Goal: Transaction & Acquisition: Book appointment/travel/reservation

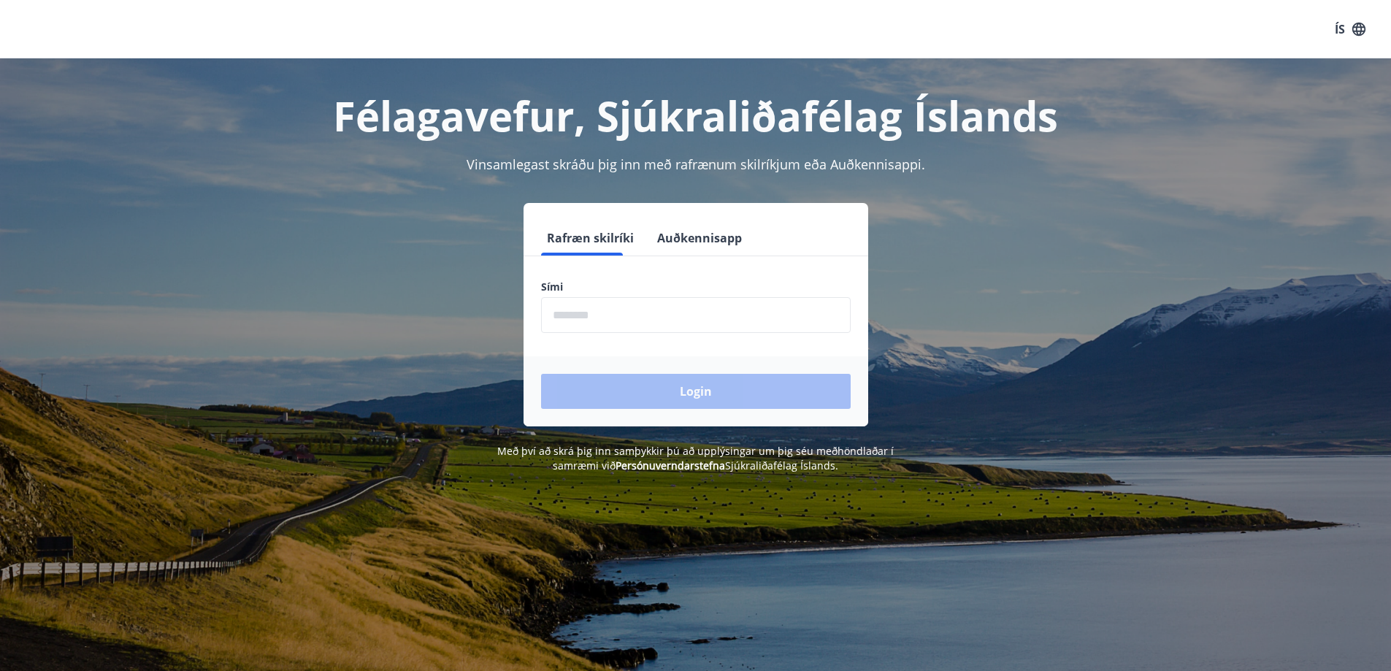
click at [670, 323] on input "phone" at bounding box center [696, 315] width 310 height 36
type input "********"
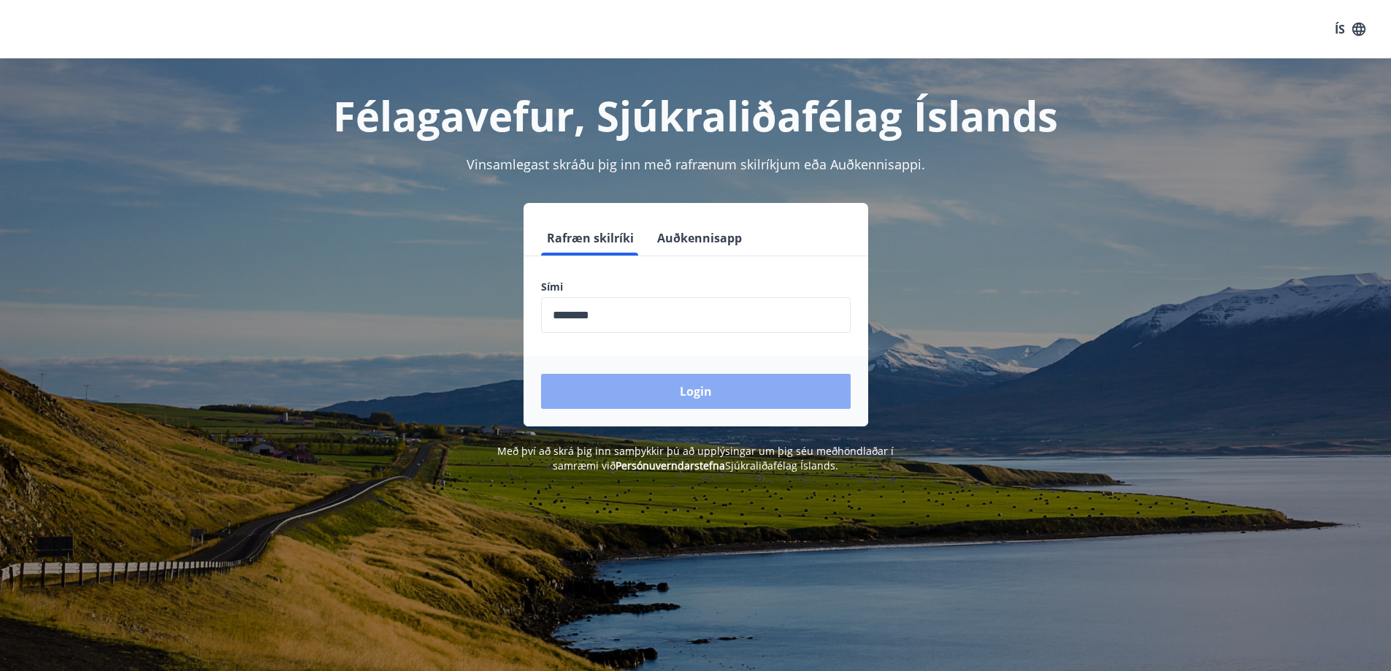
click at [628, 393] on button "Login" at bounding box center [696, 391] width 310 height 35
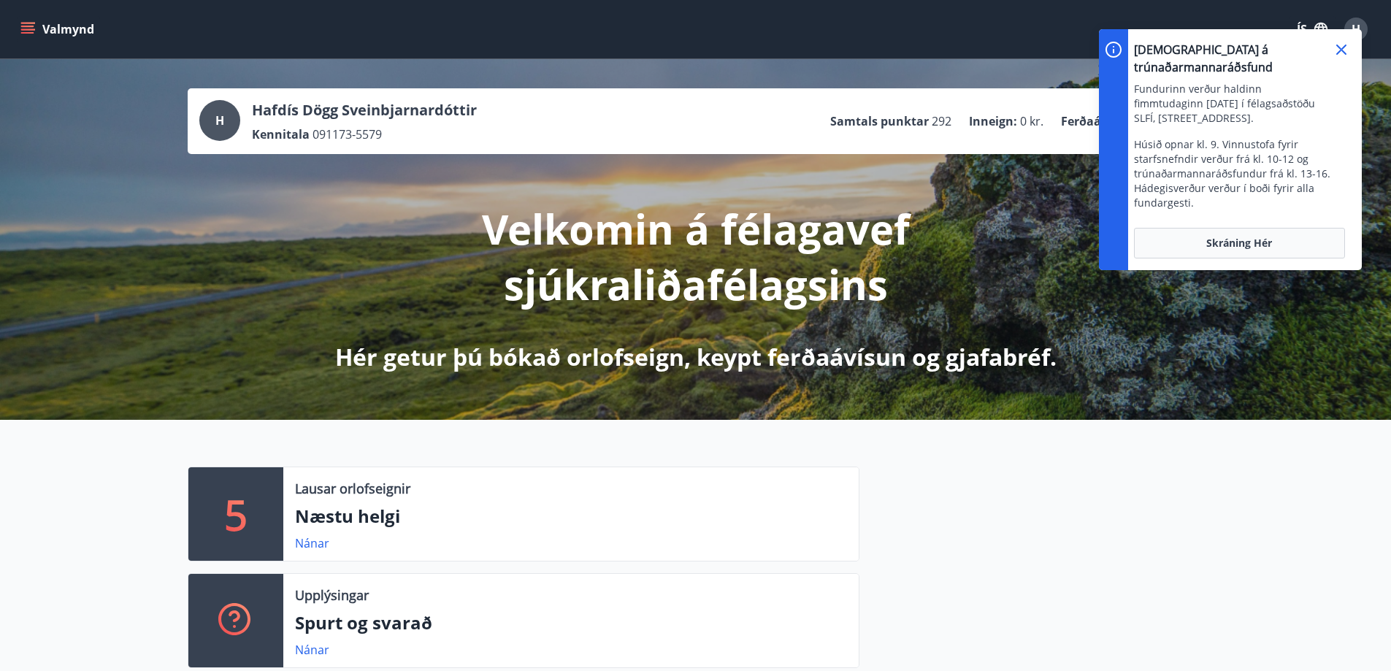
click at [1344, 47] on icon at bounding box center [1341, 50] width 10 height 10
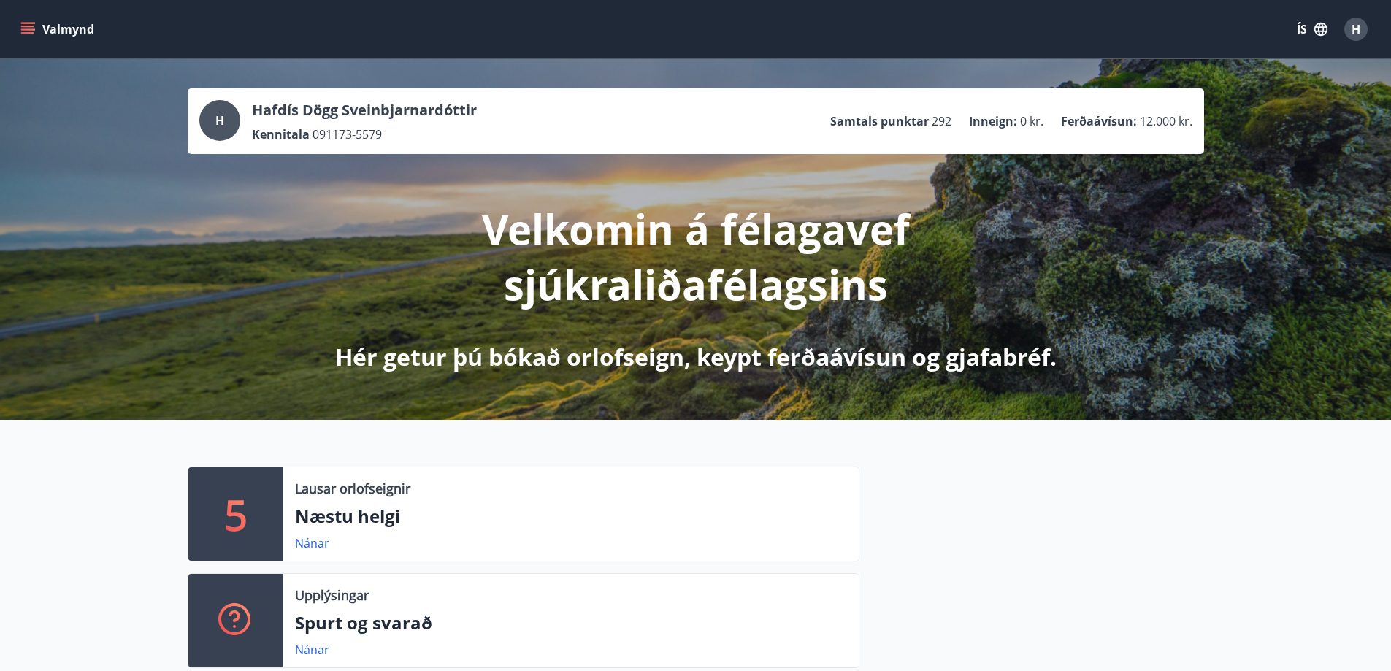
click at [69, 30] on button "Valmynd" at bounding box center [59, 29] width 83 height 26
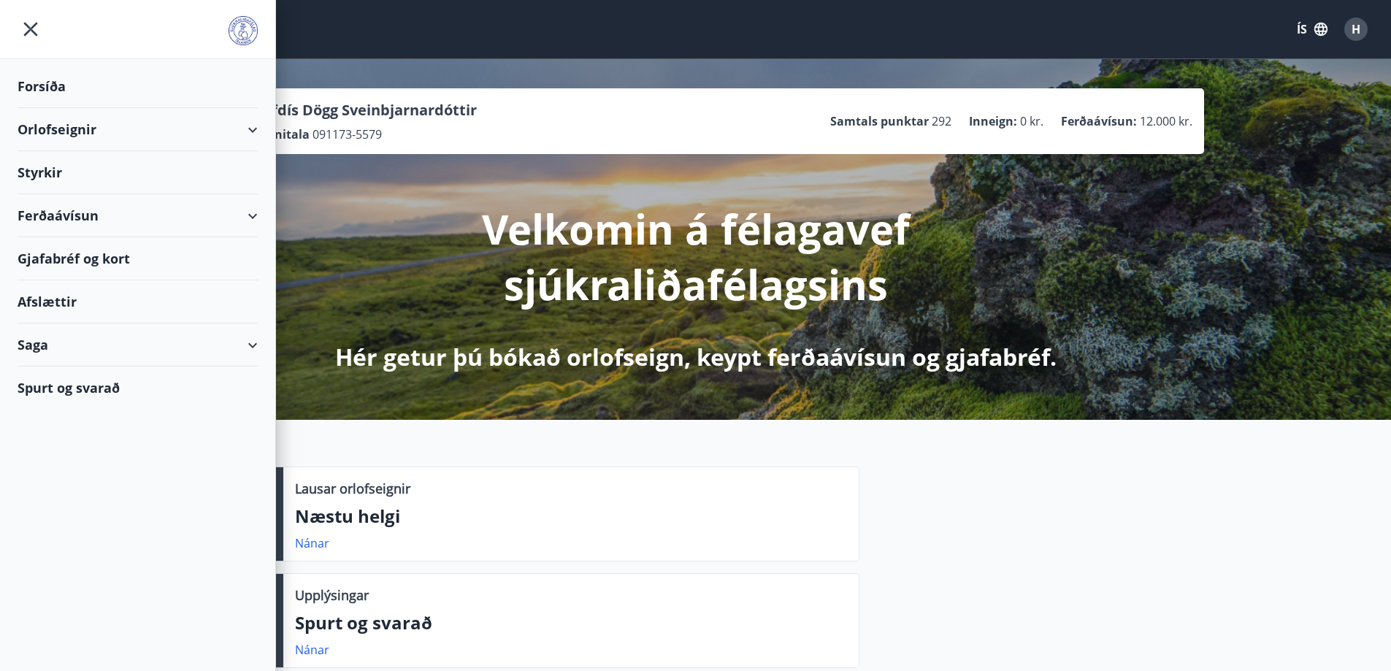
click at [60, 127] on div "Orlofseignir" at bounding box center [138, 129] width 240 height 43
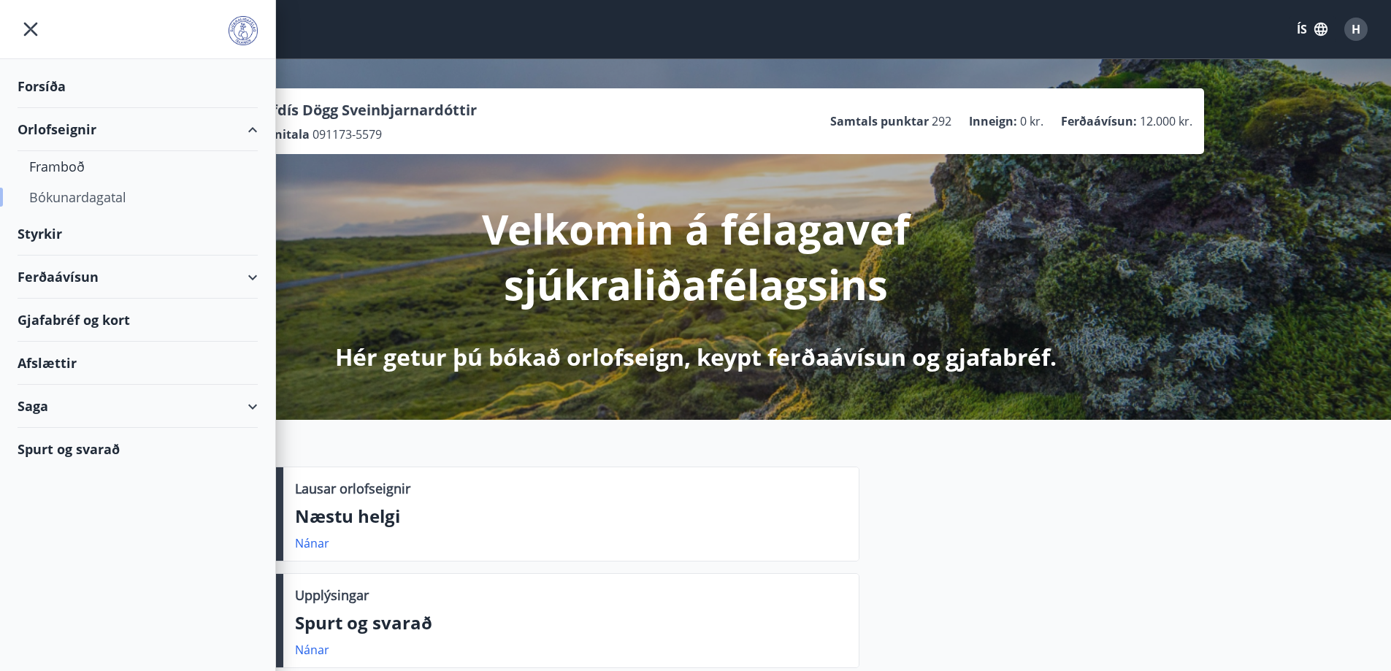
click at [52, 198] on div "Bókunardagatal" at bounding box center [137, 197] width 217 height 31
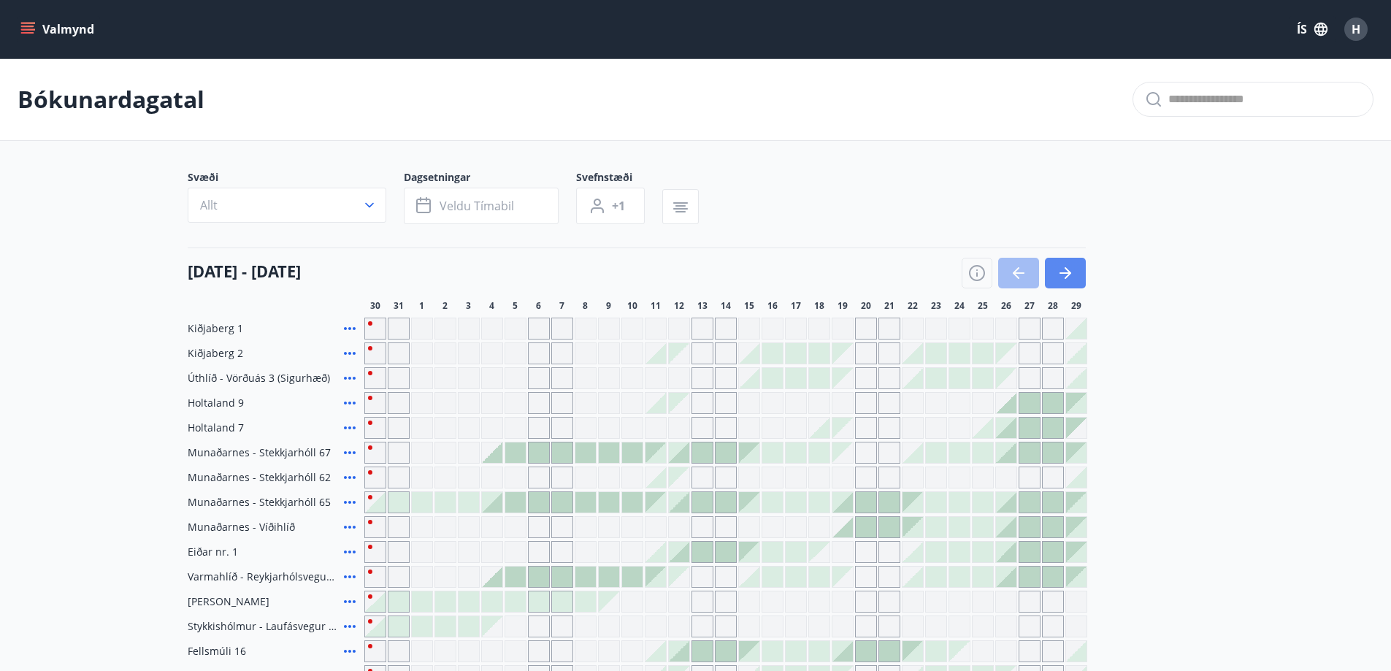
click at [1073, 268] on icon "button" at bounding box center [1066, 273] width 18 height 18
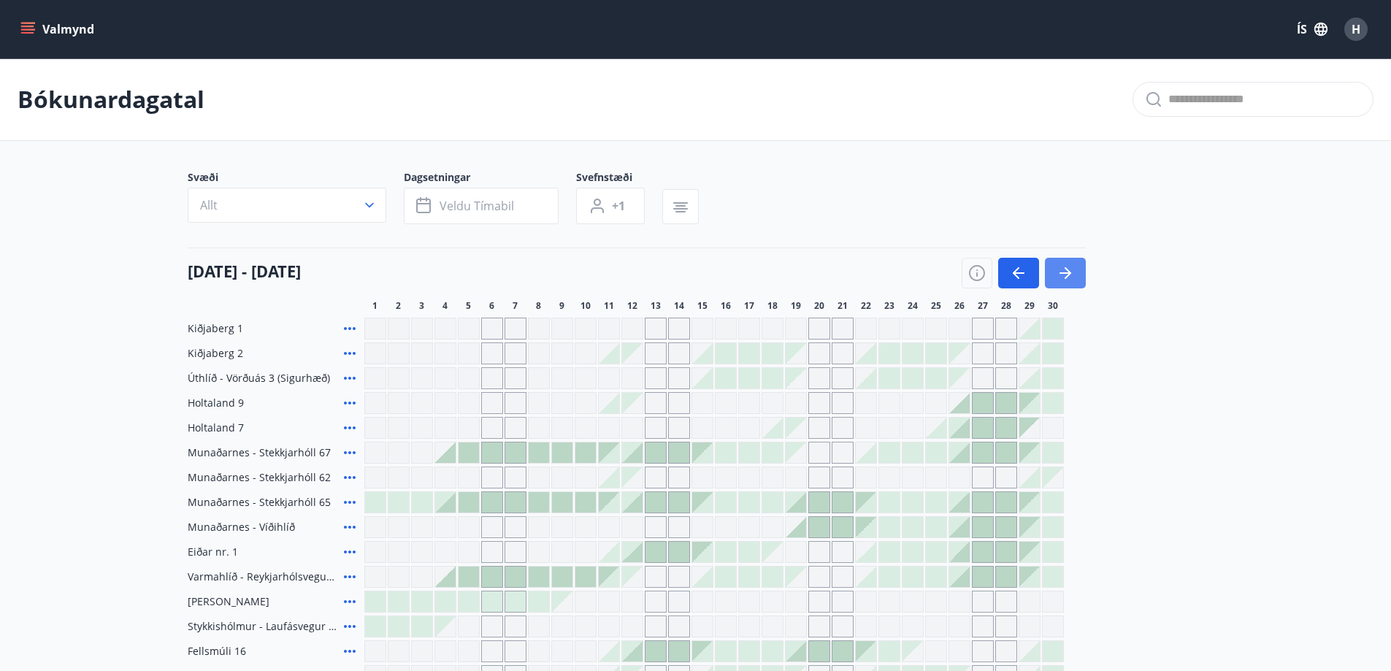
click at [1073, 268] on icon "button" at bounding box center [1066, 273] width 18 height 18
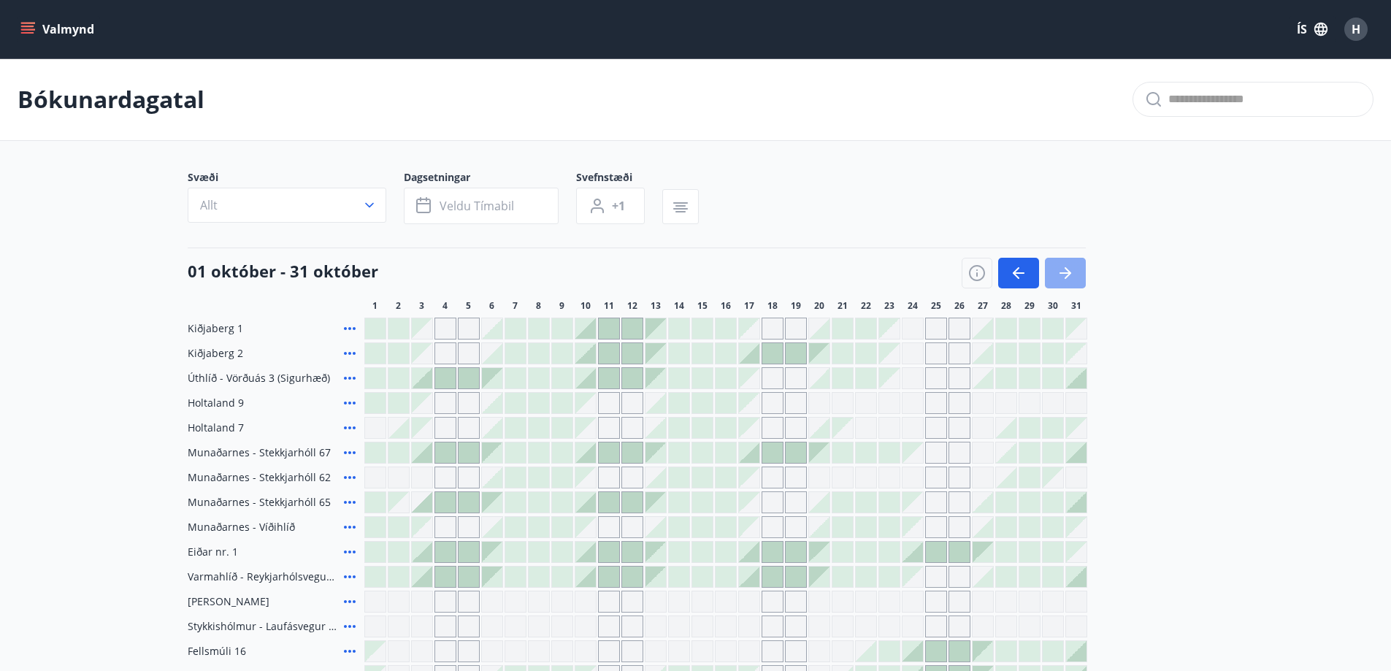
click at [1073, 268] on icon "button" at bounding box center [1066, 273] width 18 height 18
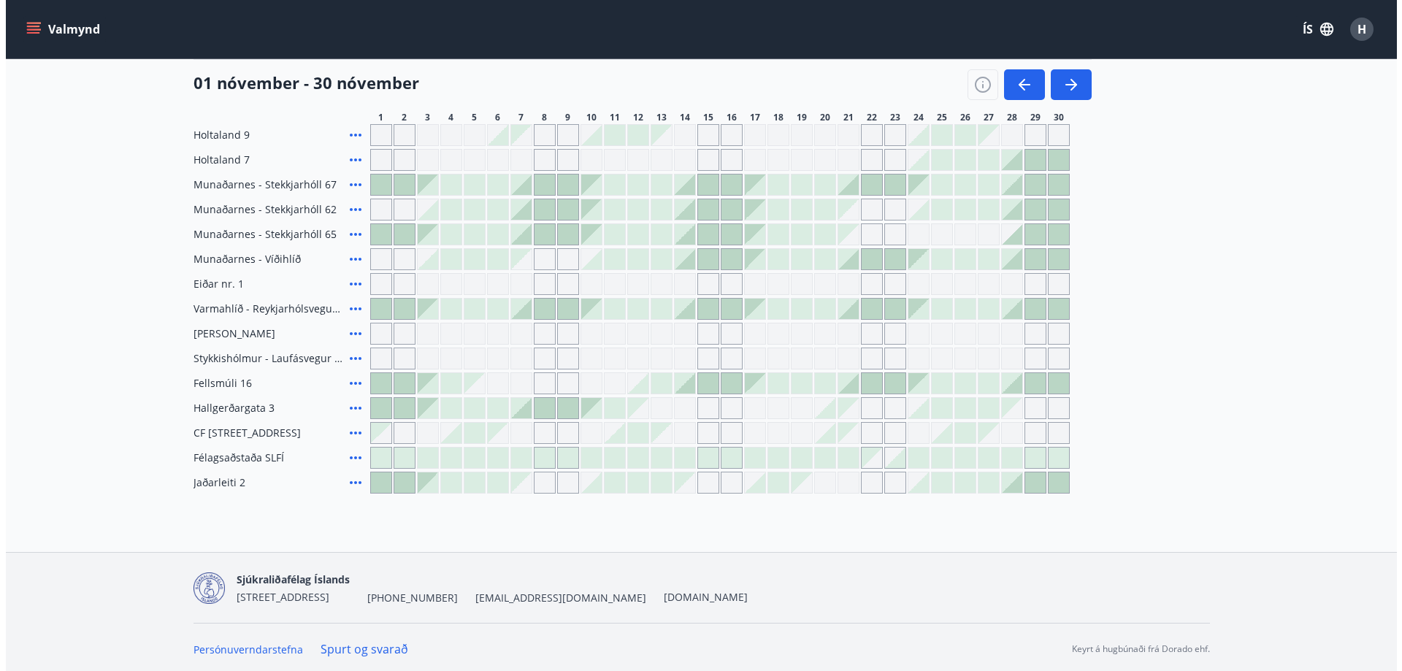
scroll to position [272, 0]
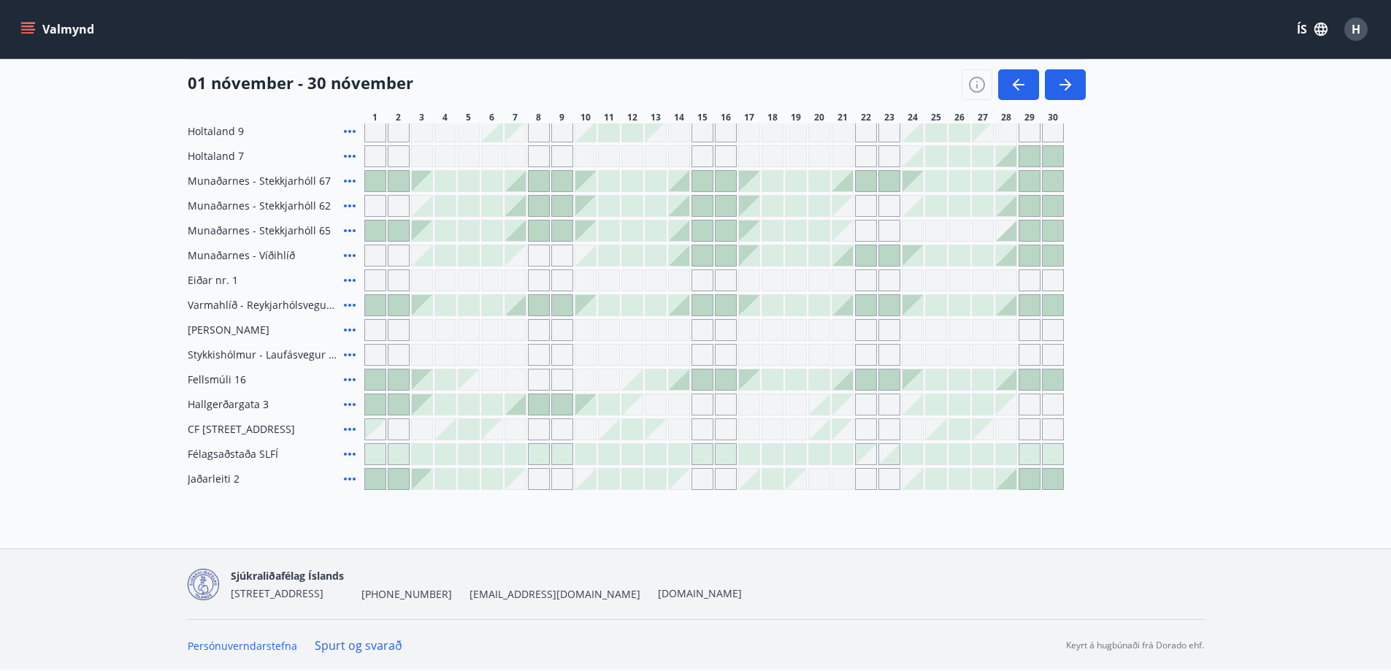
click at [207, 382] on span "Fellsmúli 16" at bounding box center [217, 379] width 58 height 15
click at [348, 380] on icon at bounding box center [350, 380] width 18 height 18
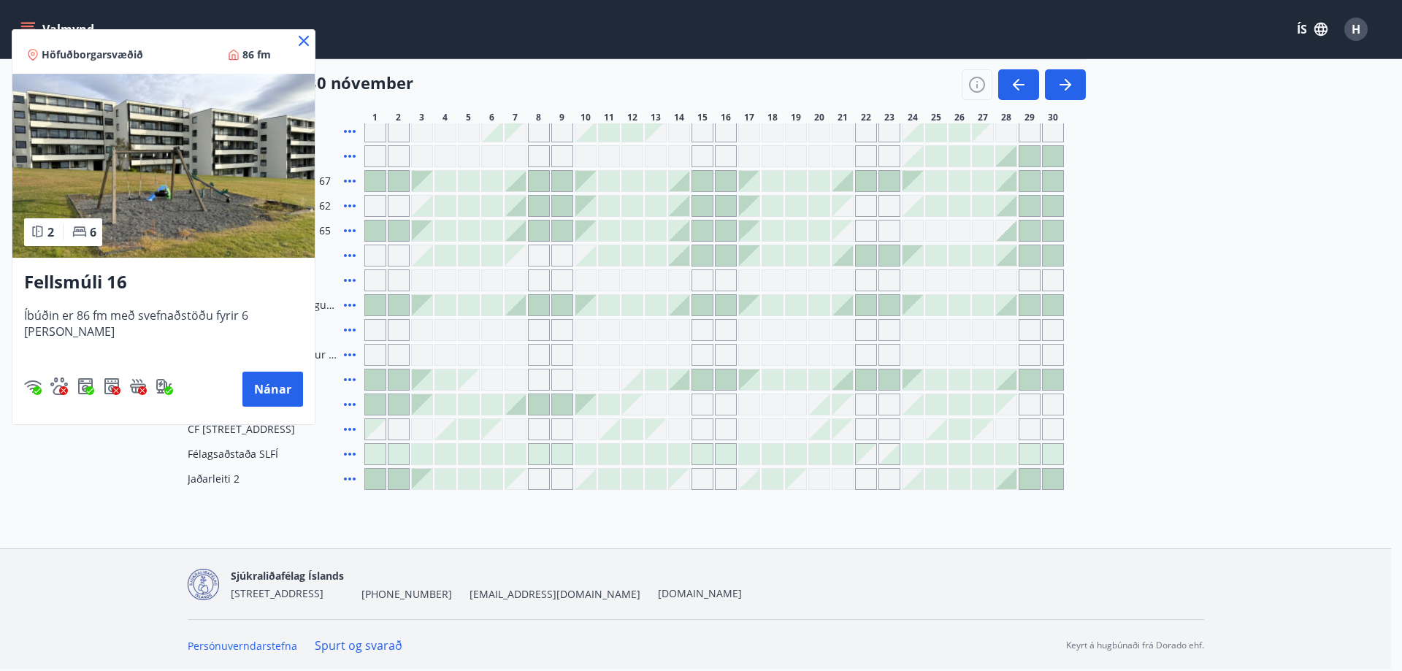
click at [295, 37] on icon at bounding box center [304, 41] width 18 height 18
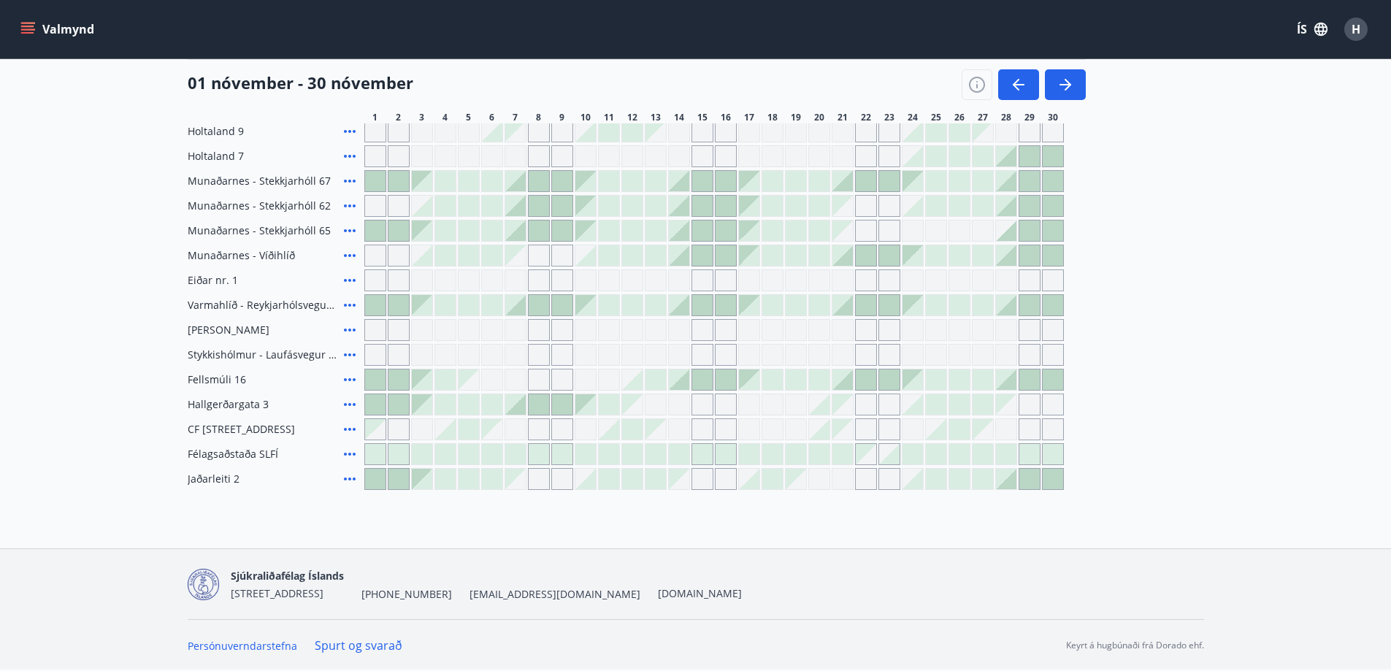
click at [424, 401] on div at bounding box center [422, 404] width 20 height 20
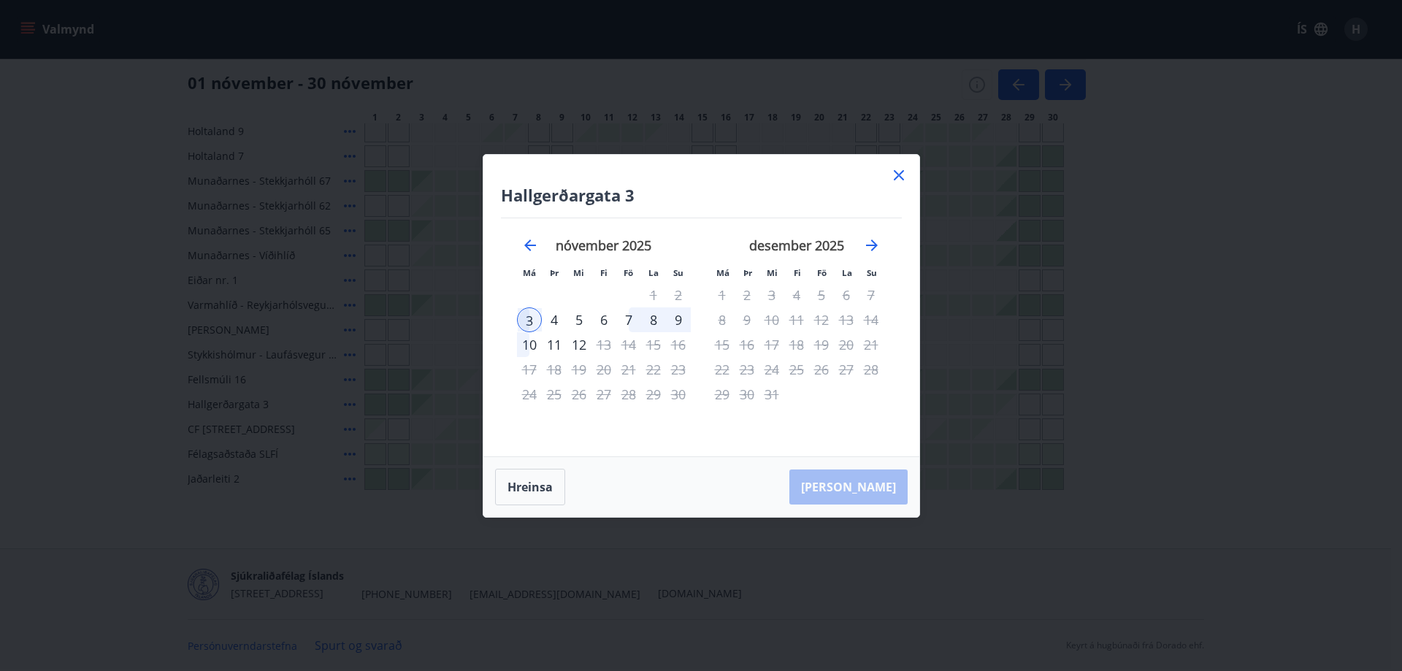
click at [899, 173] on icon at bounding box center [899, 175] width 18 height 18
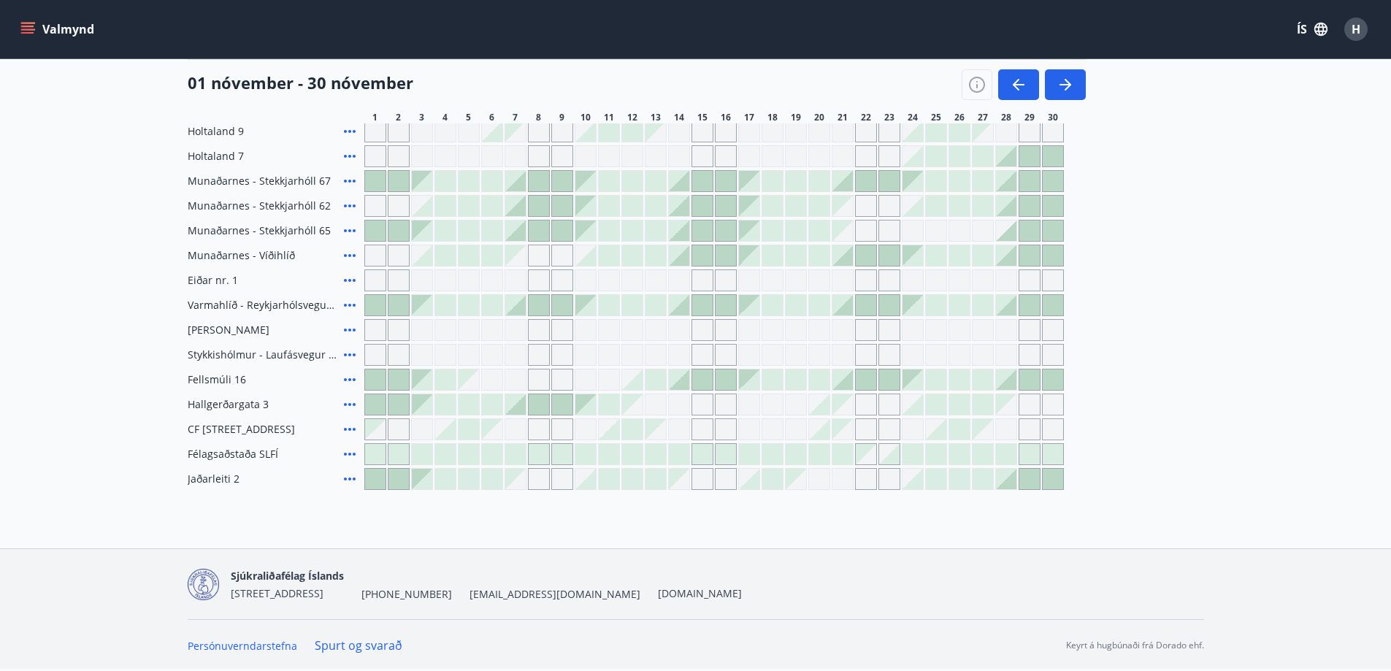
click at [422, 383] on div at bounding box center [422, 379] width 20 height 20
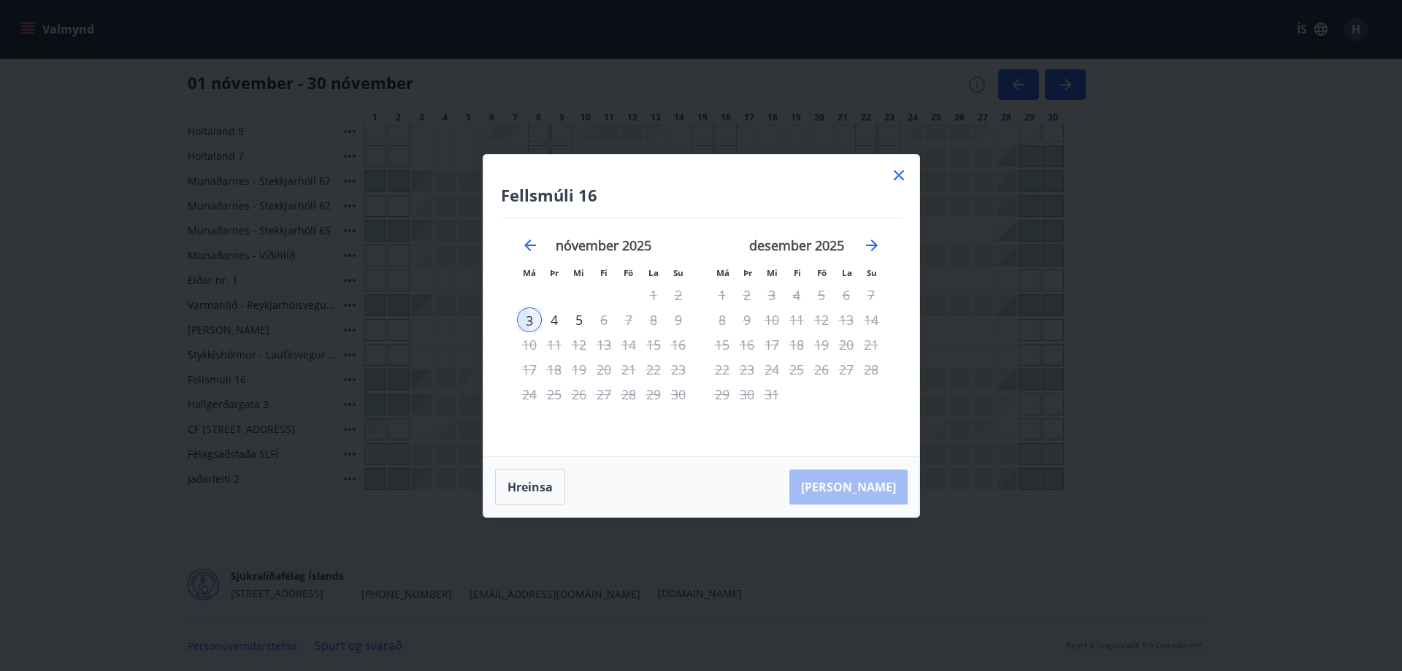
click at [896, 174] on icon at bounding box center [899, 175] width 18 height 18
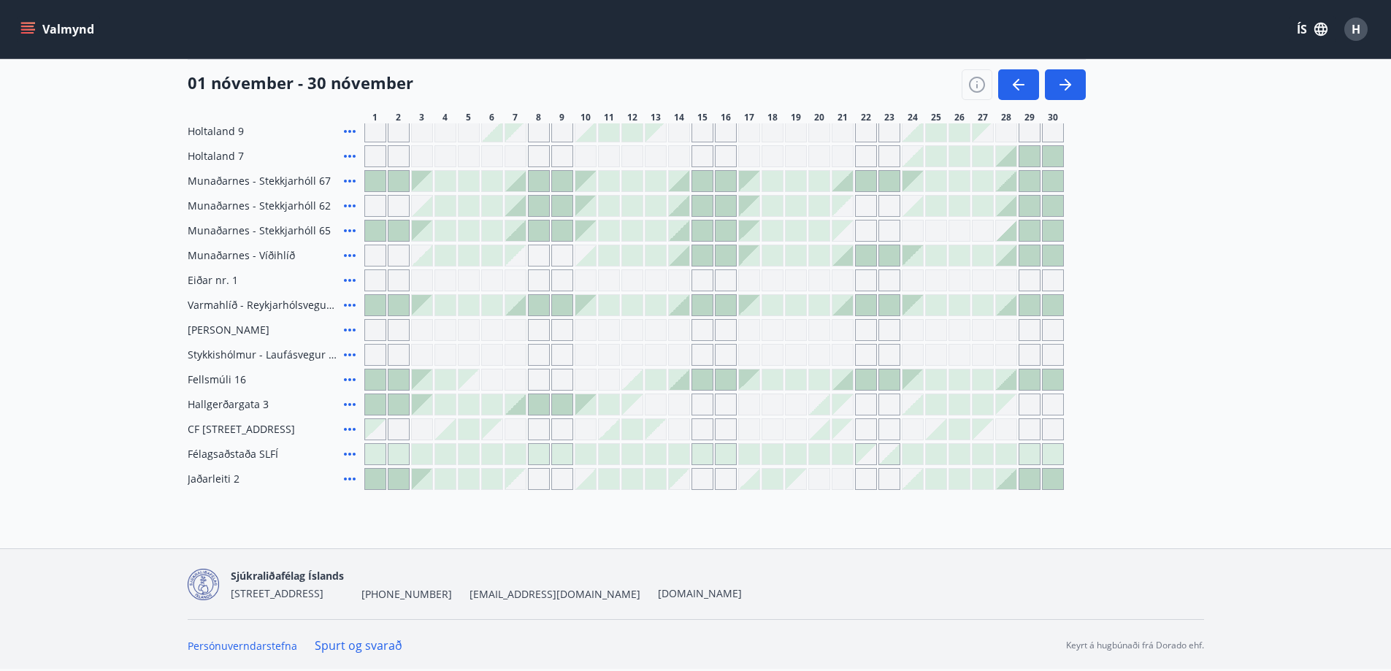
click at [397, 378] on div at bounding box center [398, 379] width 20 height 20
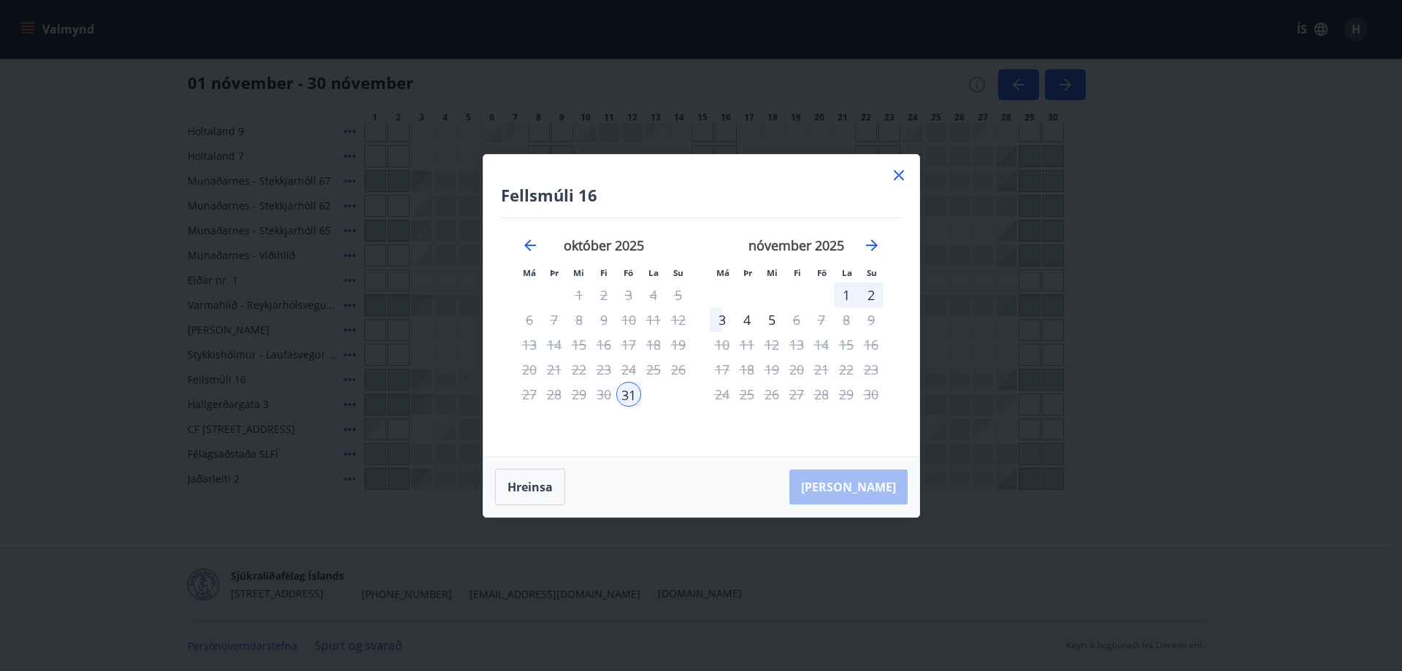
click at [848, 294] on div "1" at bounding box center [846, 295] width 25 height 25
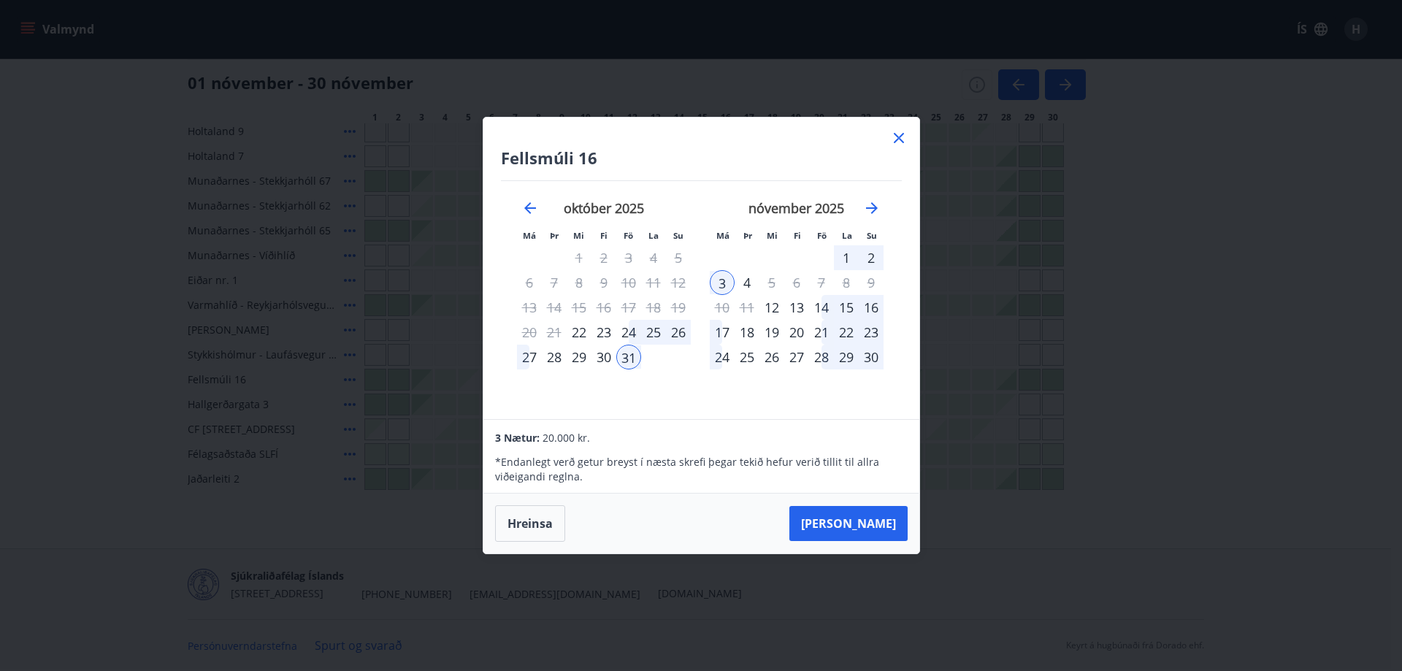
click at [898, 134] on icon at bounding box center [899, 138] width 18 height 18
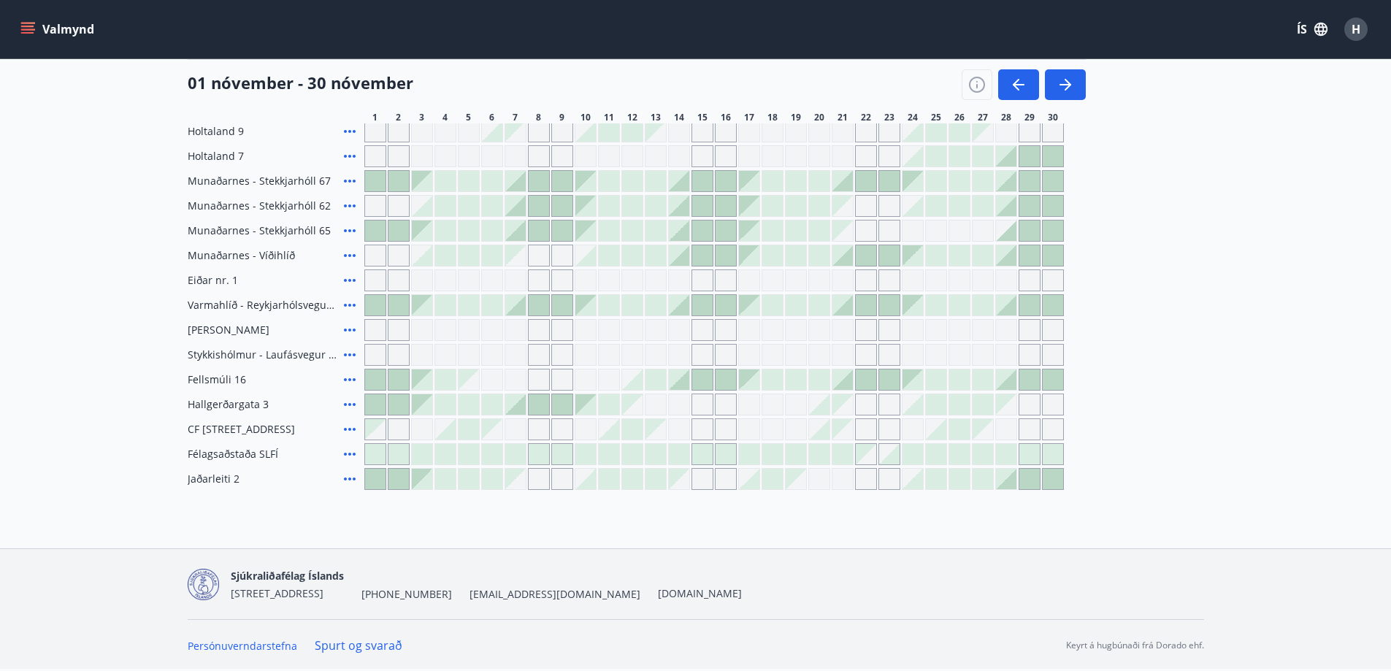
click at [537, 407] on div at bounding box center [539, 404] width 20 height 20
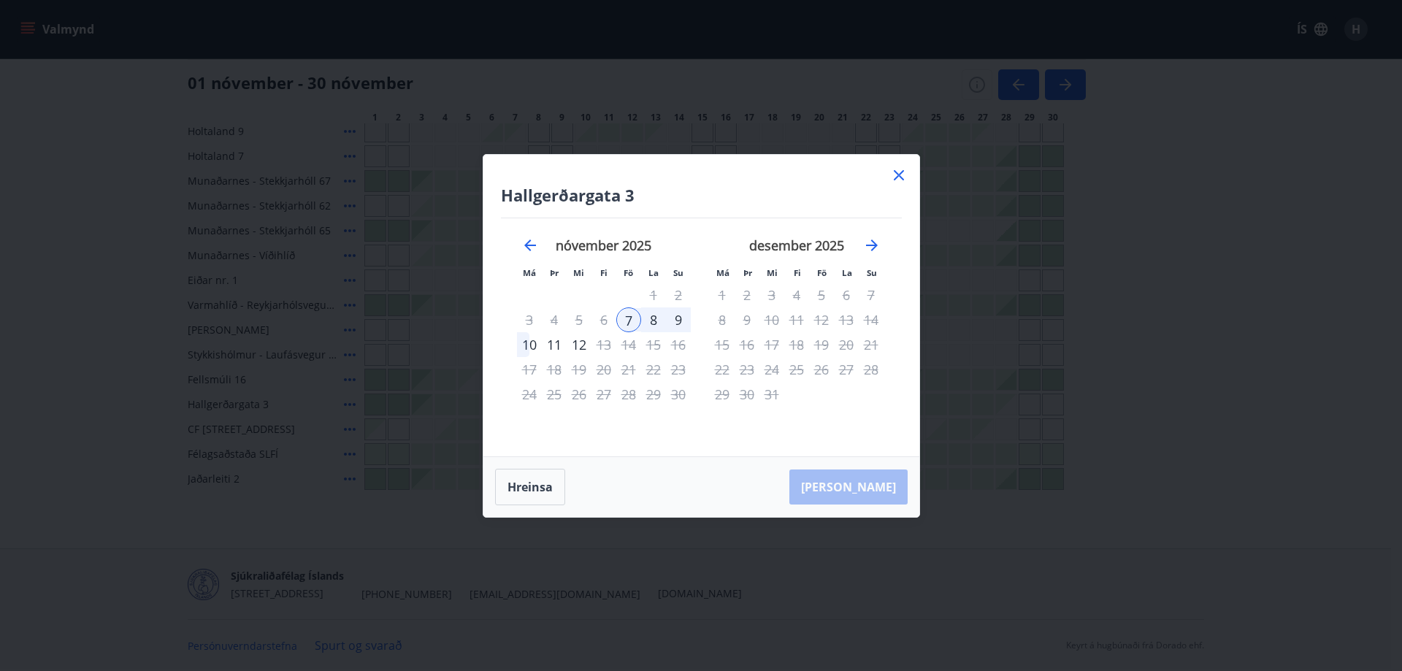
click at [900, 173] on icon at bounding box center [899, 175] width 10 height 10
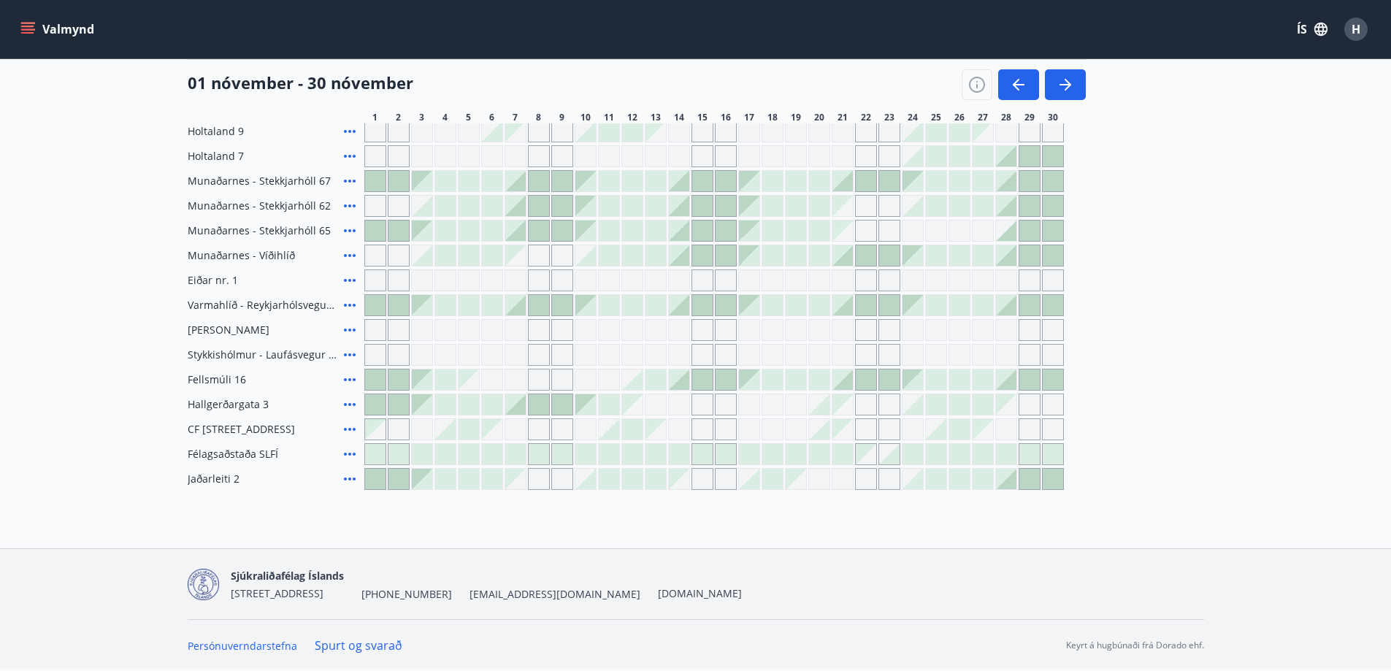
click at [537, 479] on div "Gráir dagar eru ekki bókanlegir" at bounding box center [539, 479] width 22 height 22
click at [543, 506] on div "Bókunardagatal Svæði Allt Dagsetningar Veldu tímabil Svefnstæði +1 01 nóvember …" at bounding box center [695, 168] width 1391 height 762
click at [538, 378] on div "Gráir dagar eru ekki bókanlegir" at bounding box center [539, 380] width 22 height 22
click at [536, 403] on div at bounding box center [539, 404] width 20 height 20
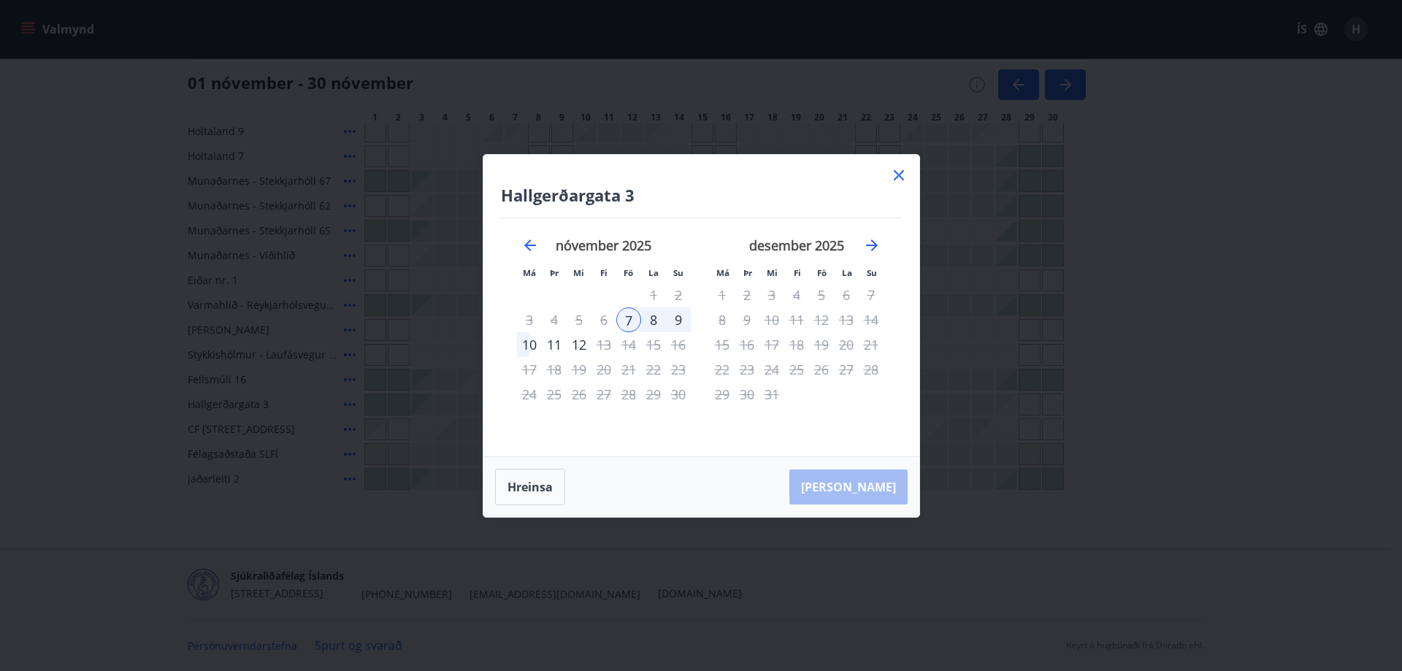
click at [624, 326] on div "7" at bounding box center [628, 319] width 25 height 25
click at [652, 319] on div "8" at bounding box center [653, 319] width 25 height 25
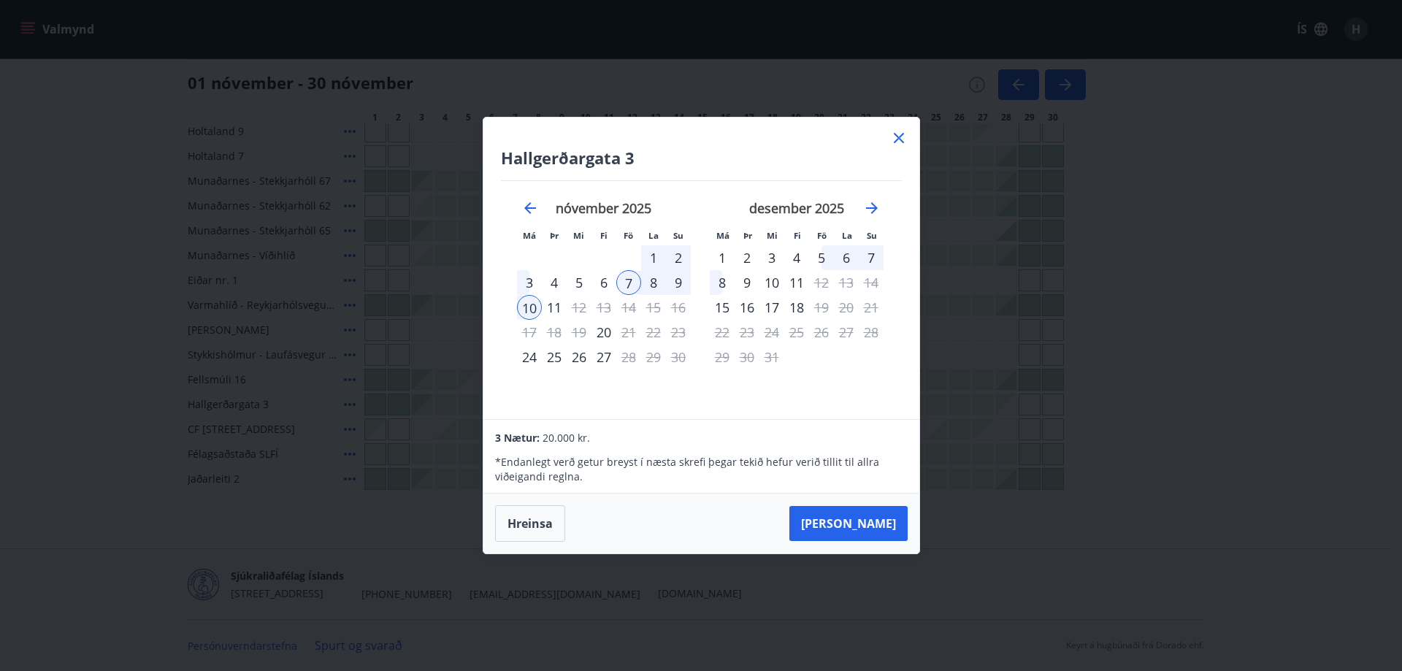
click at [557, 308] on div "11" at bounding box center [554, 307] width 25 height 25
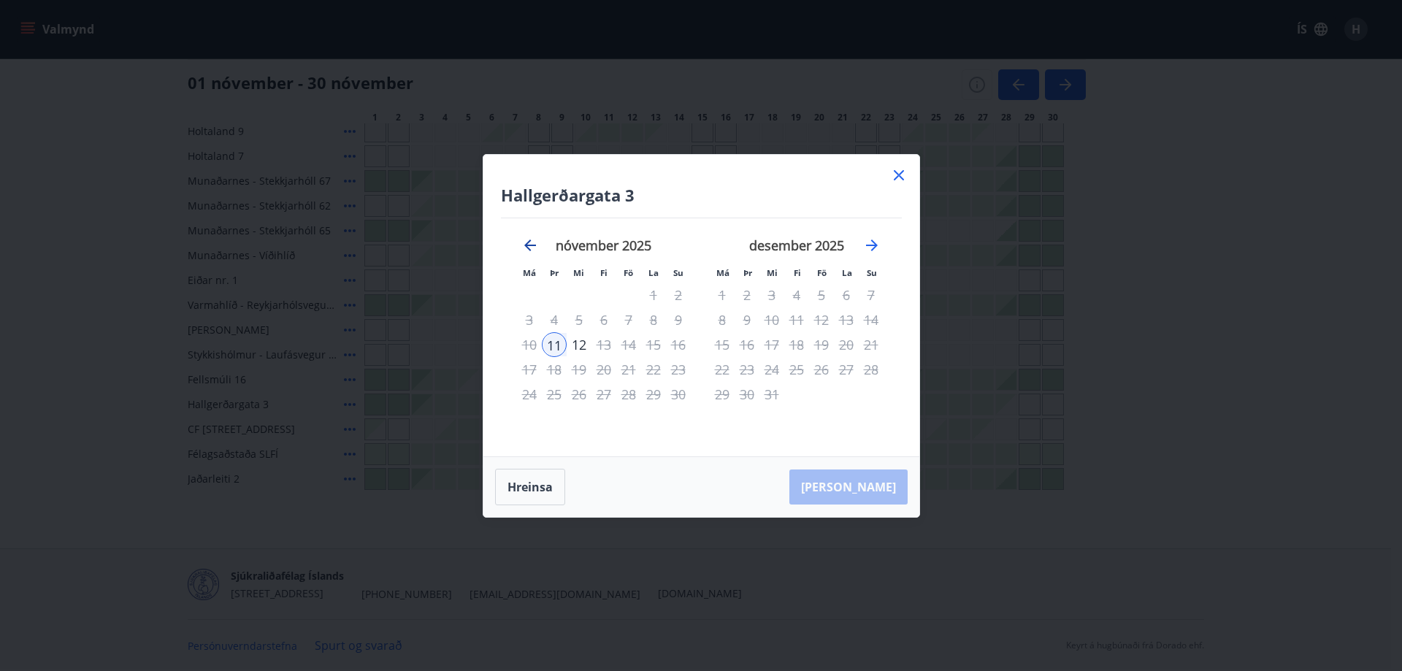
click at [529, 245] on icon "Move backward to switch to the previous month." at bounding box center [530, 246] width 12 height 12
click at [911, 169] on div "Hallgerðargata 3 Má Þr Mi Fi Fö La Su Má Þr Mi Fi Fö La Su september 2025 1 2 3…" at bounding box center [701, 306] width 436 height 302
click at [897, 173] on icon at bounding box center [899, 175] width 10 height 10
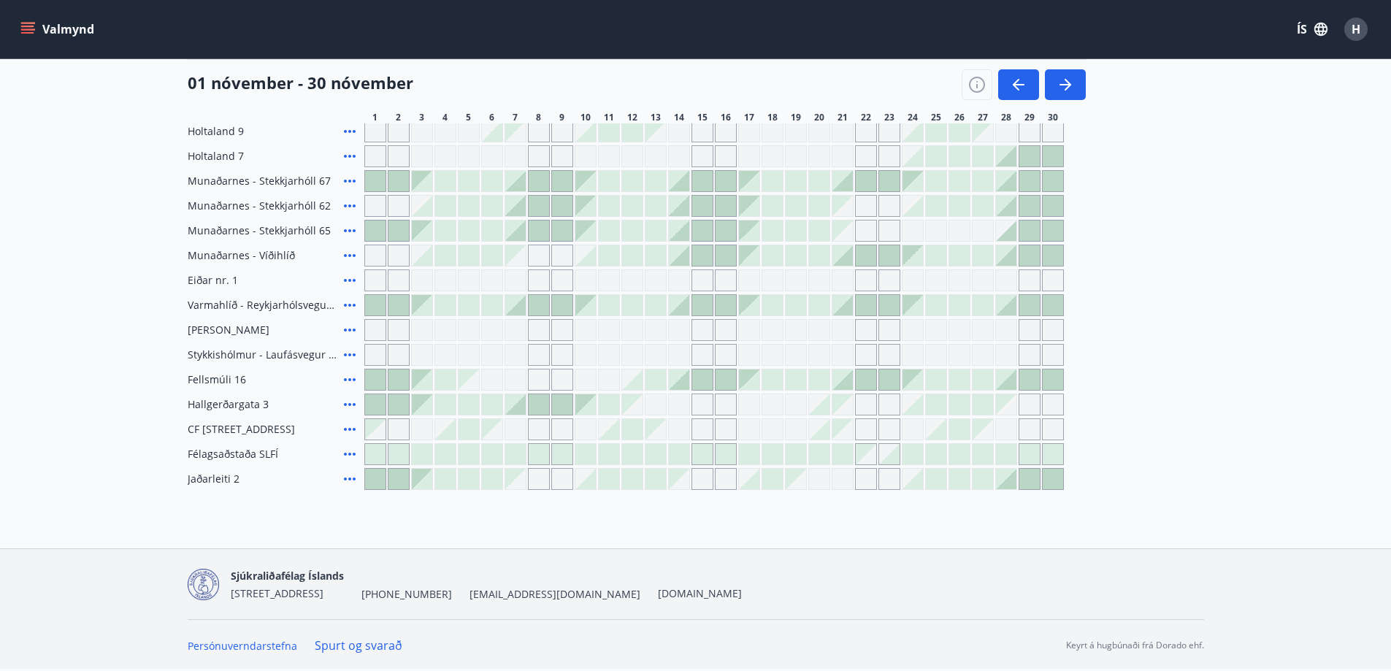
click at [516, 411] on div at bounding box center [515, 404] width 20 height 20
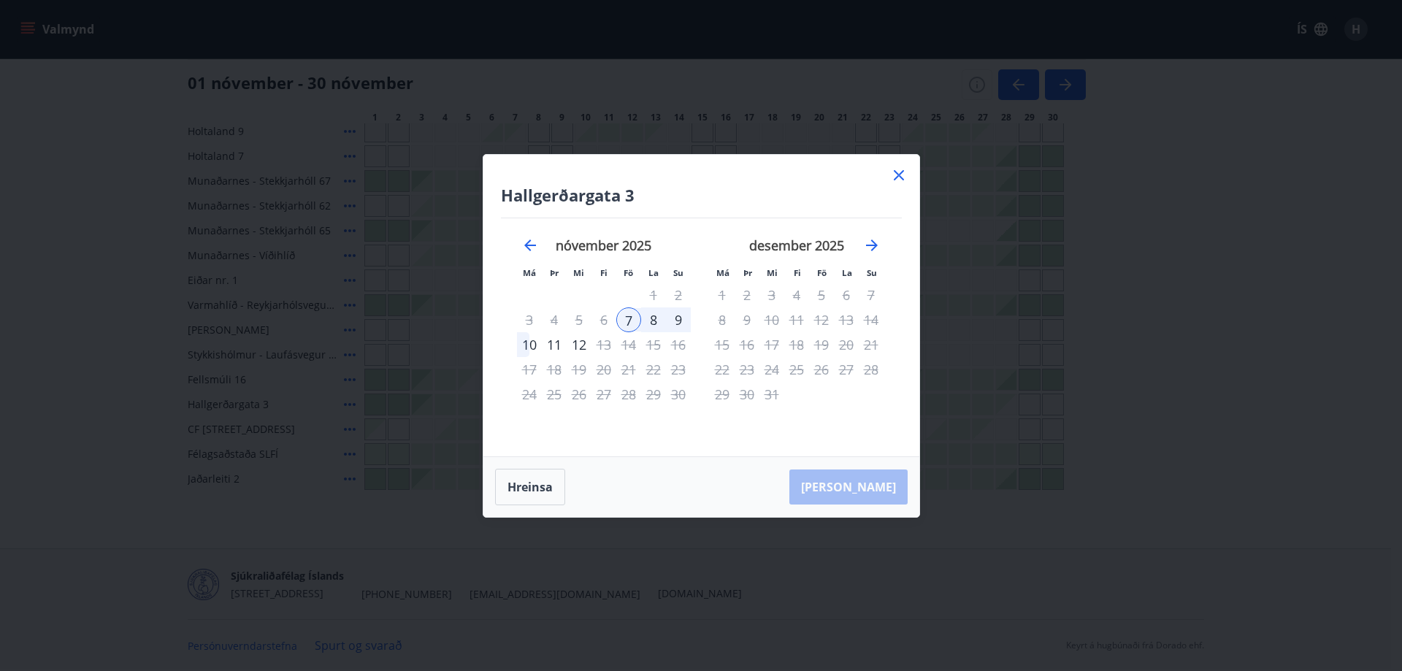
click at [625, 318] on div "7" at bounding box center [628, 319] width 25 height 25
click at [580, 343] on div "12" at bounding box center [579, 344] width 25 height 25
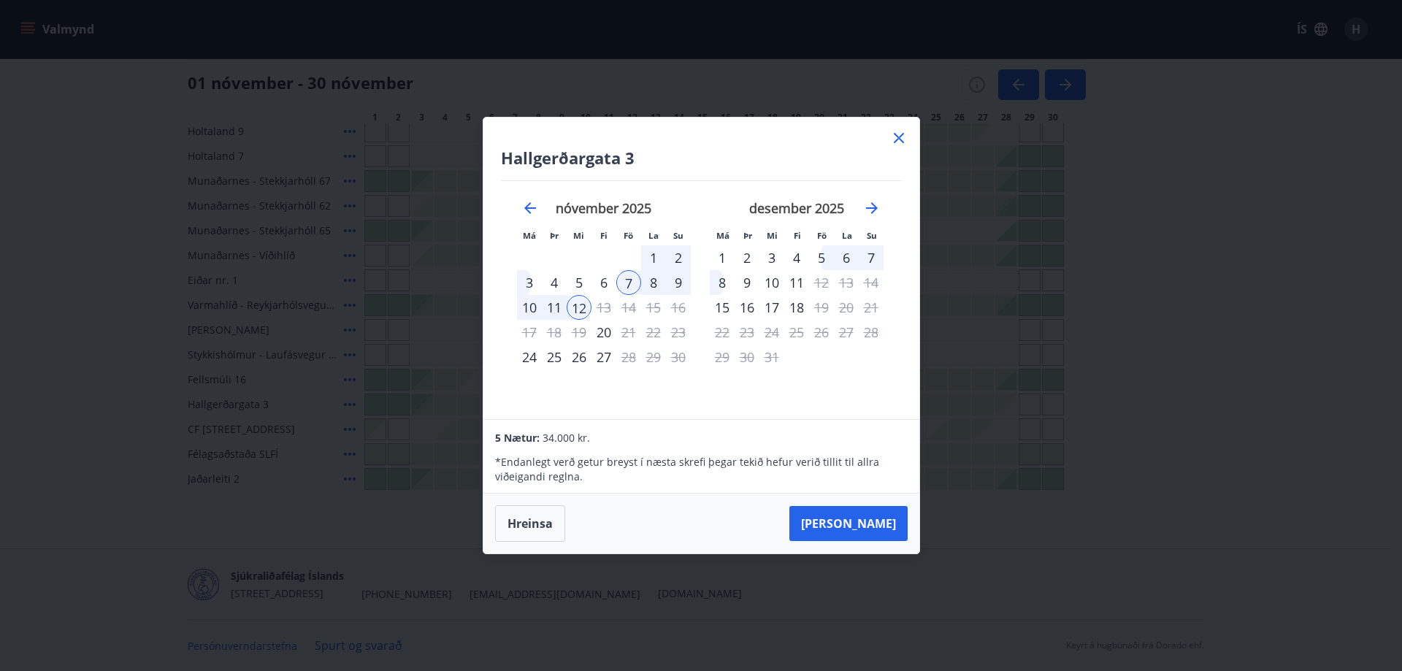
click at [576, 283] on div "5" at bounding box center [579, 282] width 25 height 25
click at [526, 304] on div "10" at bounding box center [529, 307] width 25 height 25
click at [555, 280] on div "4" at bounding box center [554, 282] width 25 height 25
click at [677, 287] on div "9" at bounding box center [678, 282] width 25 height 25
click at [867, 529] on button "Taka Frá" at bounding box center [848, 523] width 118 height 35
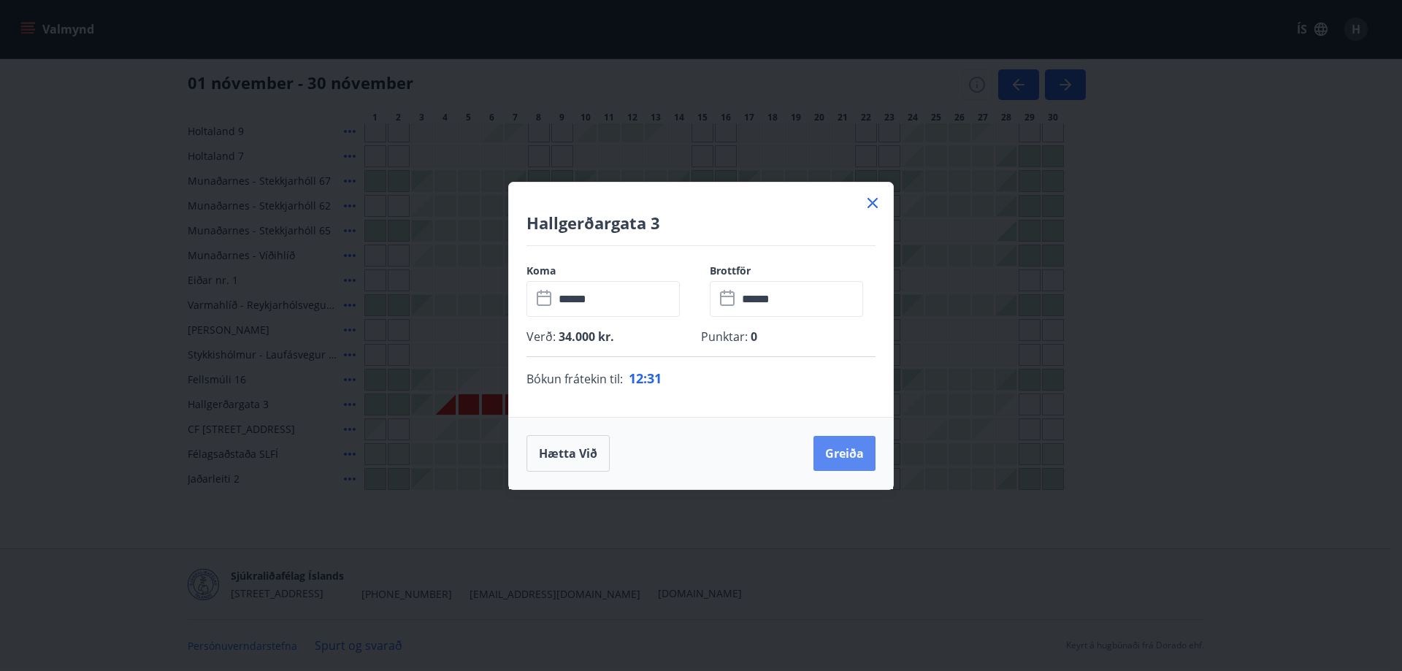
click at [833, 446] on button "Greiða" at bounding box center [844, 453] width 62 height 35
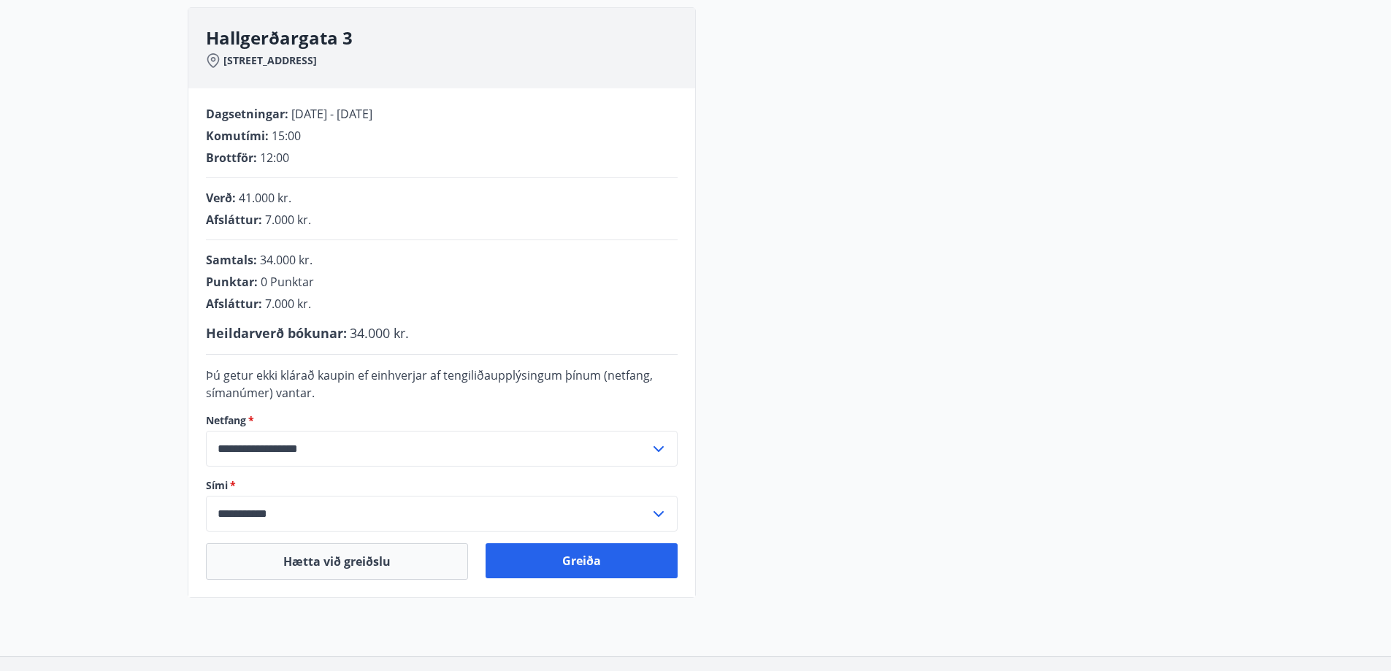
scroll to position [25, 0]
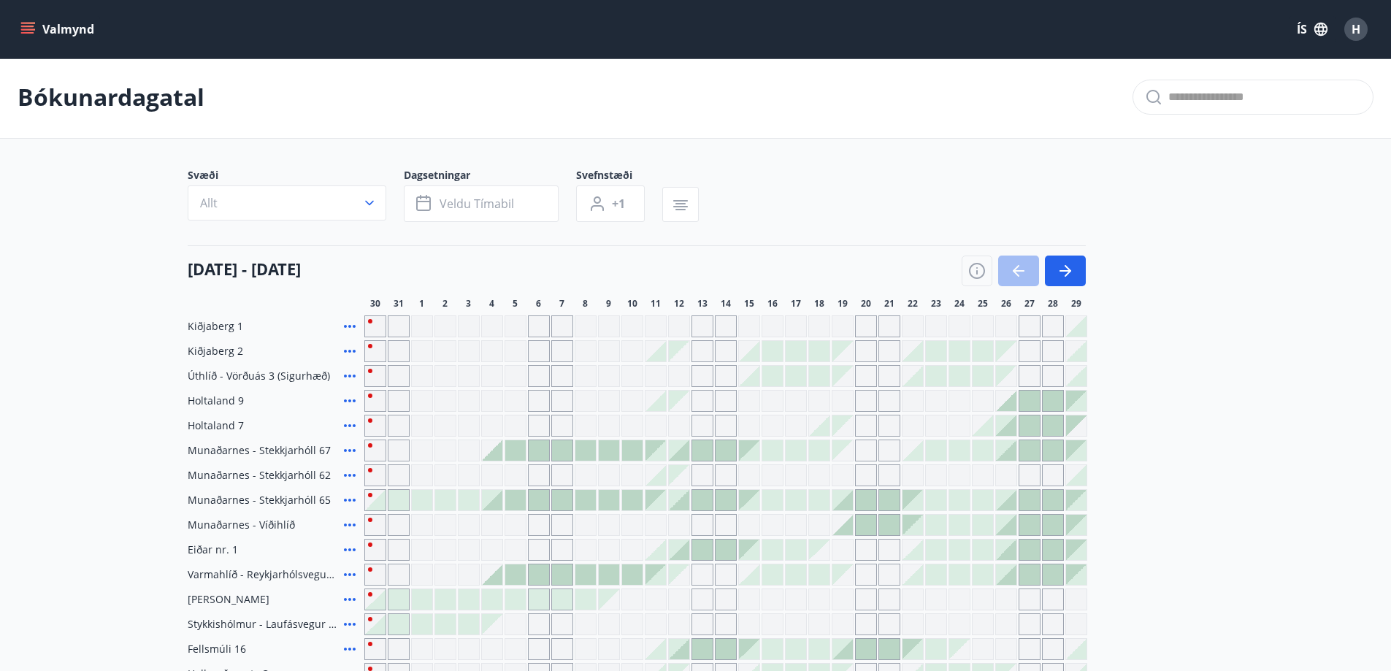
scroll to position [25, 0]
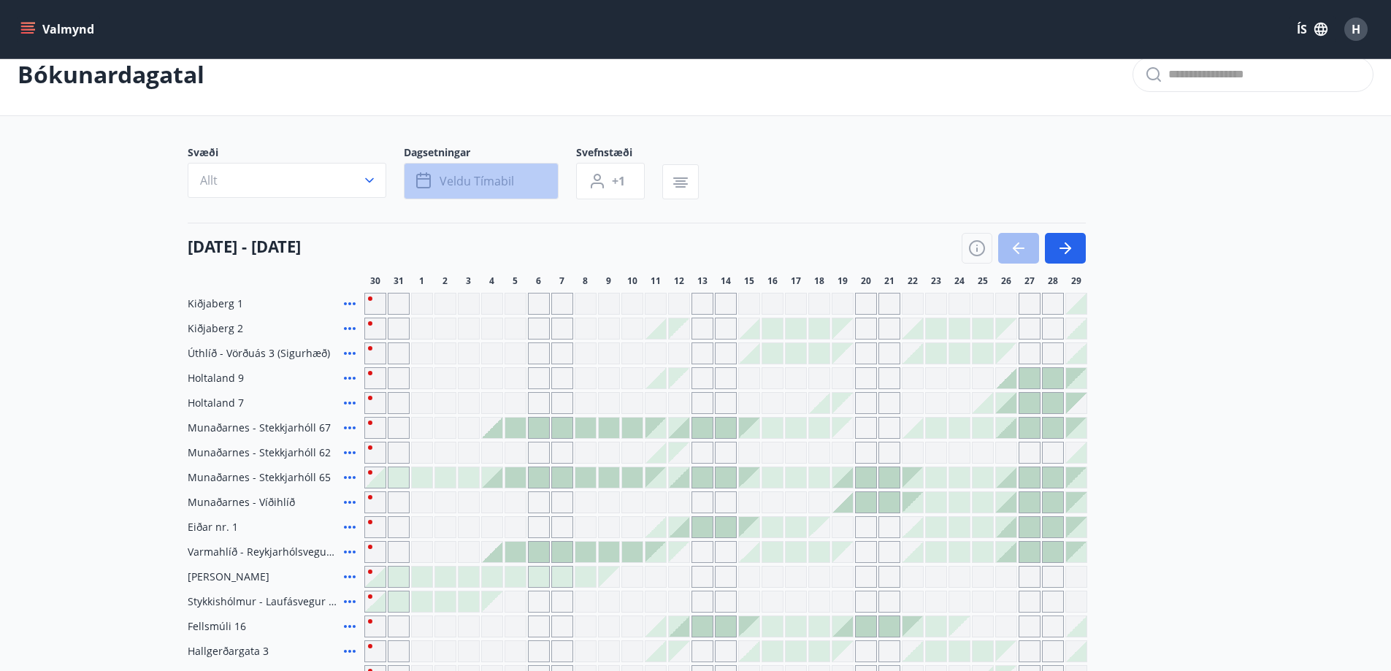
click at [510, 177] on span "Veldu tímabil" at bounding box center [477, 181] width 74 height 16
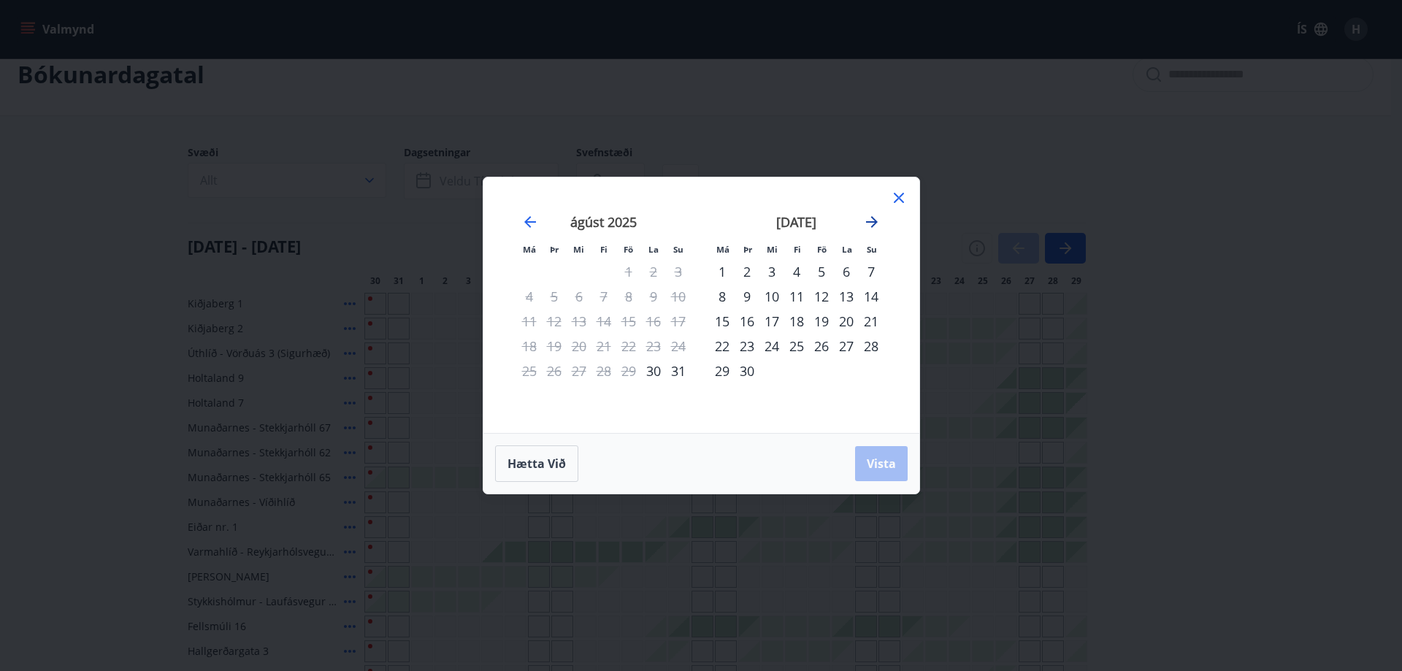
click at [870, 220] on icon "Move forward to switch to the next month." at bounding box center [872, 222] width 18 height 18
click at [873, 221] on icon "Move forward to switch to the next month." at bounding box center [872, 222] width 18 height 18
click at [797, 291] on div "6" at bounding box center [796, 296] width 25 height 25
click at [721, 324] on div "10" at bounding box center [722, 321] width 25 height 25
click at [881, 459] on span "Vista" at bounding box center [881, 464] width 29 height 16
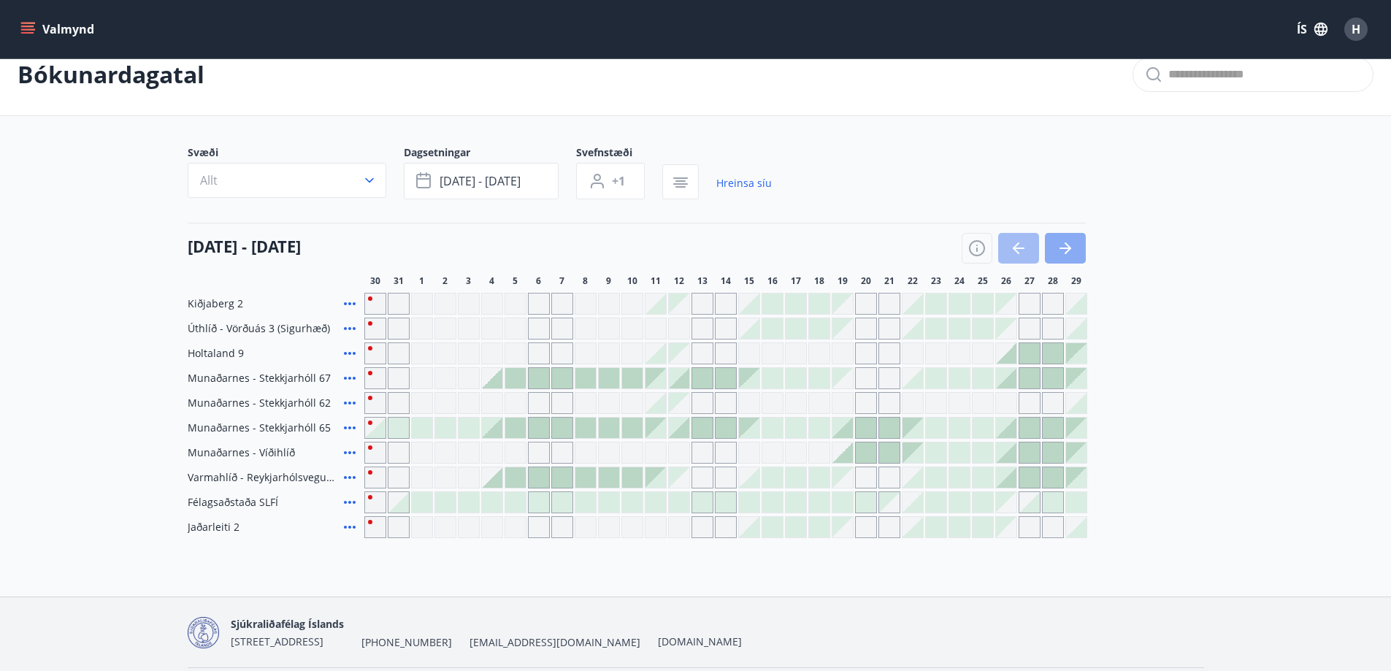
click at [1065, 243] on icon "button" at bounding box center [1066, 249] width 18 height 18
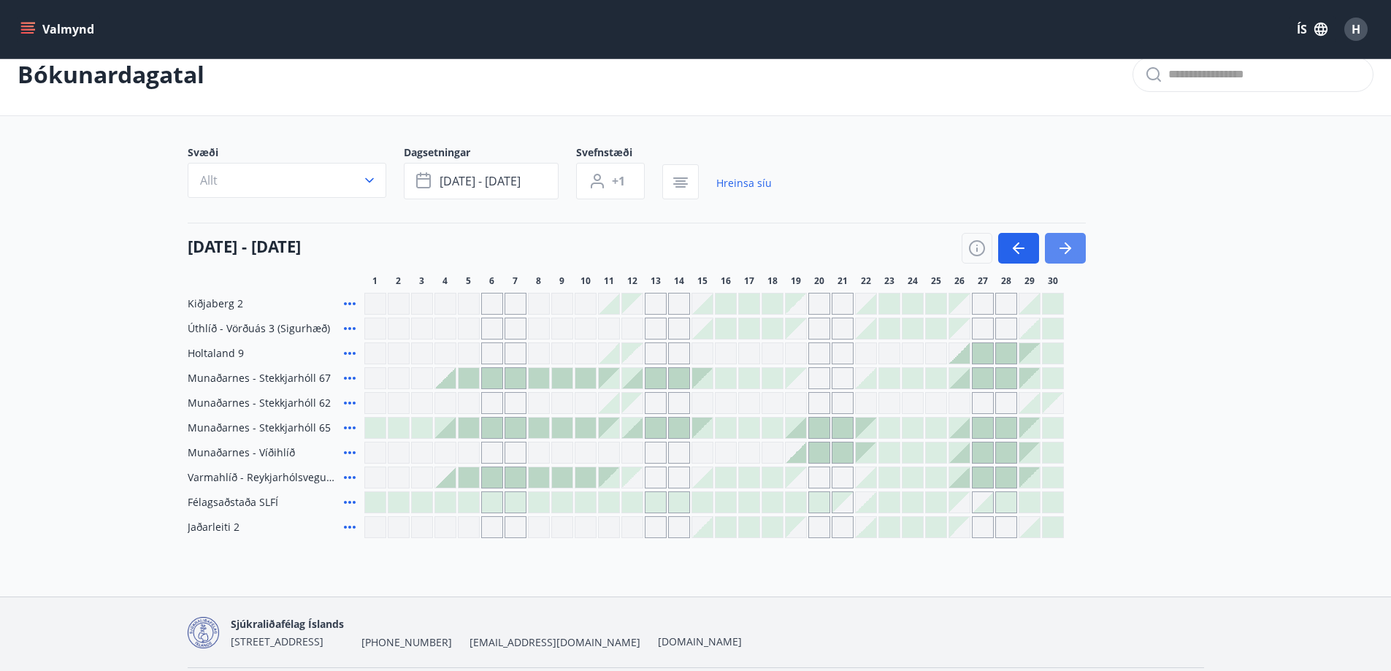
click at [1065, 243] on icon "button" at bounding box center [1068, 248] width 7 height 12
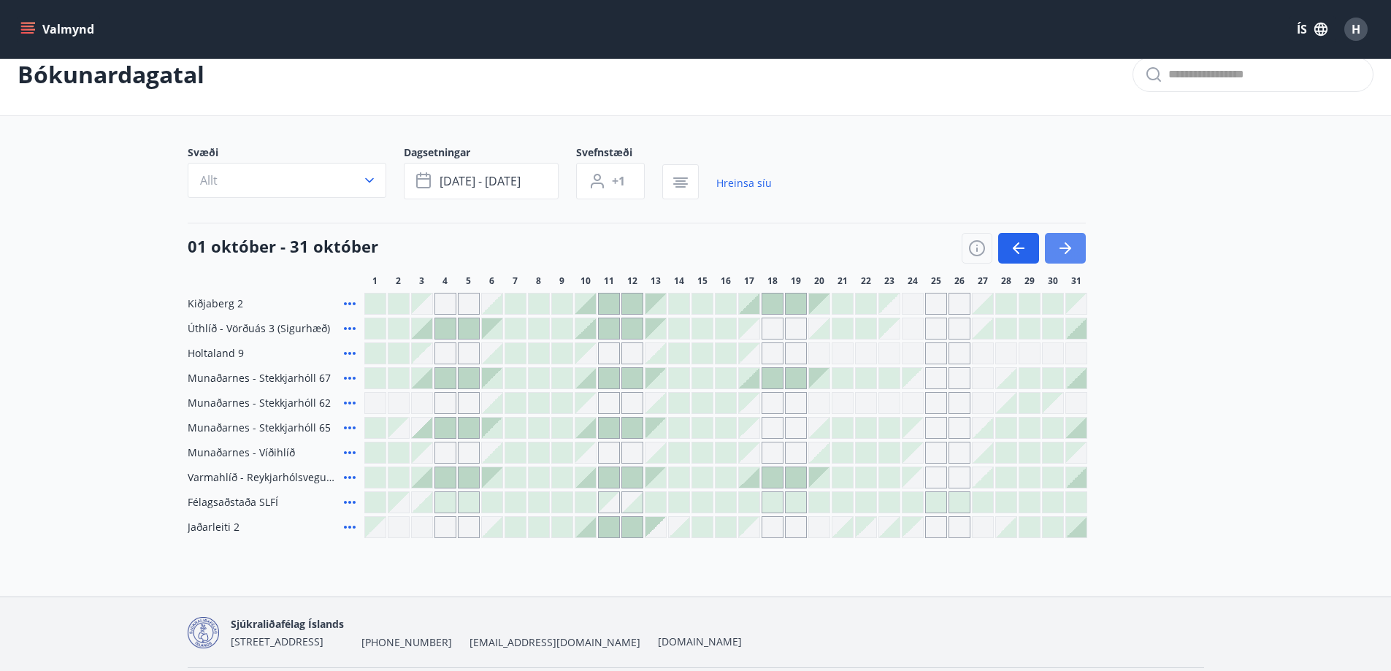
click at [1065, 243] on icon "button" at bounding box center [1068, 248] width 7 height 12
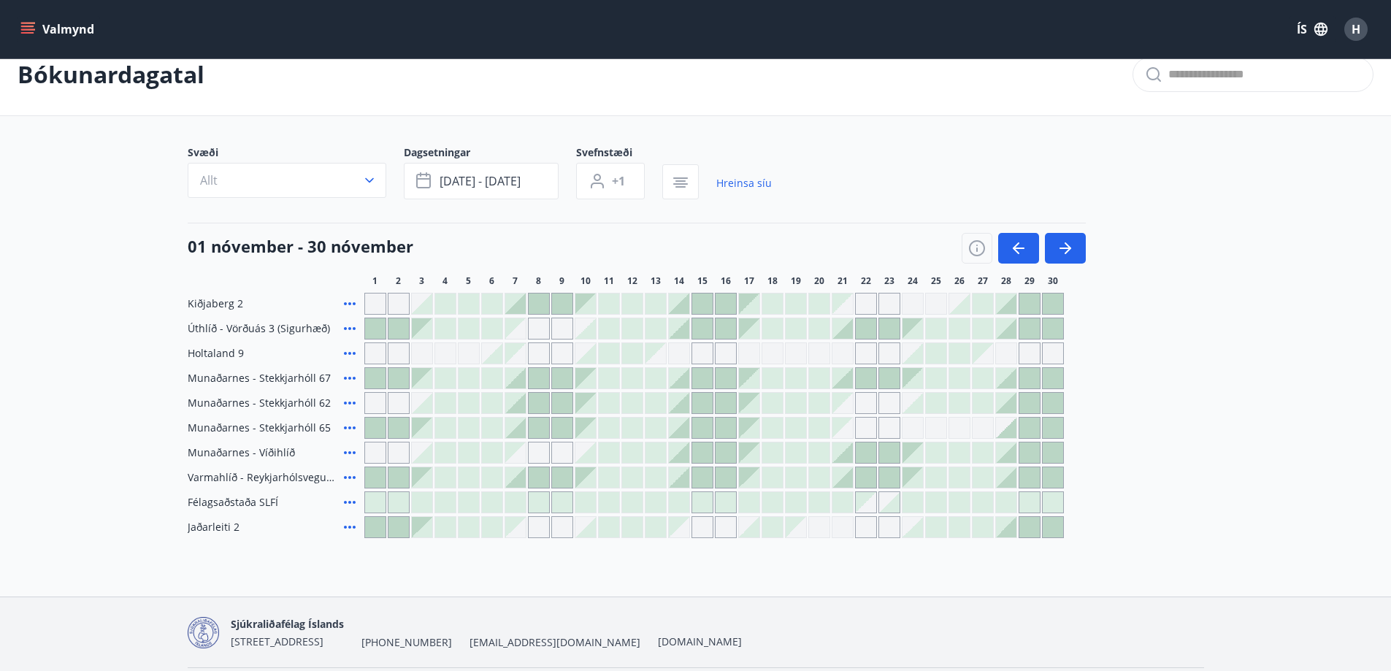
click at [532, 353] on div "Gráir dagar eru ekki bókanlegir" at bounding box center [539, 353] width 22 height 22
click at [356, 175] on button "Allt" at bounding box center [287, 180] width 199 height 35
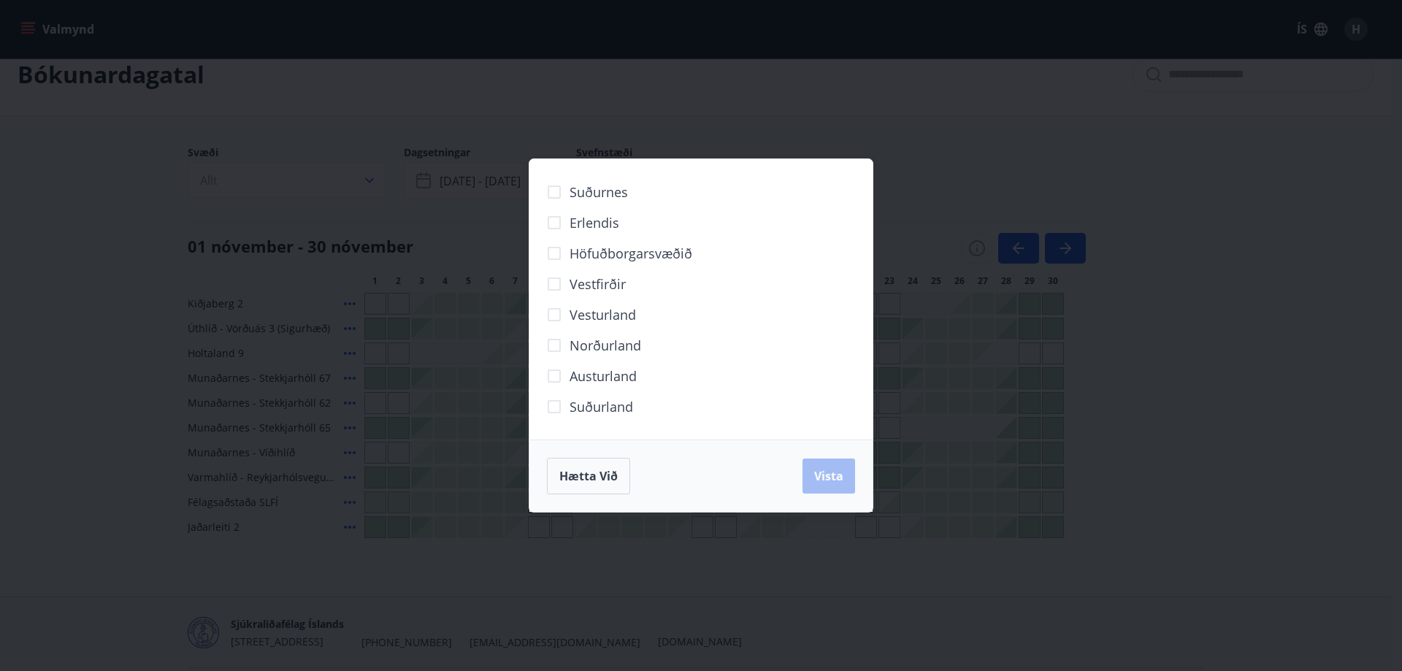
click at [366, 175] on div "Suðurnes Erlendis Höfuðborgarsvæðið Vestfirðir Vesturland Norðurland Austurland…" at bounding box center [701, 335] width 1402 height 671
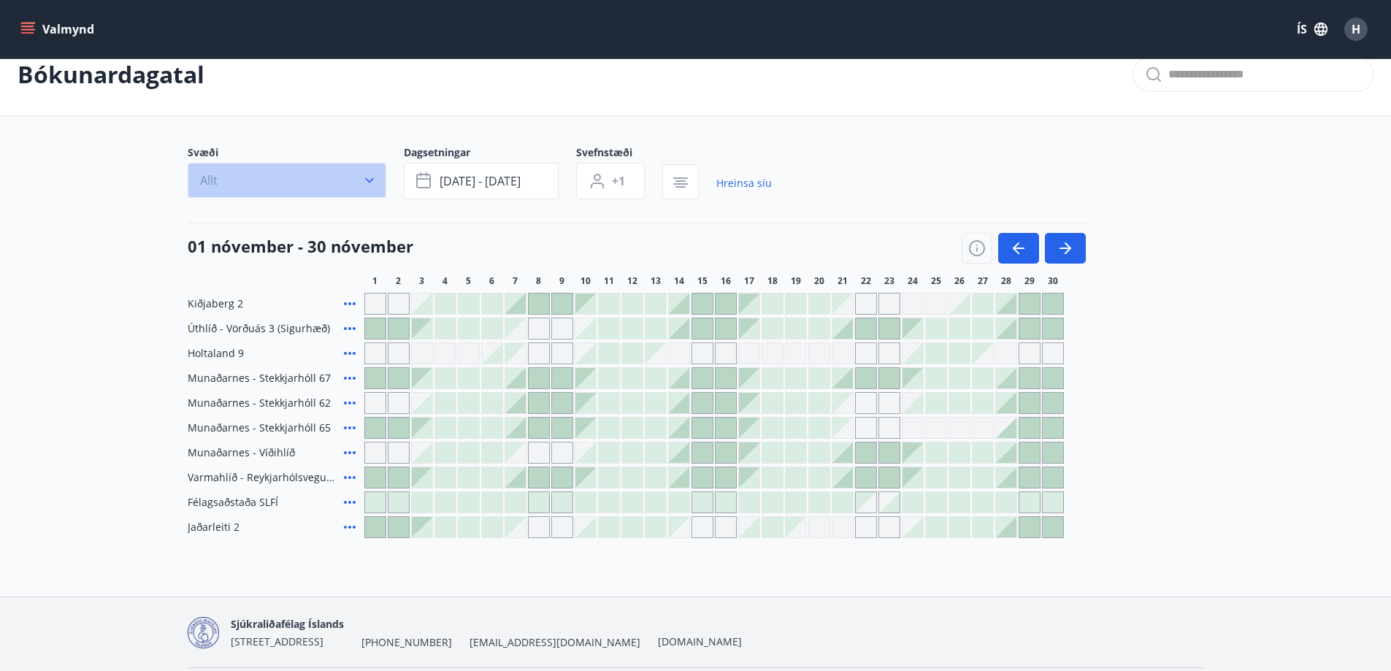
click at [366, 175] on icon "button" at bounding box center [369, 180] width 15 height 15
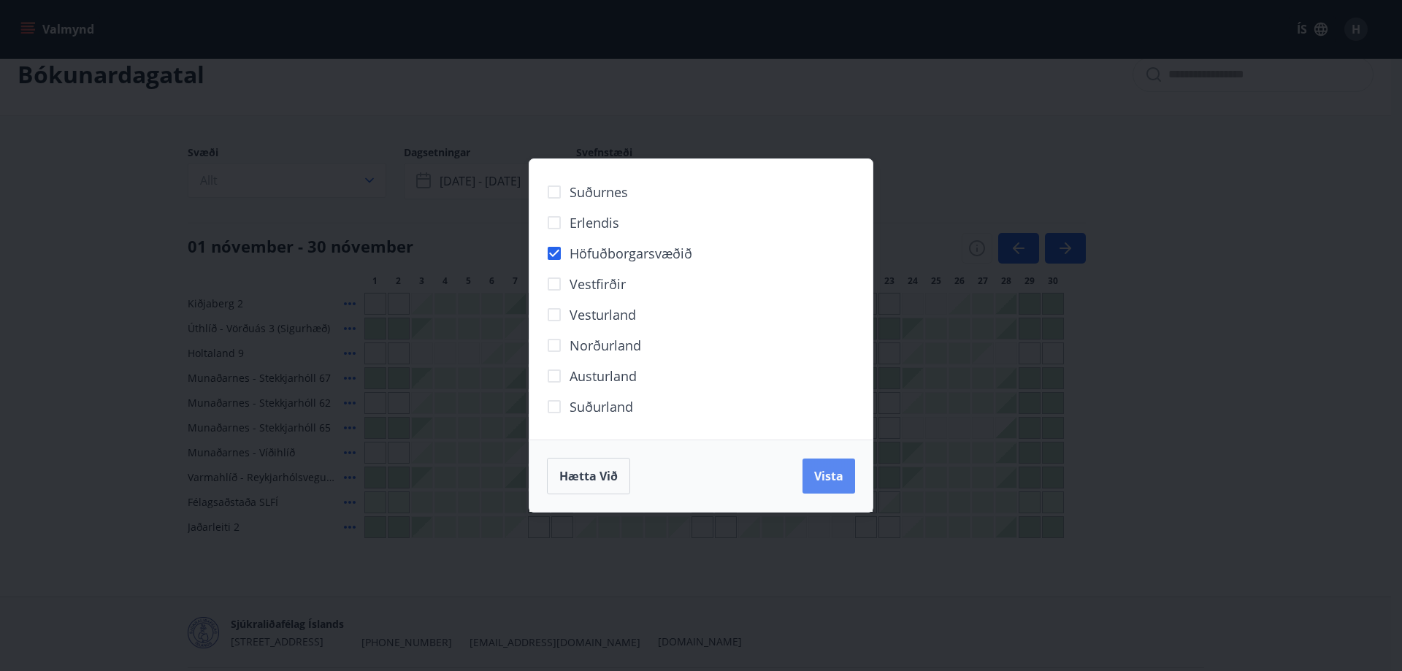
click at [829, 467] on button "Vista" at bounding box center [829, 476] width 53 height 35
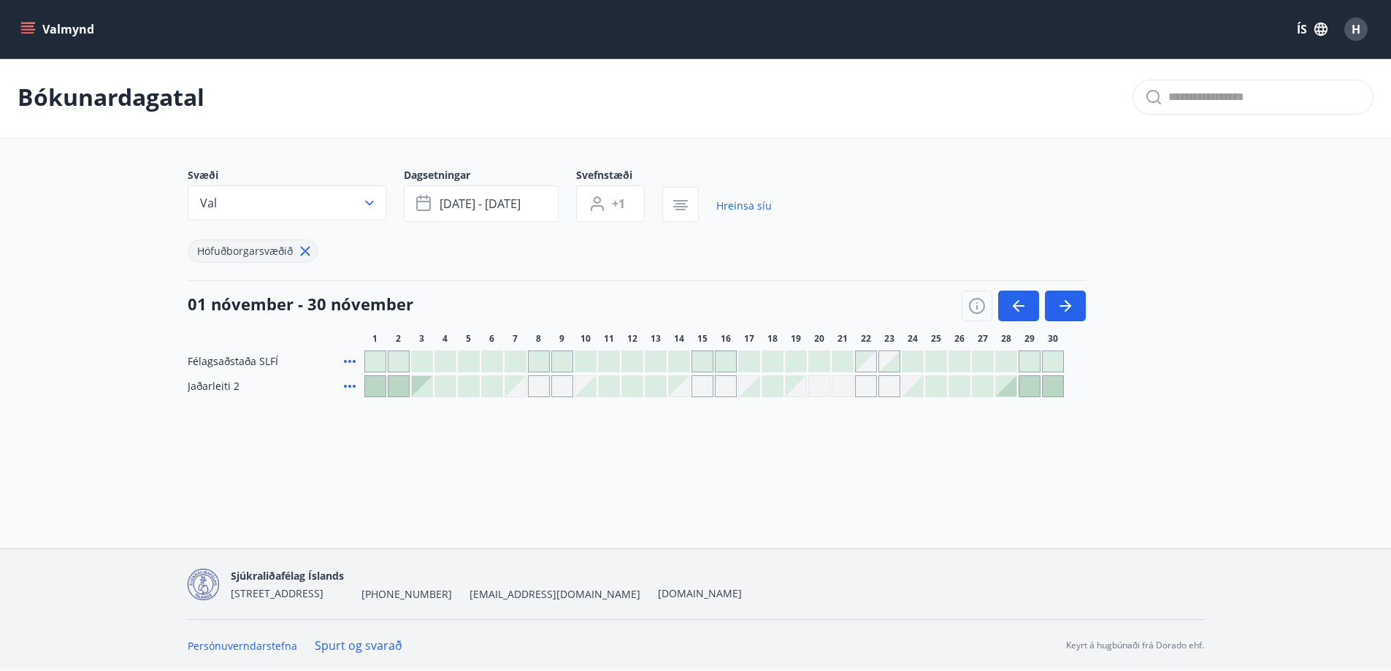
scroll to position [2, 0]
click at [522, 389] on div "Gráir dagar eru ekki bókanlegir" at bounding box center [515, 386] width 20 height 20
click at [475, 458] on div "Valmynd ÍS H Bókunardagatal Svæði Val Dagsetningar nóv 06 - nóv 10 Svefnstæði +…" at bounding box center [695, 273] width 1391 height 551
click at [751, 207] on link "Hreinsa síu" at bounding box center [743, 206] width 55 height 32
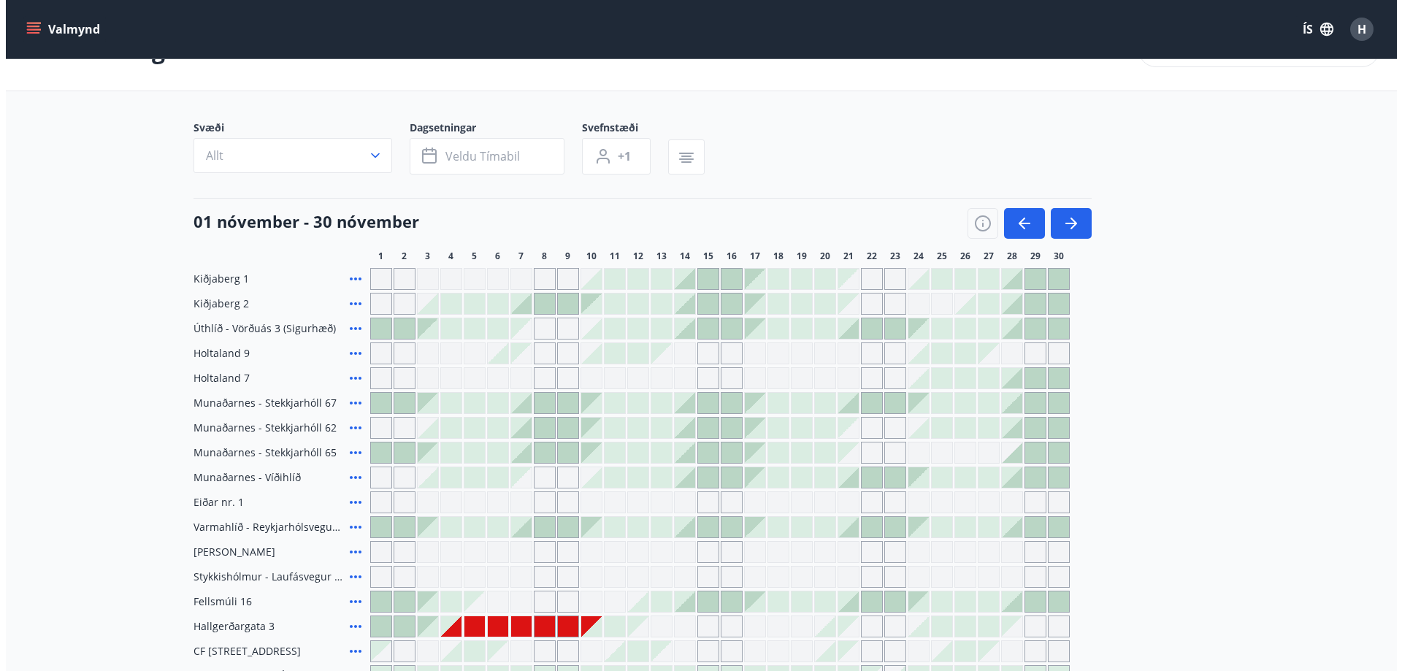
scroll to position [75, 0]
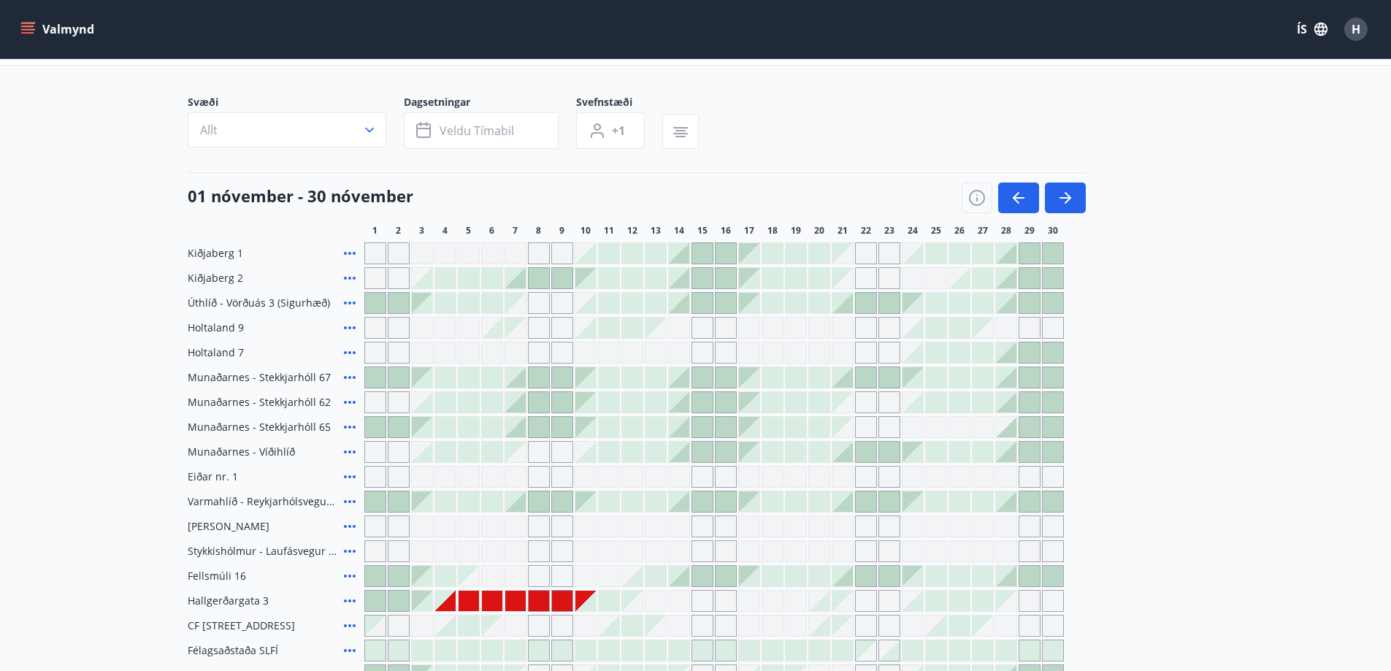
click at [532, 600] on div at bounding box center [539, 601] width 20 height 20
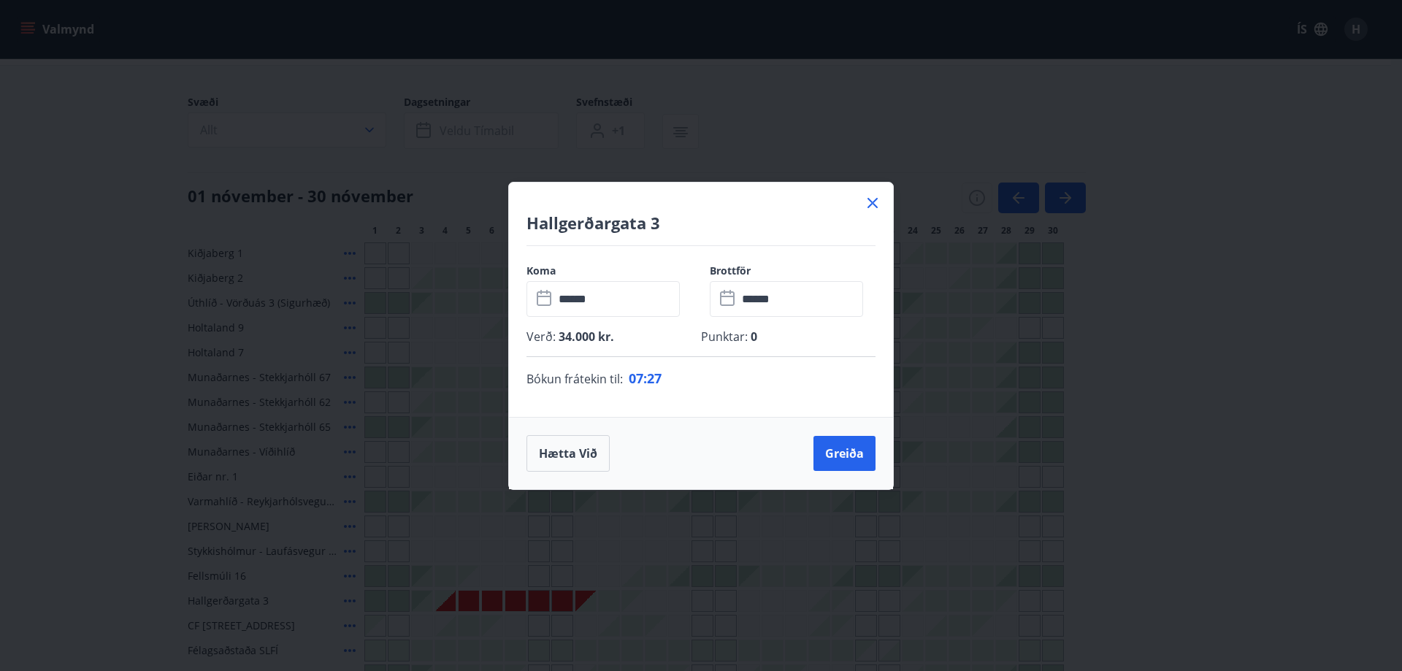
click at [605, 298] on input "******" at bounding box center [617, 299] width 126 height 36
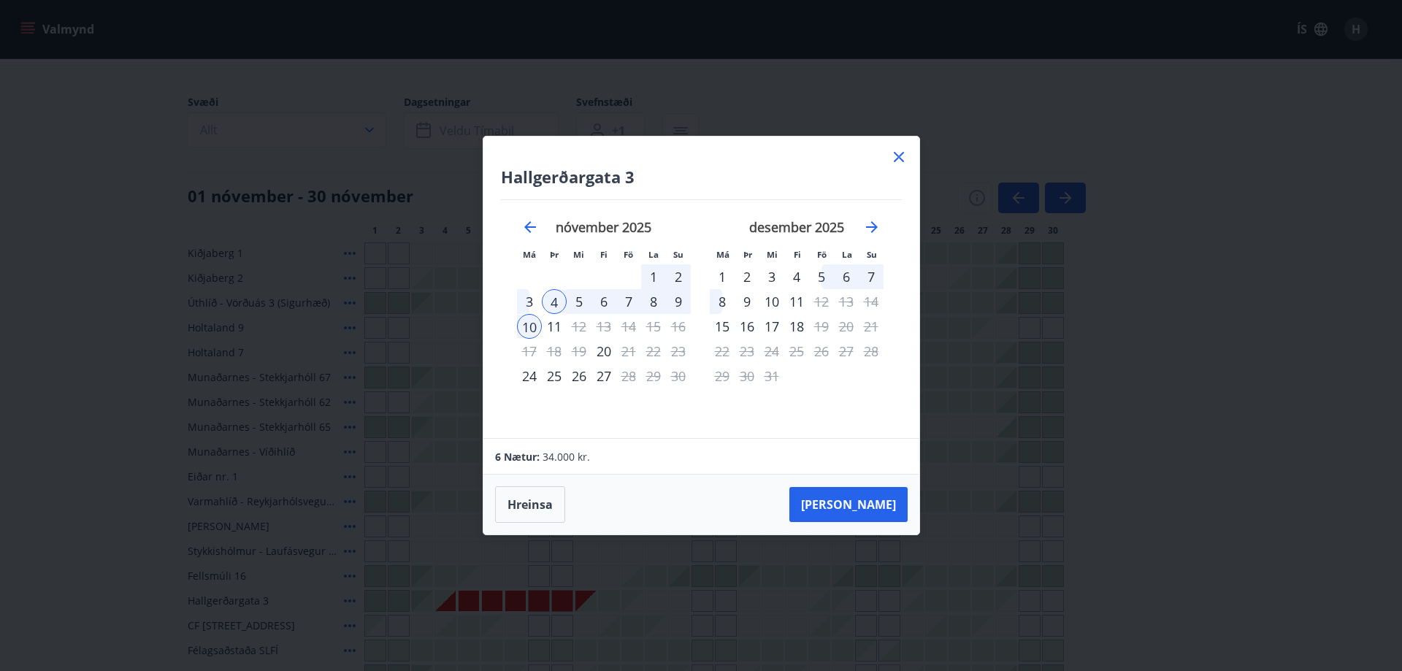
click at [605, 301] on div "6" at bounding box center [603, 301] width 25 height 25
click at [527, 326] on div "10" at bounding box center [529, 326] width 25 height 25
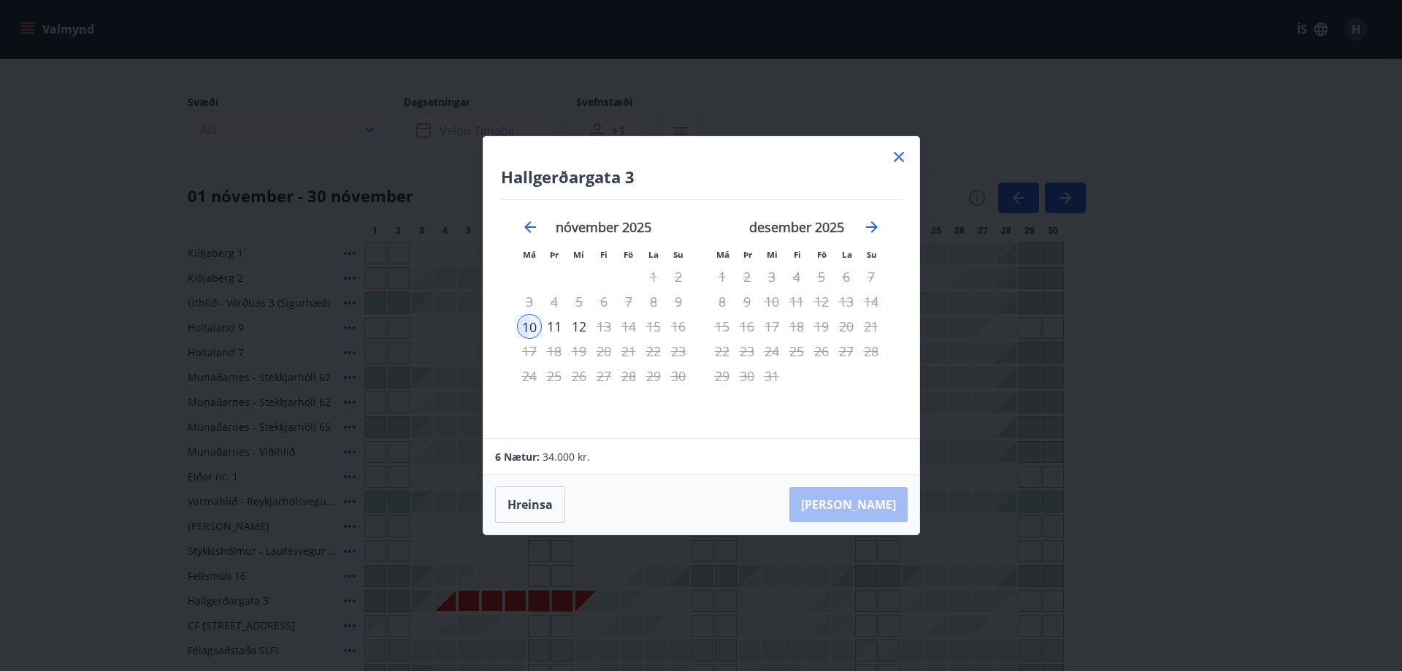
click at [600, 305] on div "6" at bounding box center [603, 301] width 25 height 25
click at [895, 152] on icon at bounding box center [899, 157] width 18 height 18
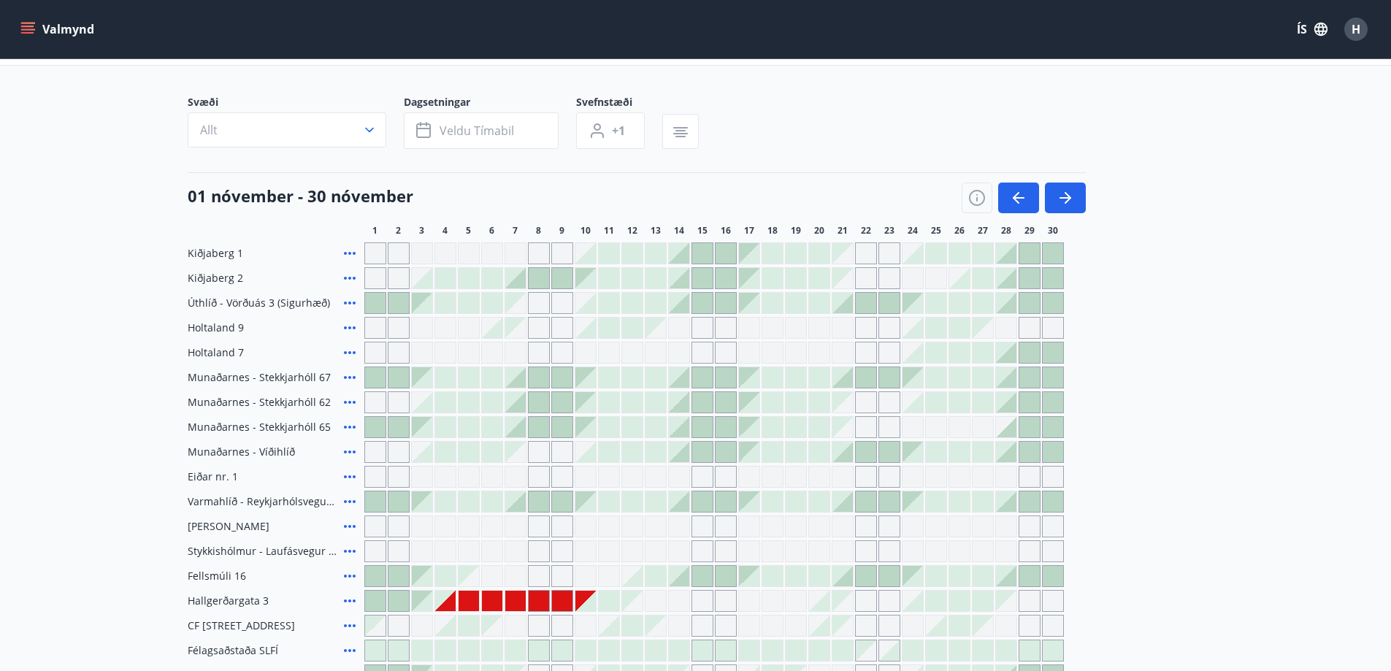
click at [516, 601] on div at bounding box center [515, 601] width 20 height 20
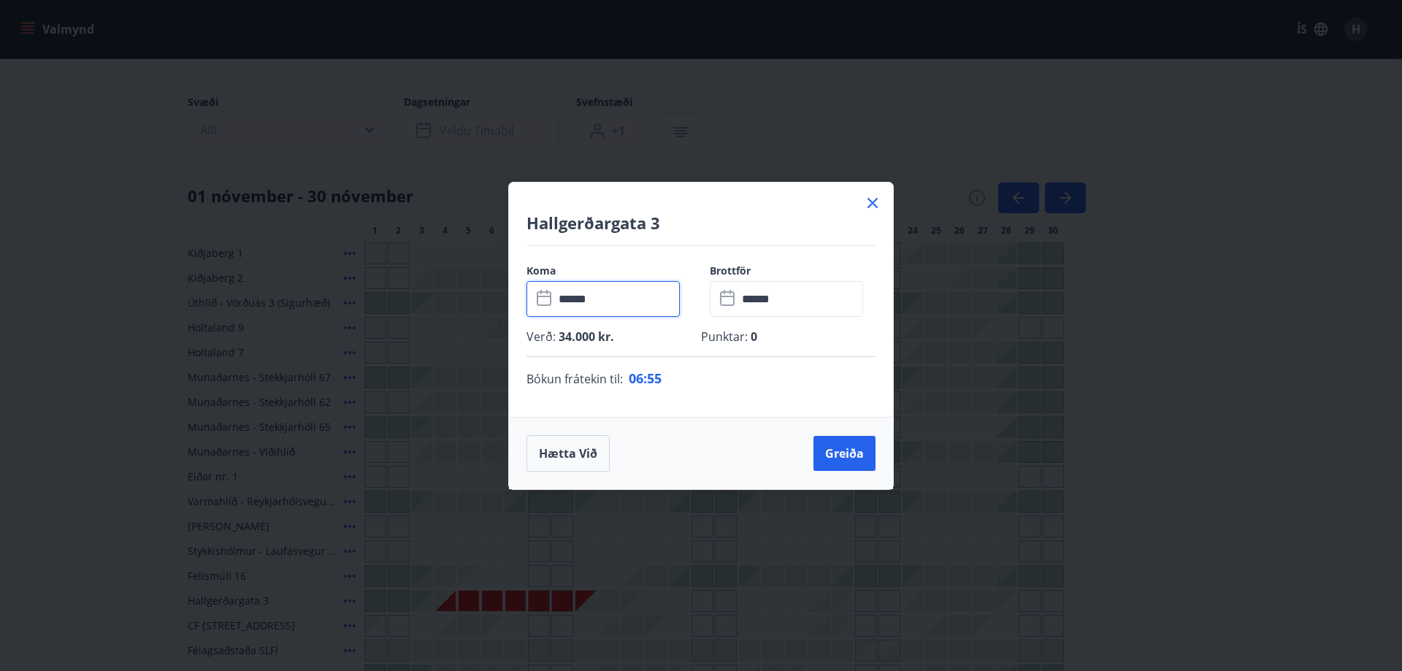
click at [616, 288] on input "******" at bounding box center [617, 299] width 126 height 36
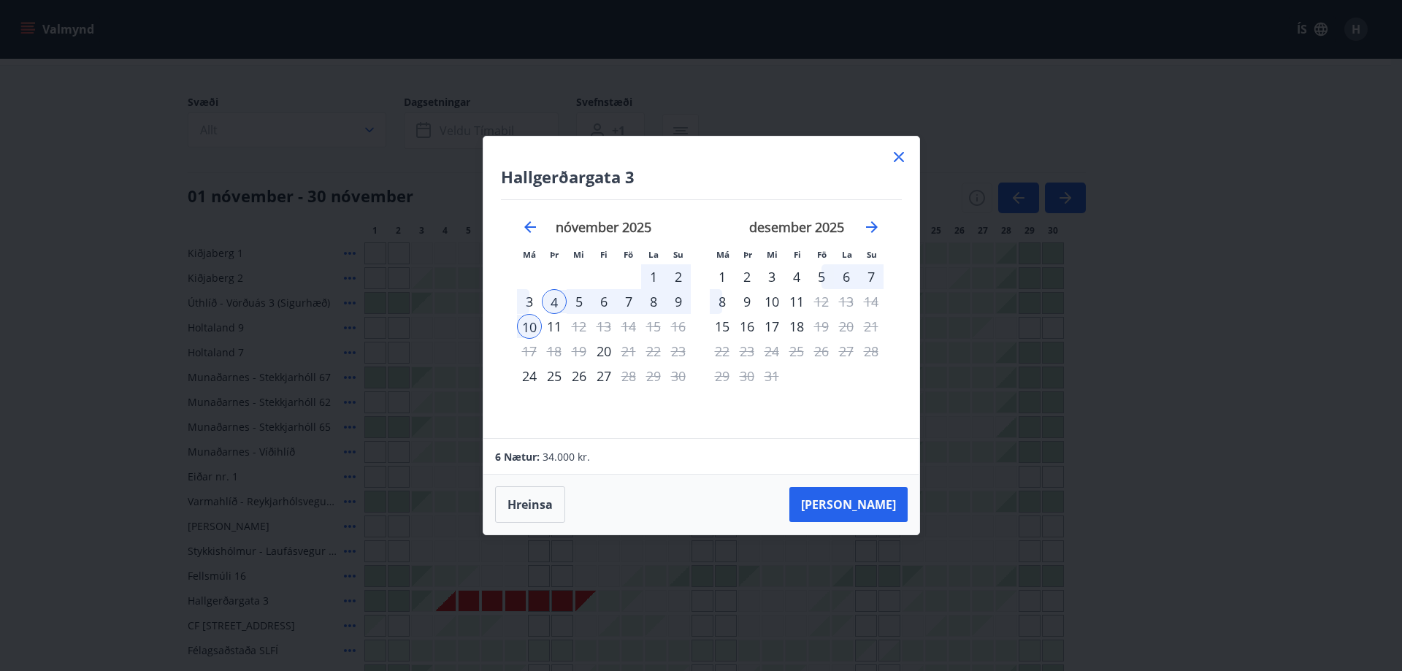
click at [597, 303] on div "6" at bounding box center [603, 301] width 25 height 25
click at [868, 502] on button "Taka Frá" at bounding box center [848, 504] width 118 height 35
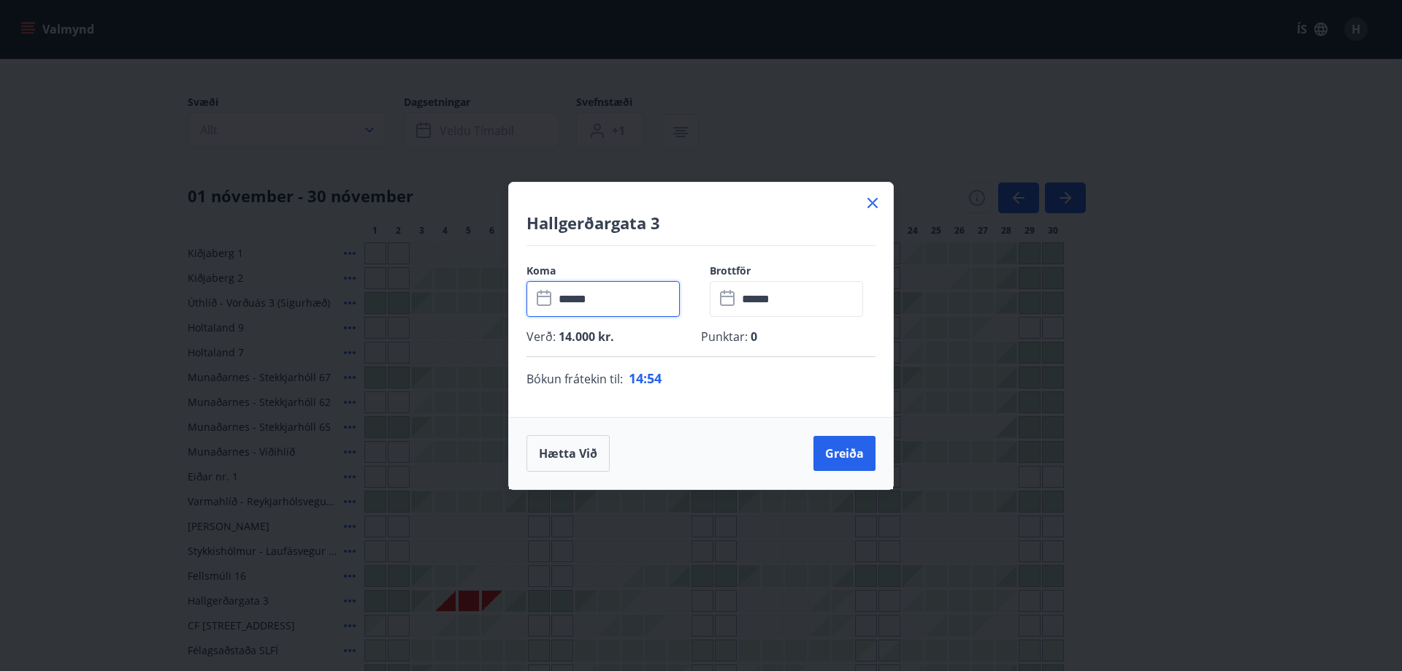
click at [595, 297] on input "******" at bounding box center [617, 299] width 126 height 36
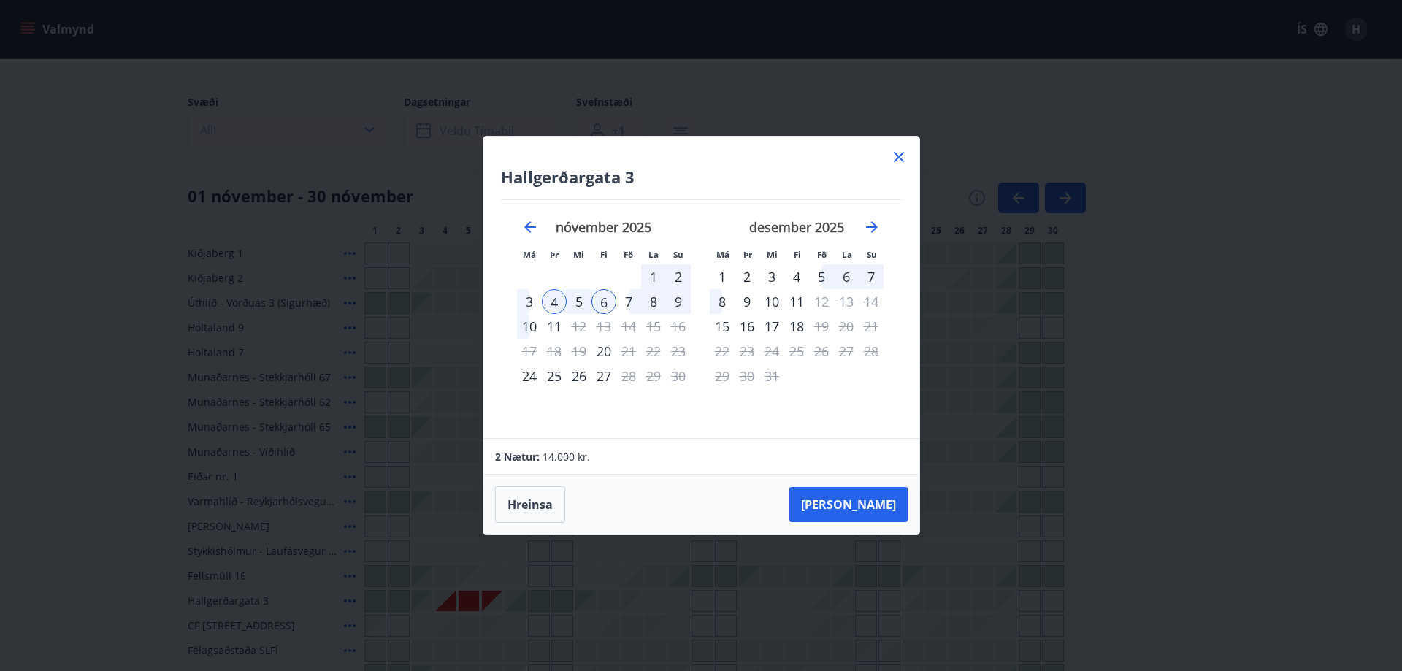
click at [602, 299] on div "6" at bounding box center [603, 301] width 25 height 25
click at [529, 327] on div "10" at bounding box center [529, 326] width 25 height 25
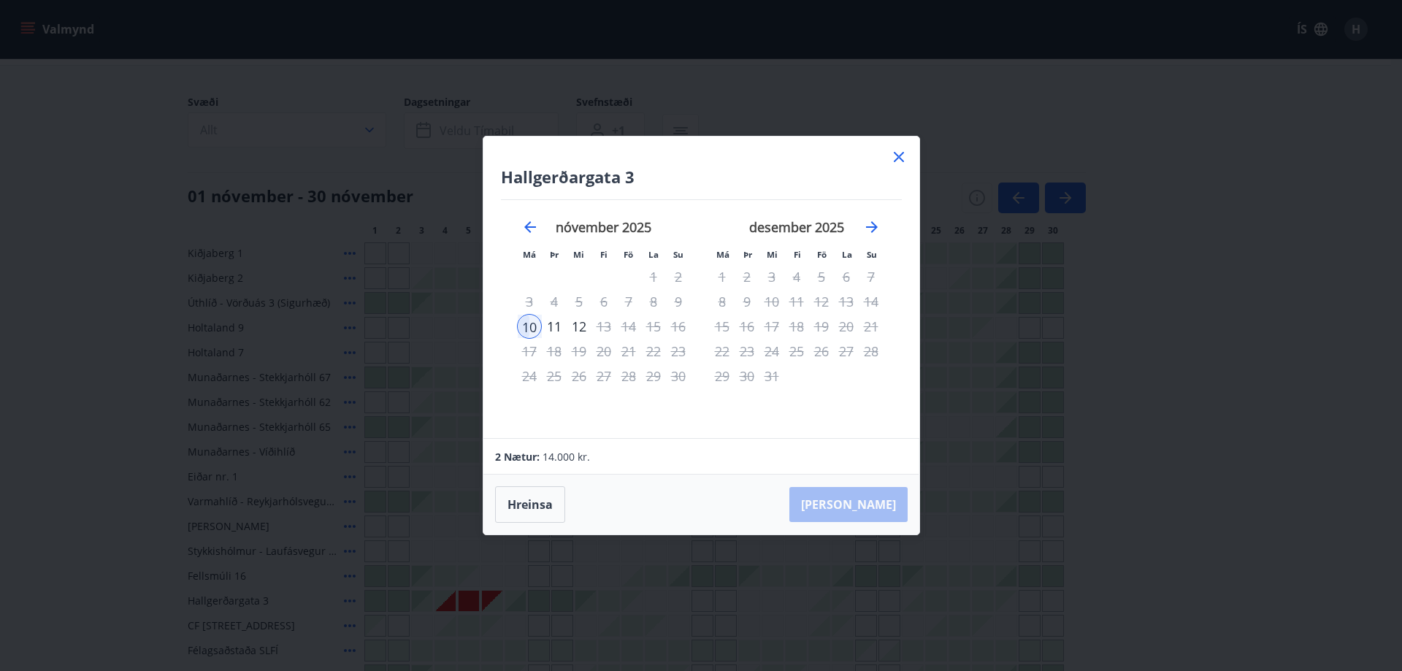
drag, startPoint x: 900, startPoint y: 148, endPoint x: 562, endPoint y: 539, distance: 516.7
click at [900, 150] on icon at bounding box center [899, 157] width 18 height 18
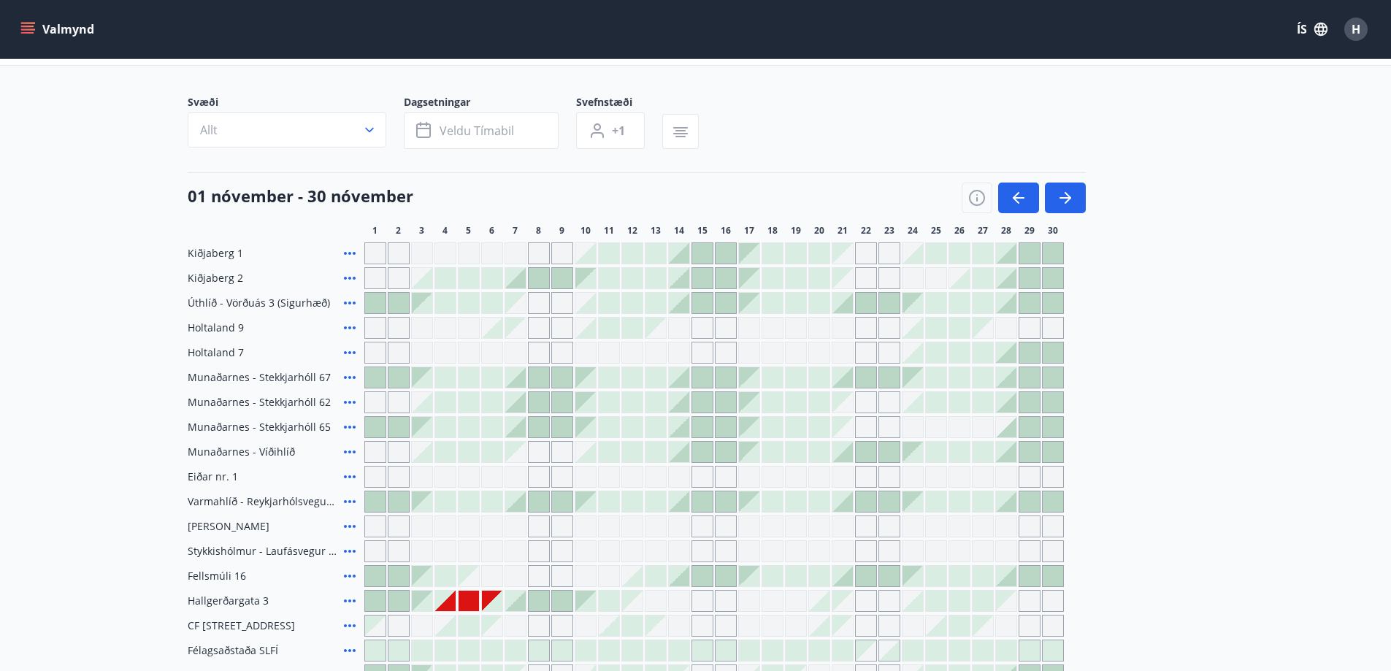
click at [475, 601] on div at bounding box center [469, 601] width 20 height 20
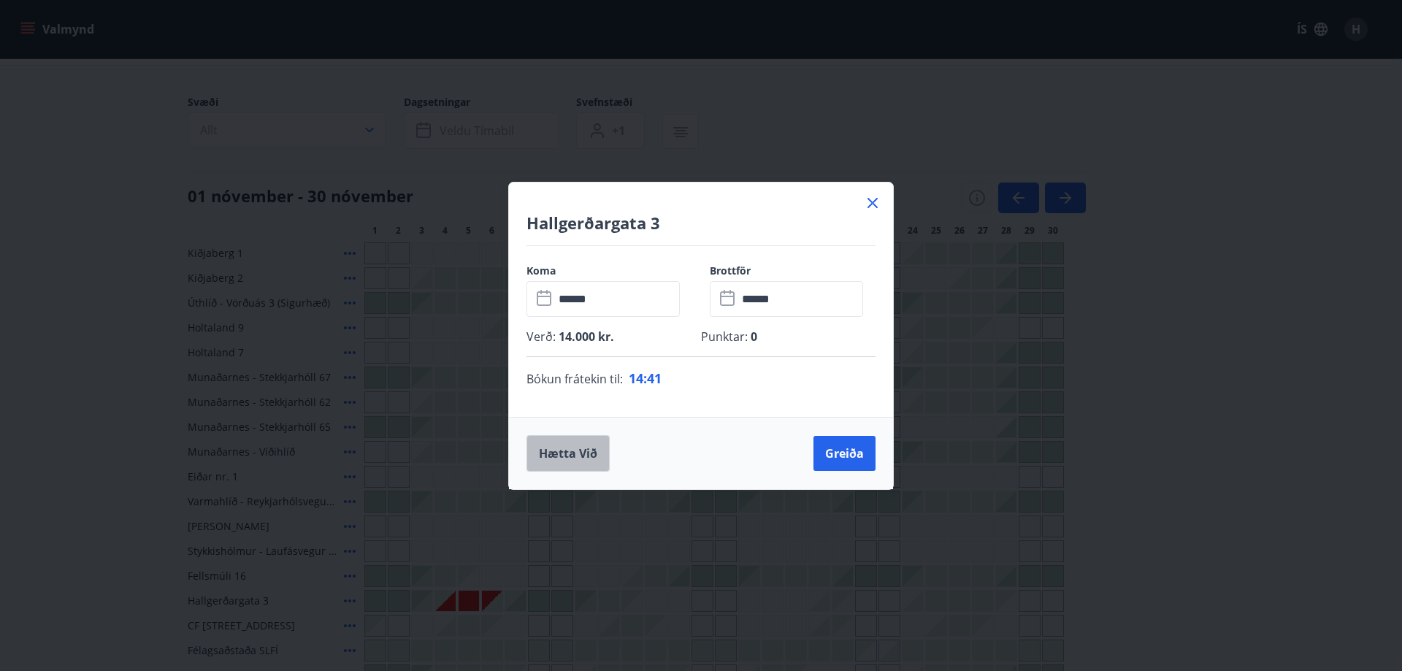
click at [565, 455] on button "Hætta við" at bounding box center [567, 453] width 83 height 37
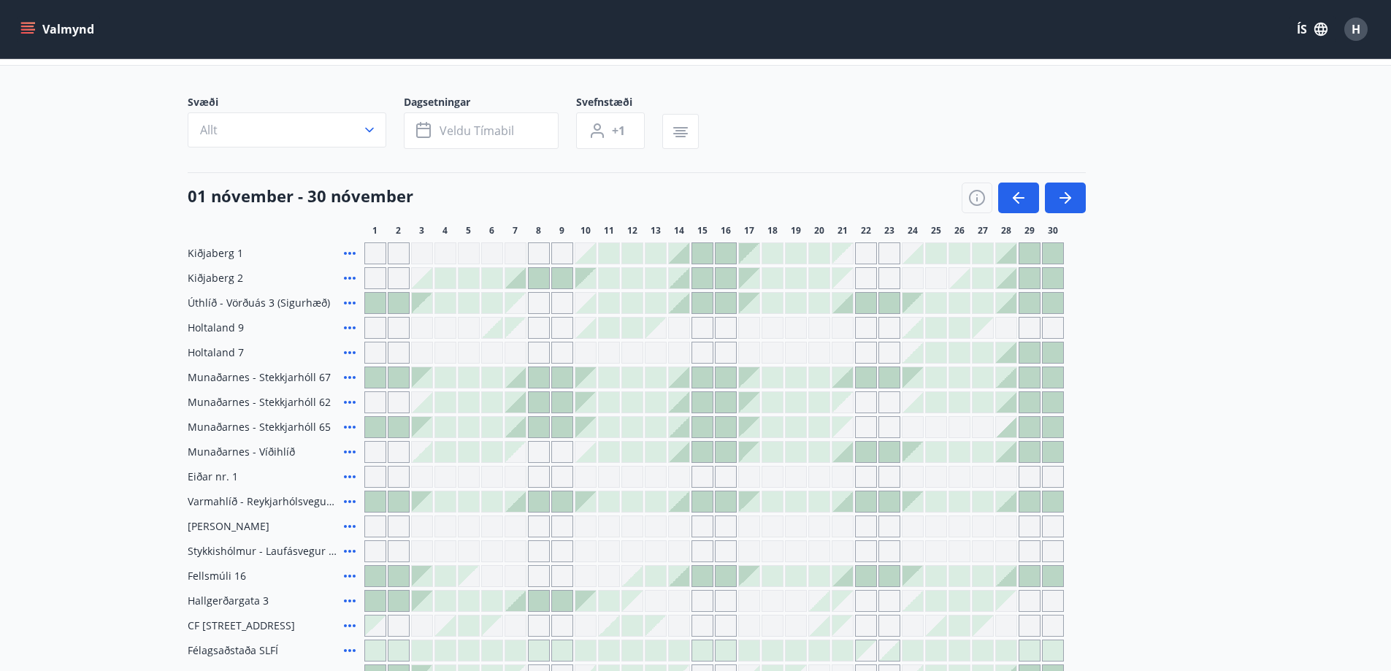
click at [534, 597] on div at bounding box center [539, 601] width 20 height 20
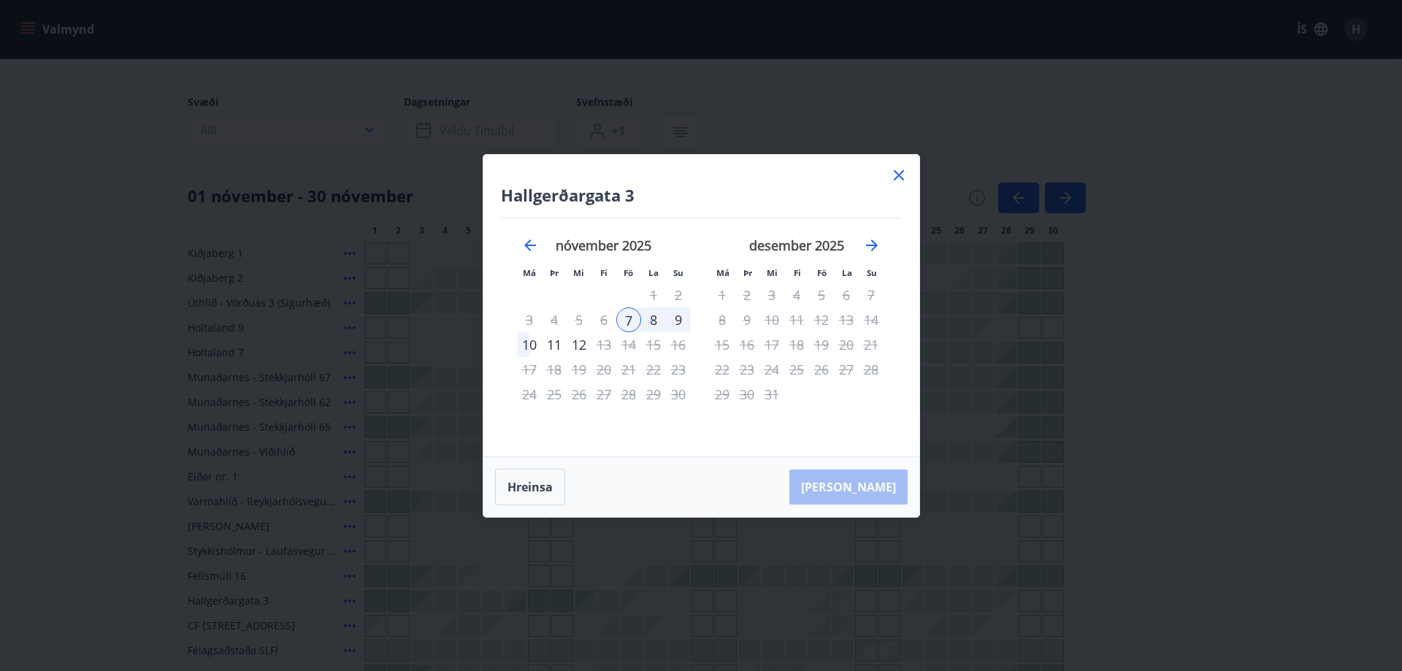
click at [603, 319] on div "6" at bounding box center [603, 319] width 25 height 25
click at [628, 318] on div "7" at bounding box center [628, 319] width 25 height 25
click at [526, 348] on div "10" at bounding box center [529, 344] width 25 height 25
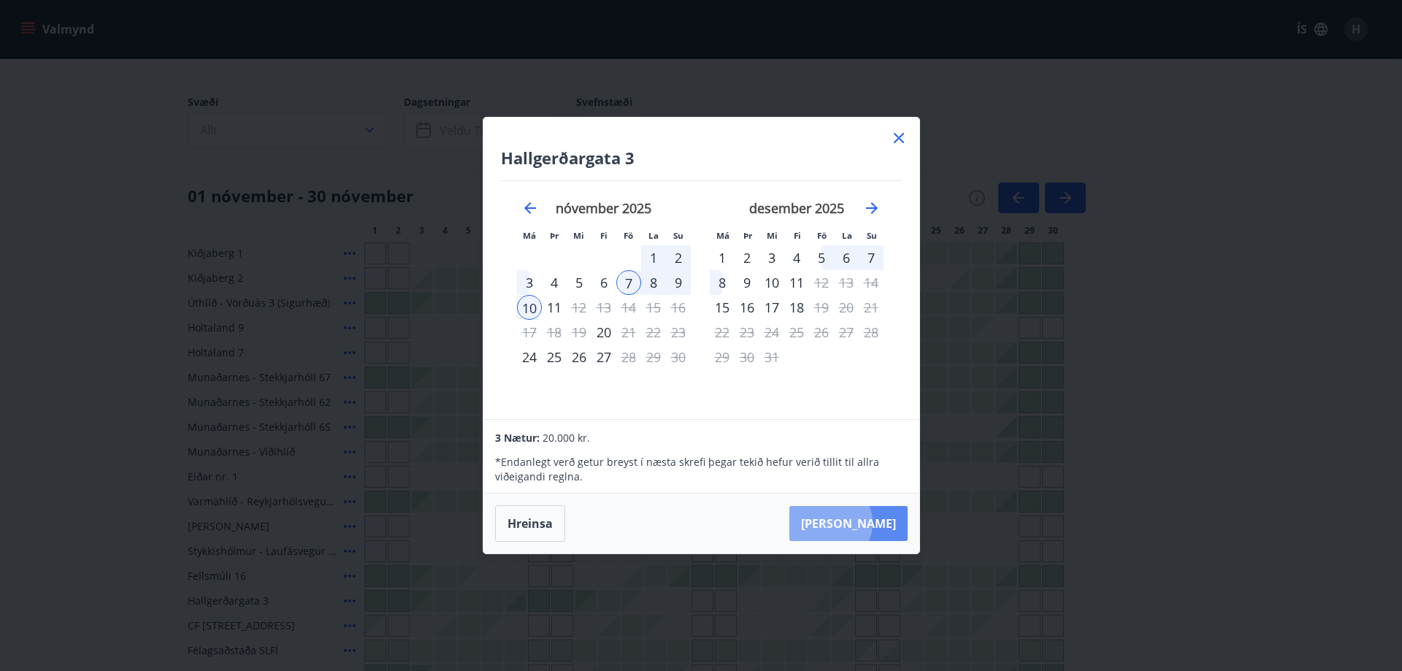
click at [875, 523] on button "Taka Frá" at bounding box center [848, 523] width 118 height 35
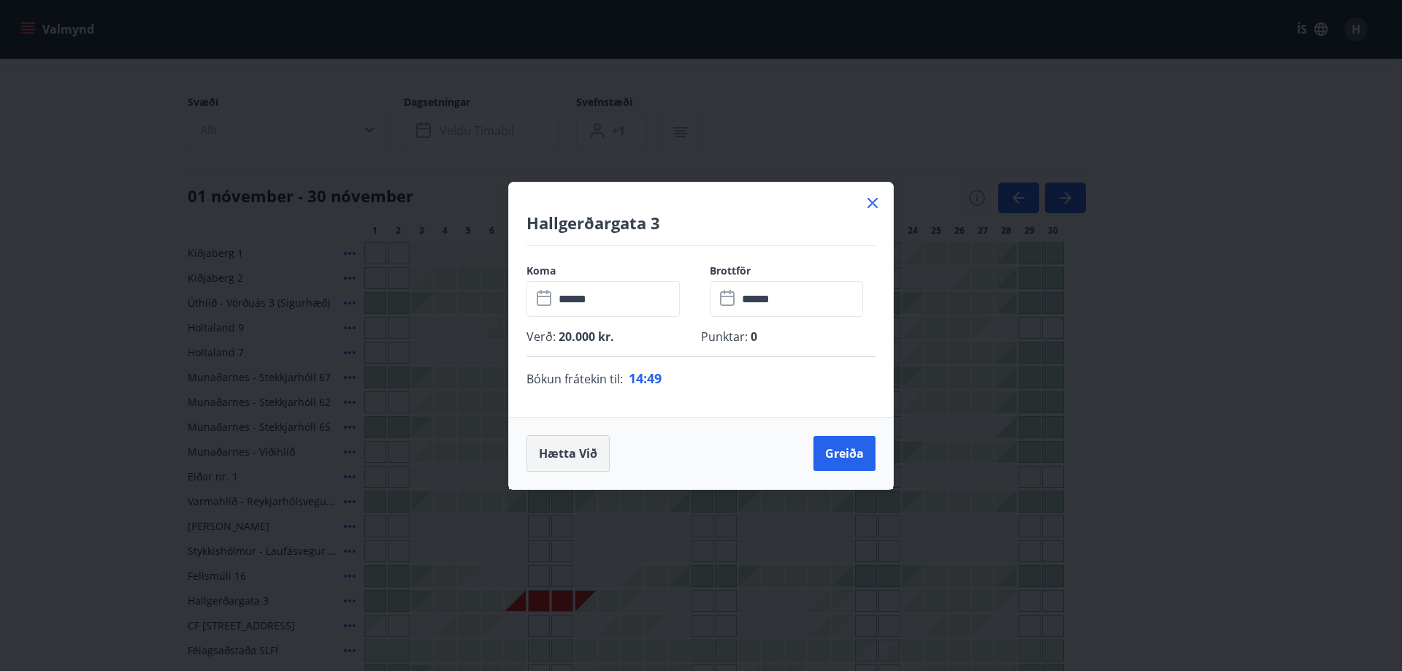
click at [565, 457] on button "Hætta við" at bounding box center [567, 453] width 83 height 37
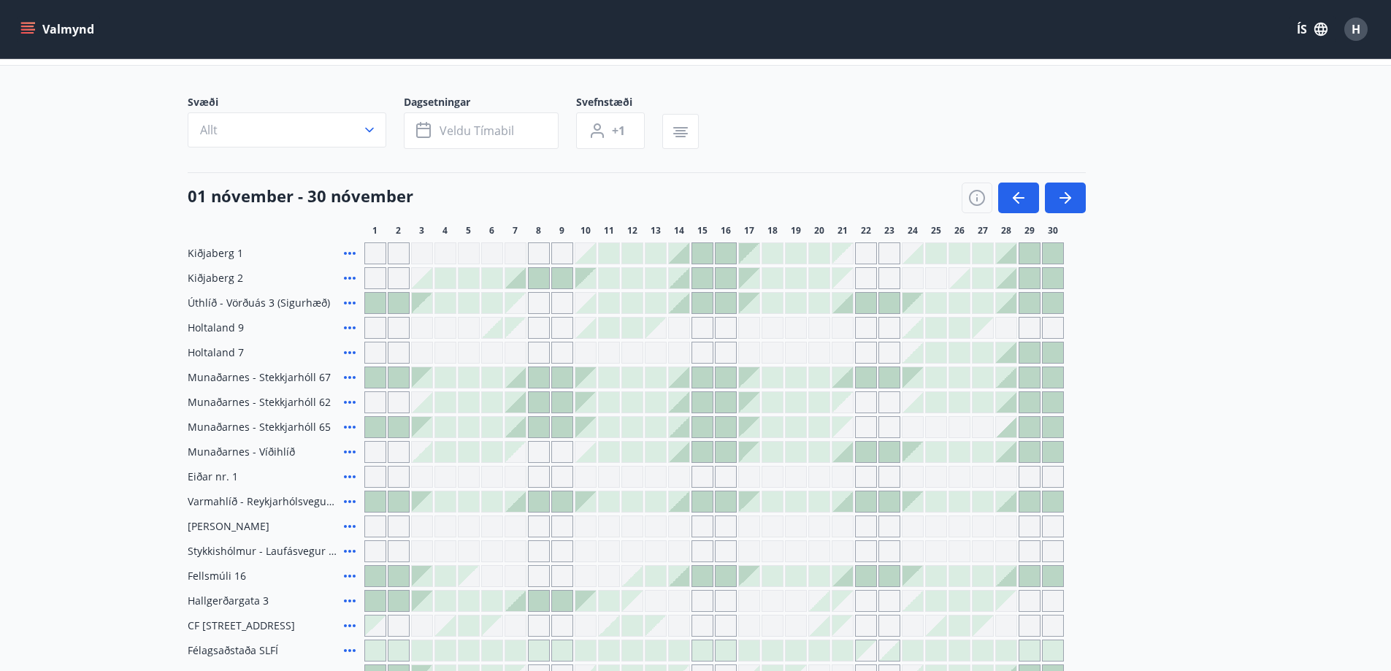
click at [535, 605] on div at bounding box center [539, 601] width 20 height 20
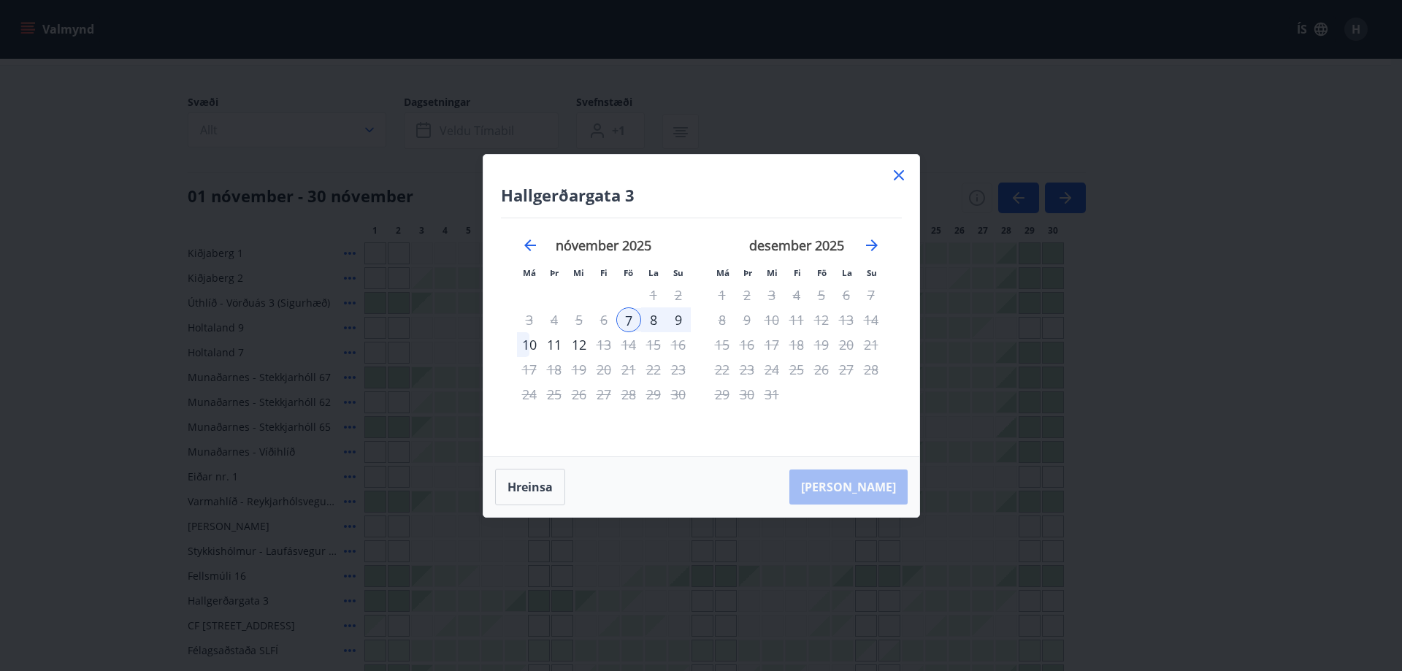
click at [600, 320] on div "6" at bounding box center [603, 319] width 25 height 25
click at [554, 321] on div "4" at bounding box center [554, 319] width 25 height 25
click at [626, 320] on div "7" at bounding box center [628, 319] width 25 height 25
click at [526, 342] on div "10" at bounding box center [529, 344] width 25 height 25
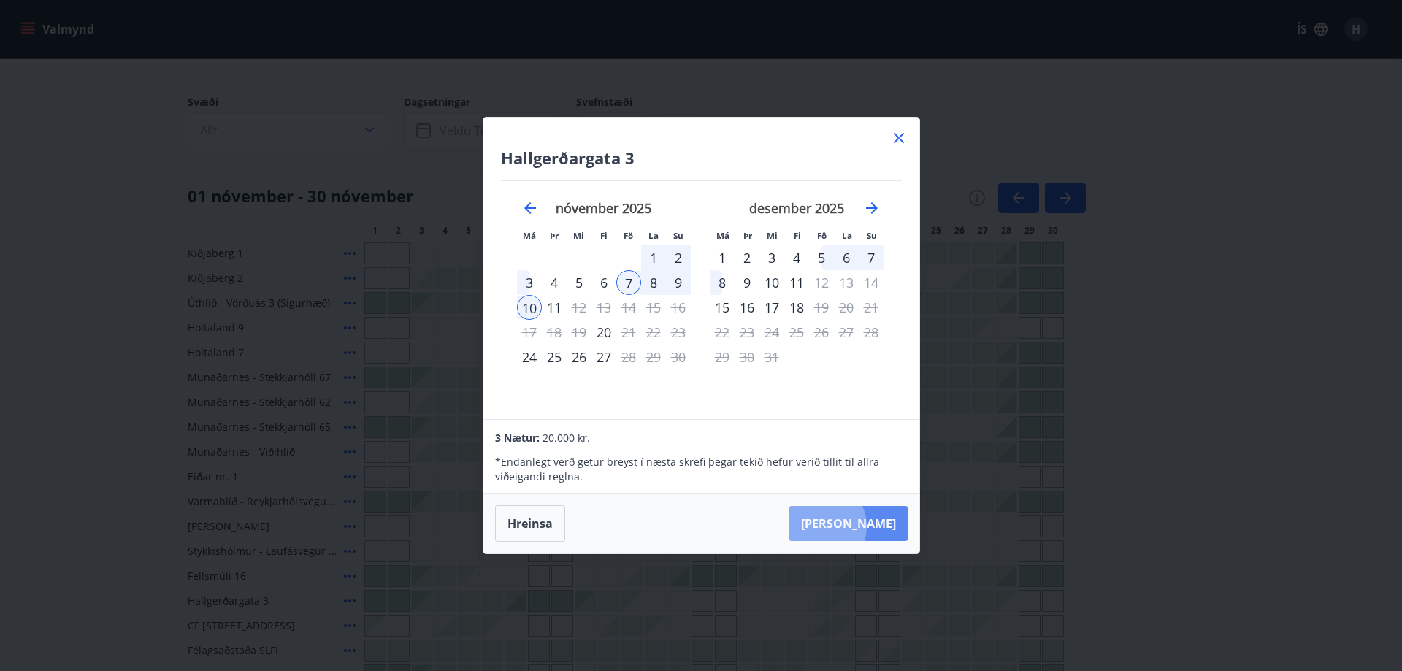
click at [866, 526] on button "Taka Frá" at bounding box center [848, 523] width 118 height 35
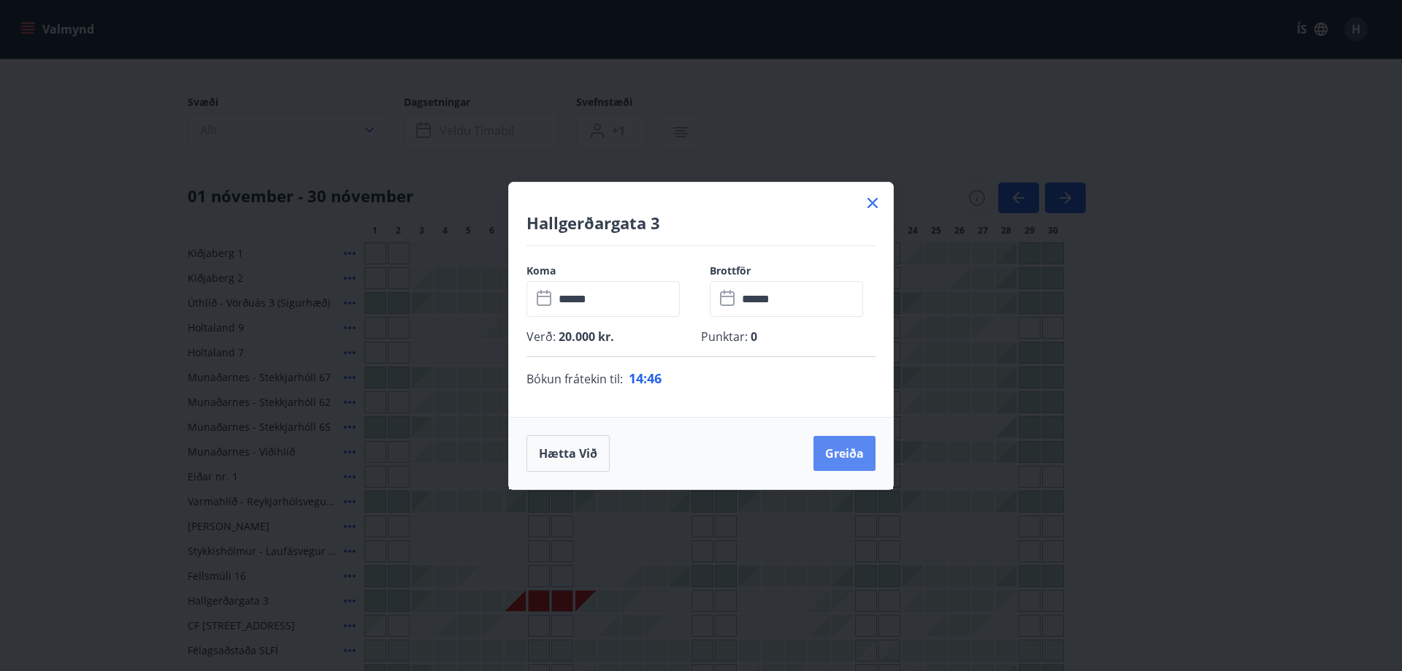
click at [852, 447] on button "Greiða" at bounding box center [844, 453] width 62 height 35
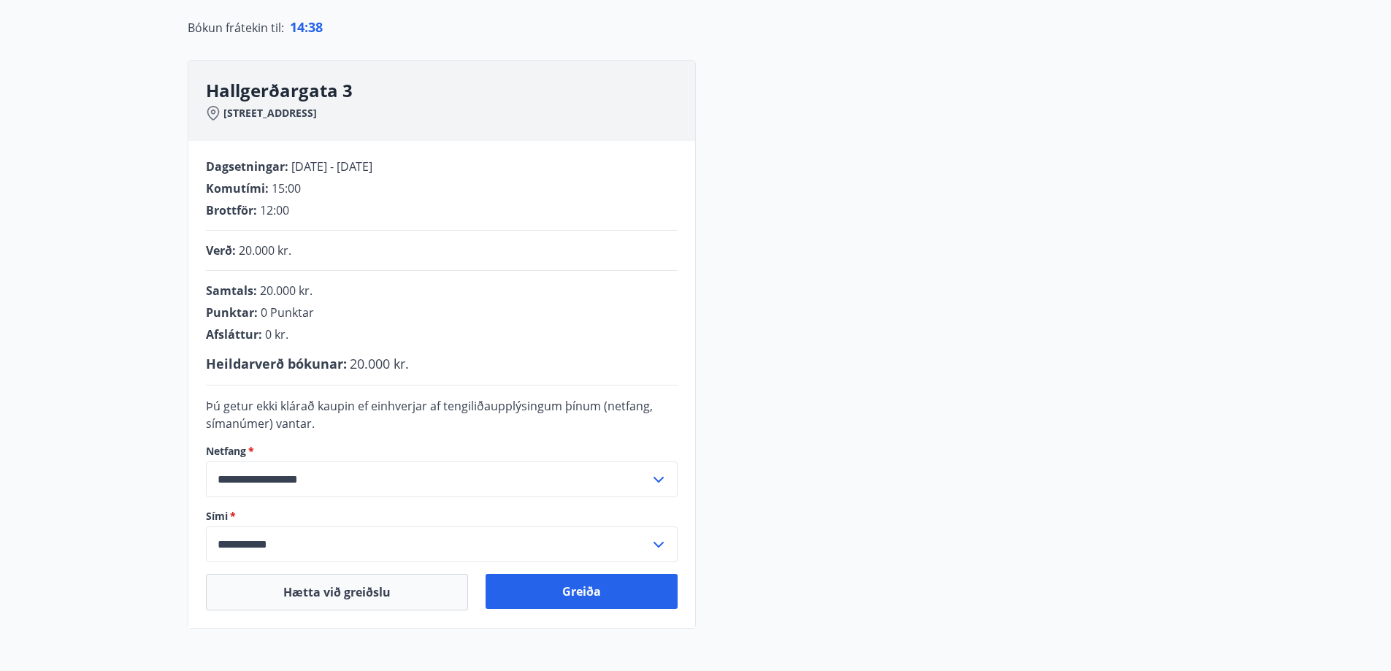
scroll to position [295, 0]
drag, startPoint x: 231, startPoint y: 343, endPoint x: 261, endPoint y: 351, distance: 30.8
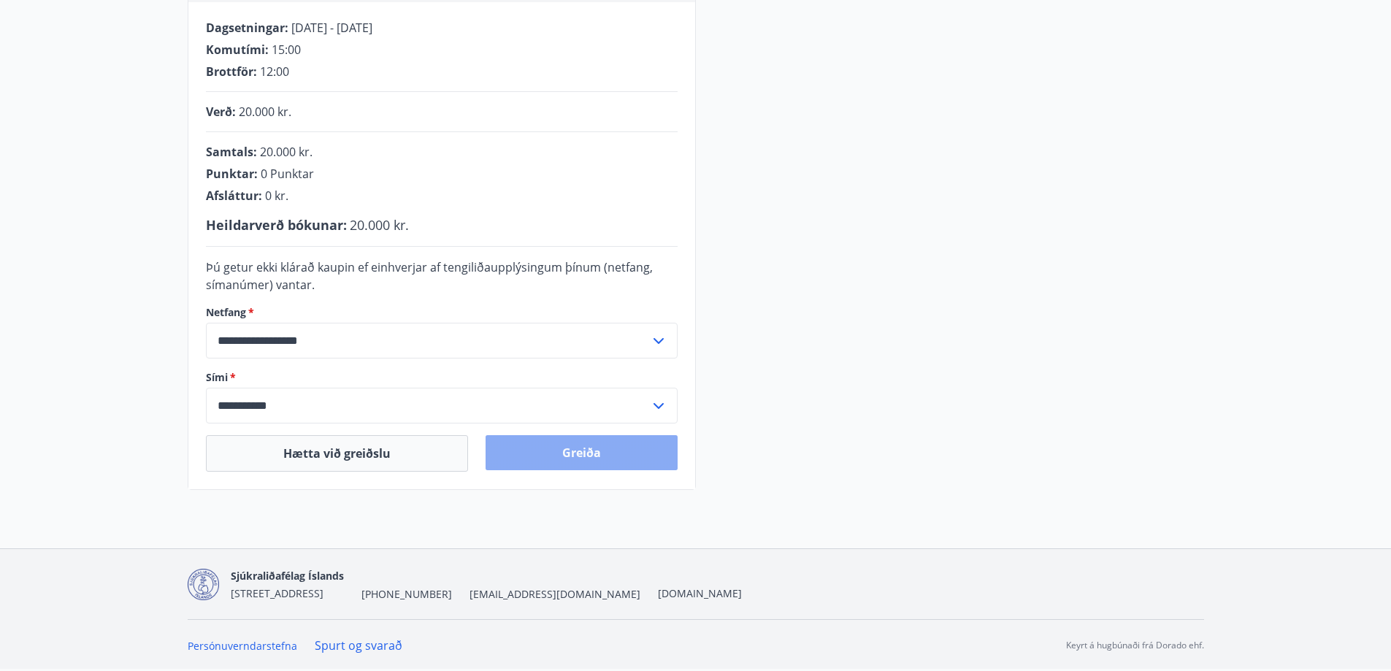
click at [573, 455] on button "Greiða" at bounding box center [582, 452] width 192 height 35
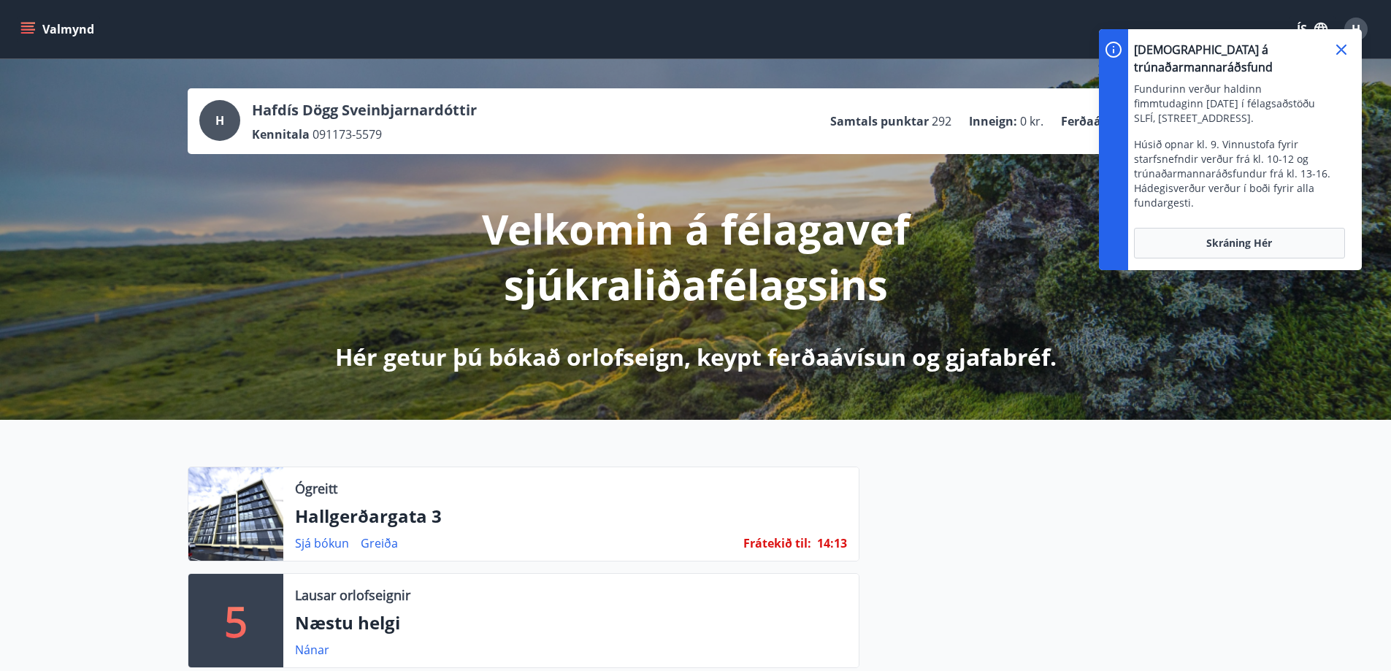
click at [1338, 47] on icon at bounding box center [1342, 50] width 18 height 18
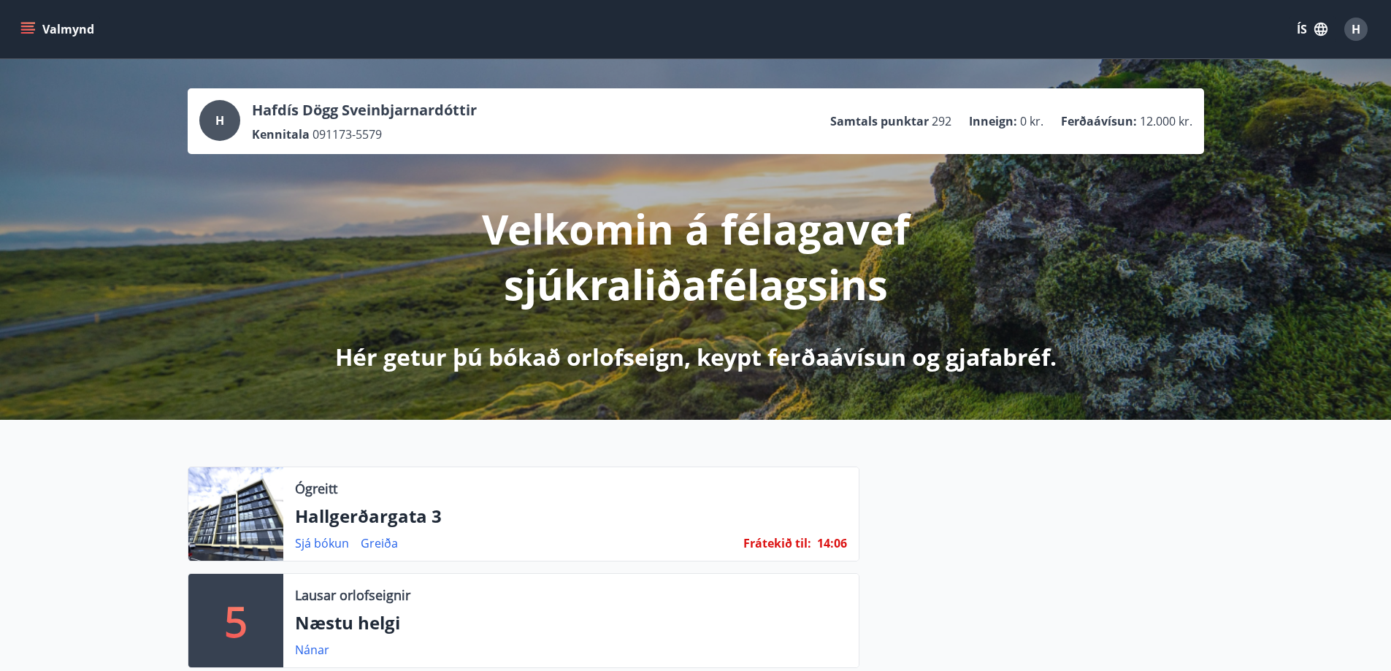
click at [28, 23] on icon "menu" at bounding box center [29, 23] width 16 height 1
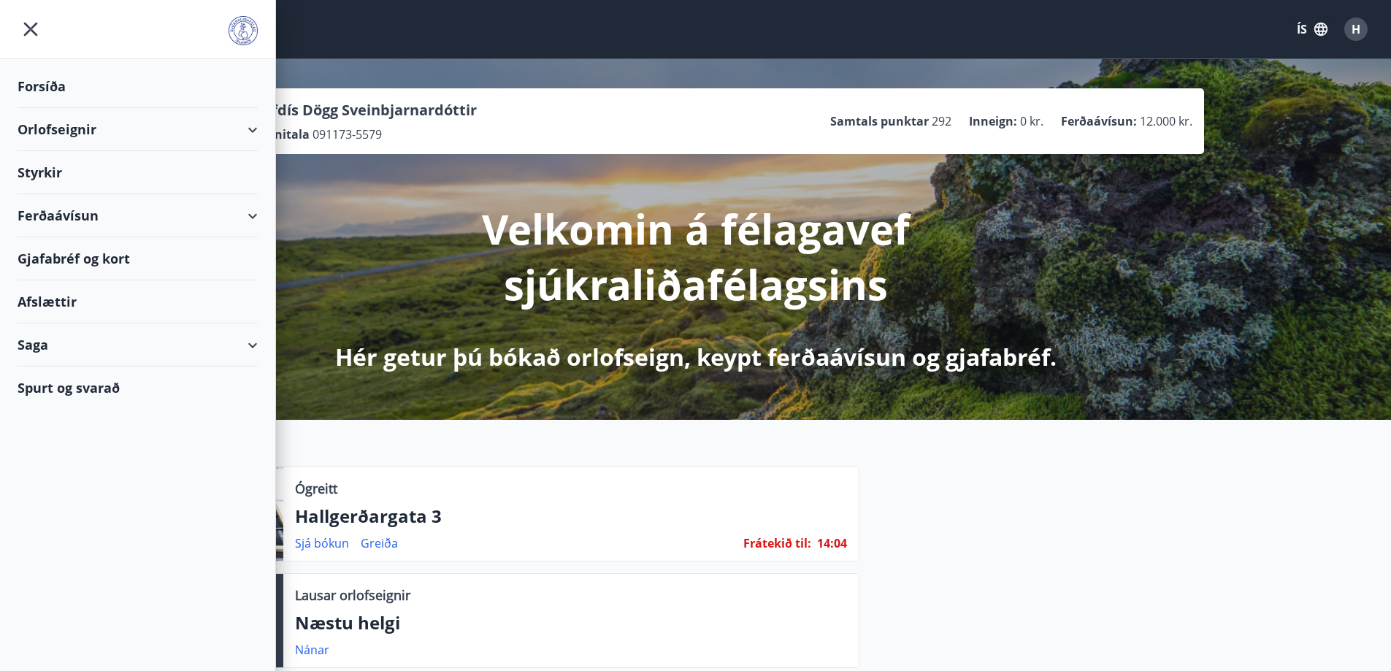
click at [31, 127] on div "Orlofseignir" at bounding box center [138, 129] width 240 height 43
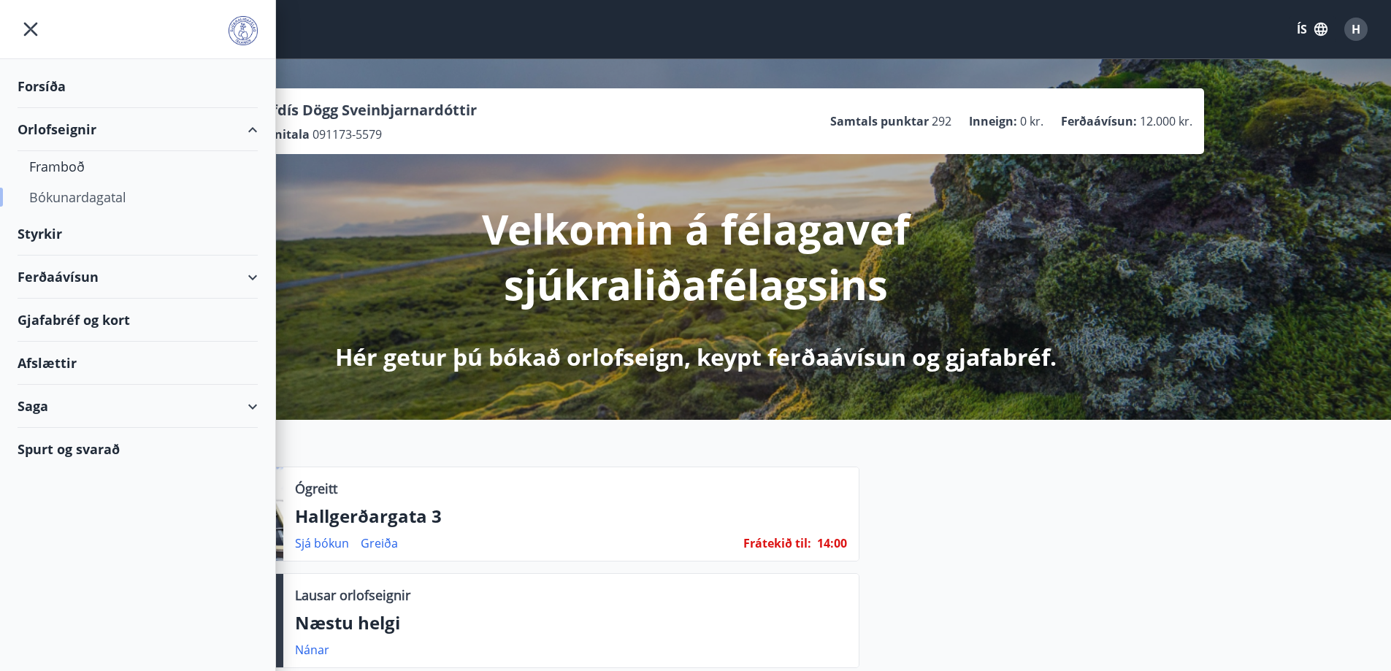
click at [50, 197] on div "Bókunardagatal" at bounding box center [137, 197] width 217 height 31
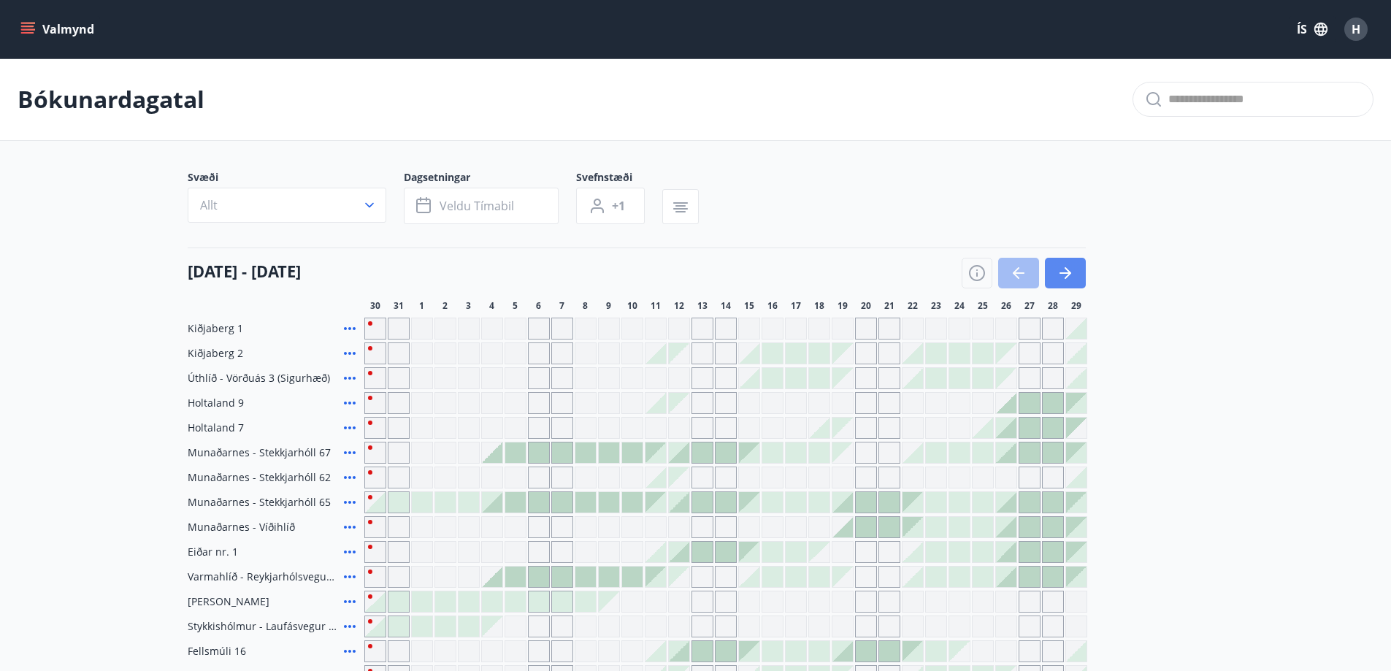
click at [1081, 275] on button "button" at bounding box center [1065, 273] width 41 height 31
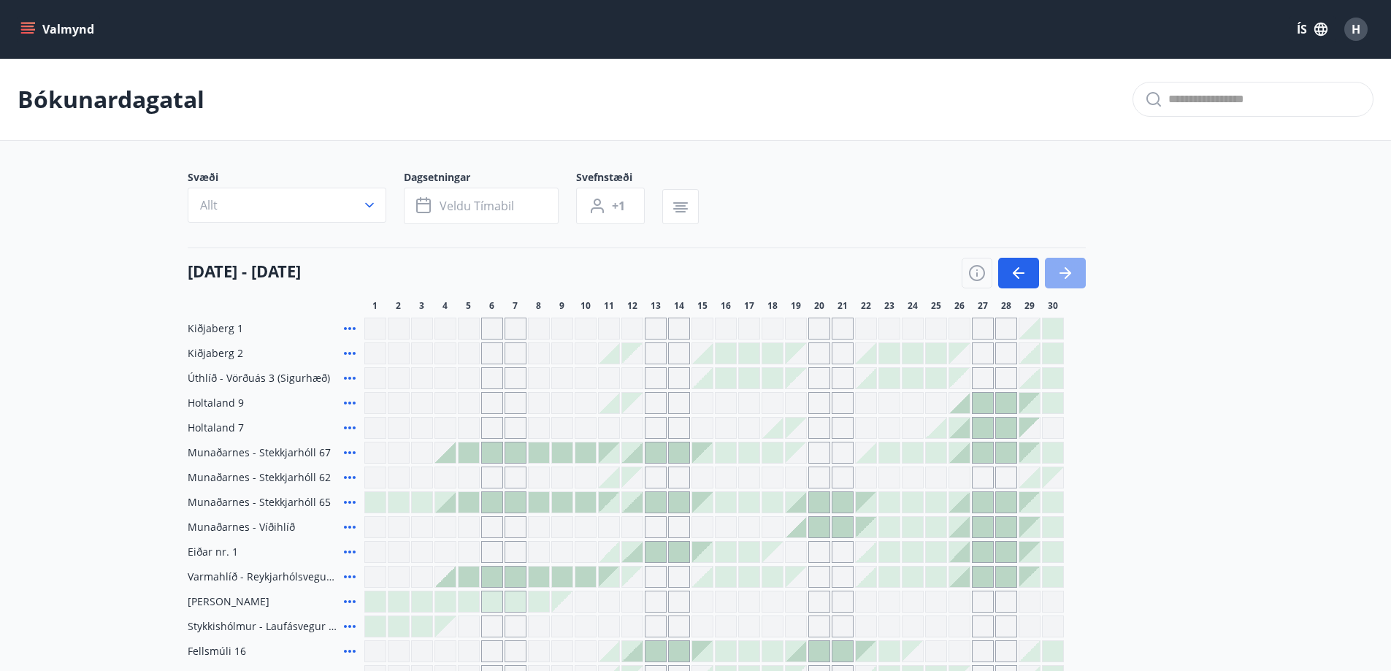
click at [1074, 276] on button "button" at bounding box center [1065, 273] width 41 height 31
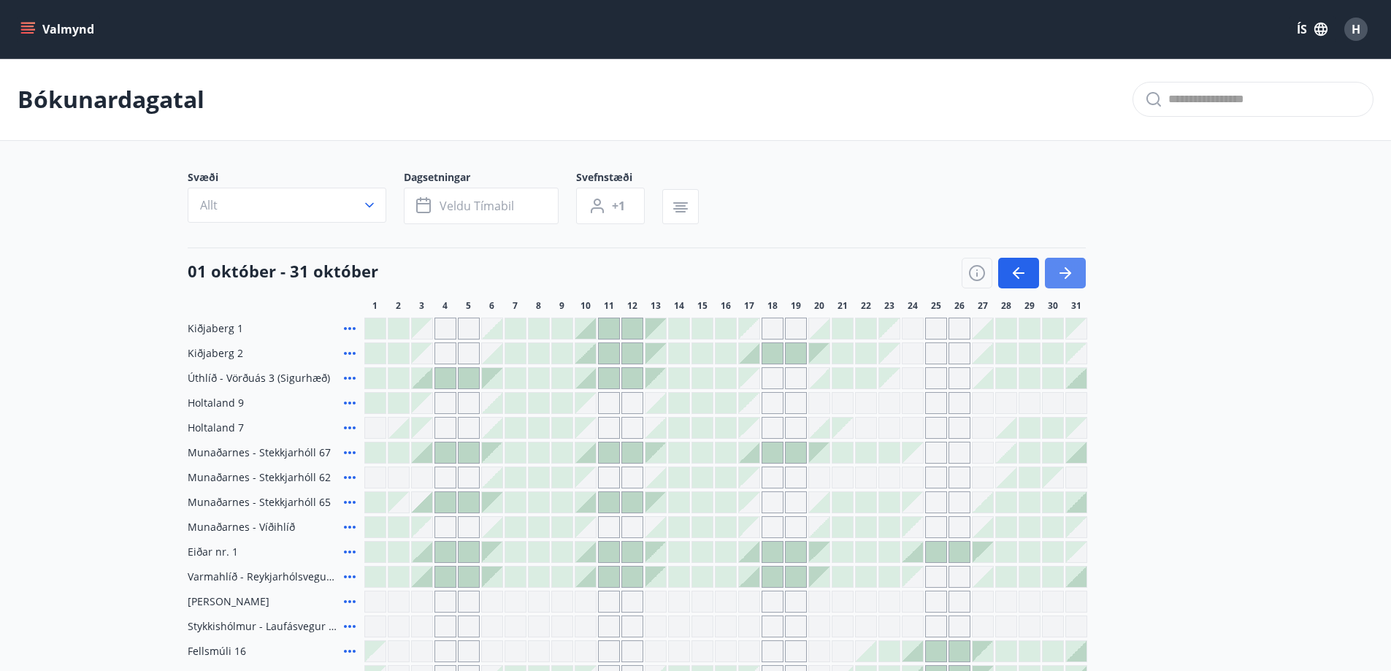
click at [1074, 276] on button "button" at bounding box center [1065, 273] width 41 height 31
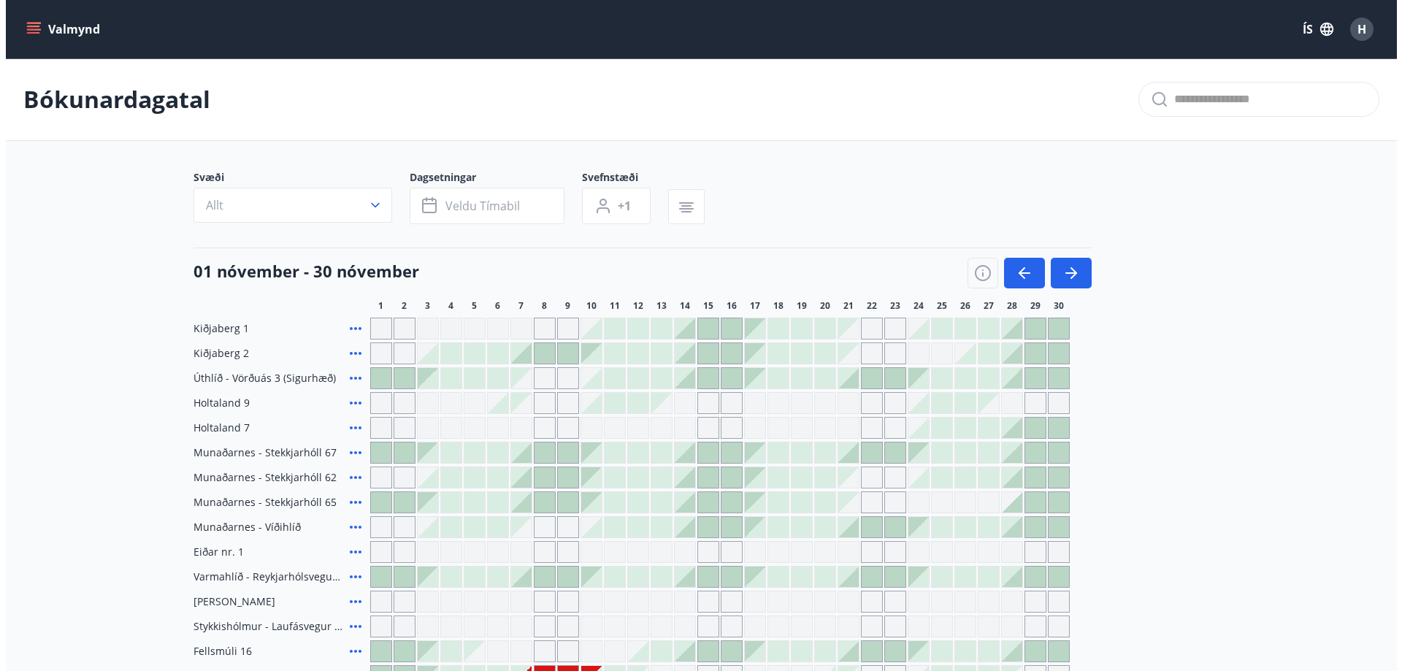
scroll to position [272, 0]
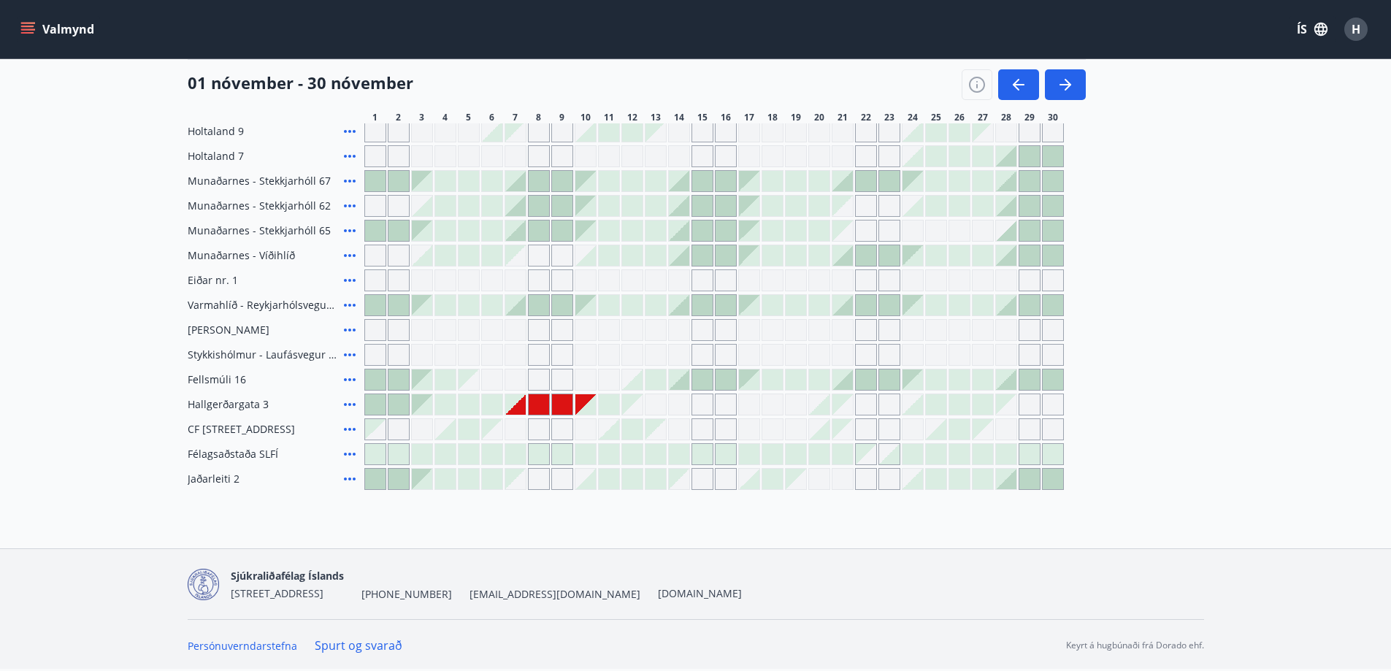
click at [563, 405] on div at bounding box center [562, 404] width 20 height 20
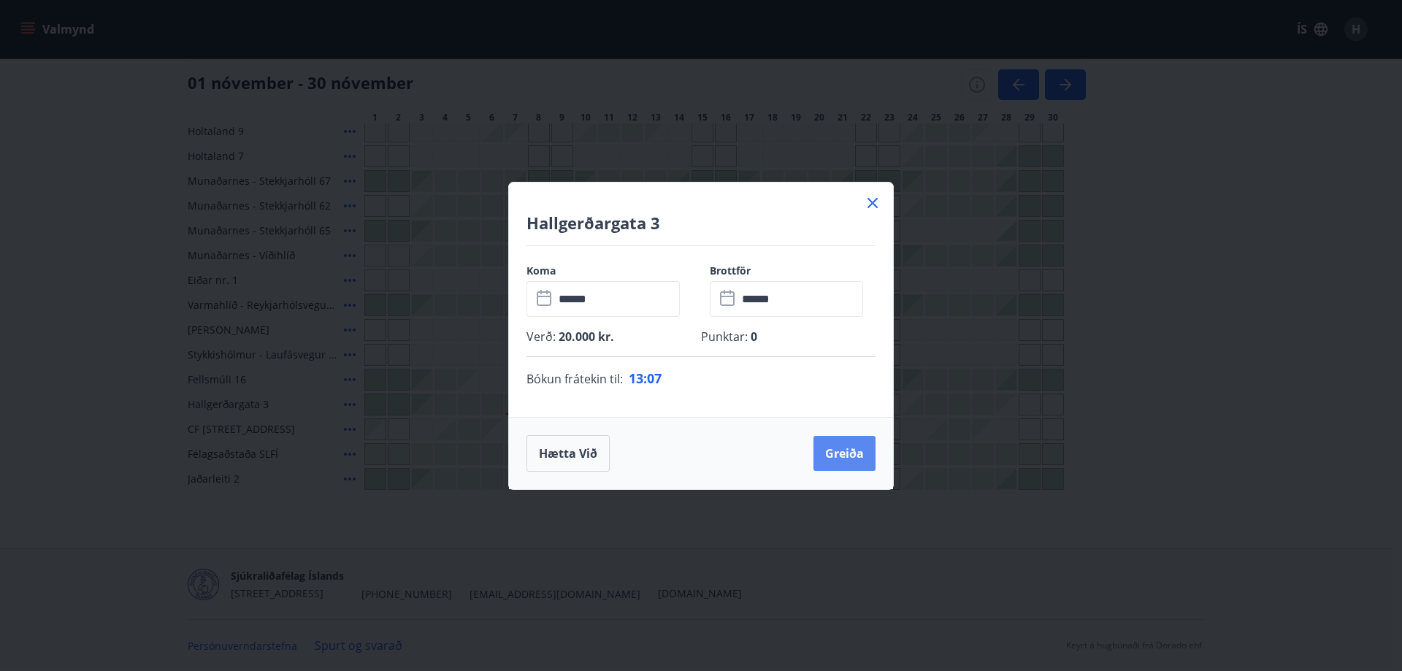
click at [844, 448] on button "Greiða" at bounding box center [844, 453] width 62 height 35
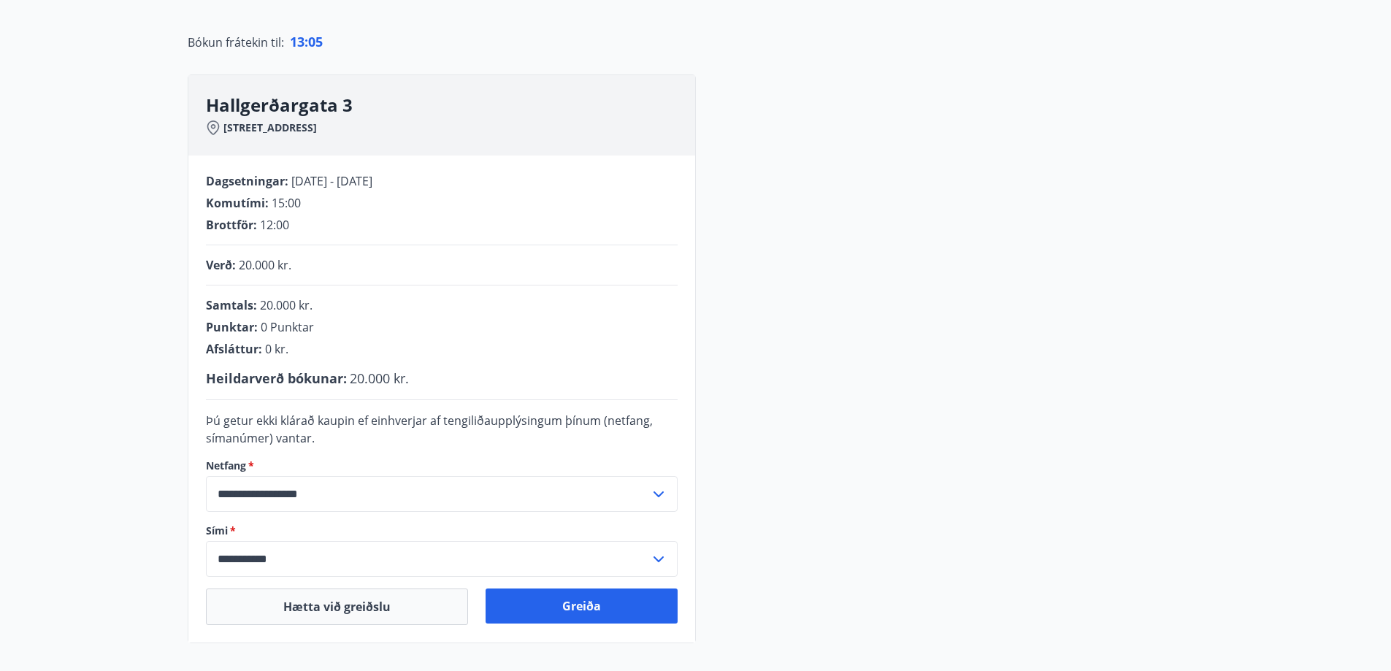
scroll to position [148, 0]
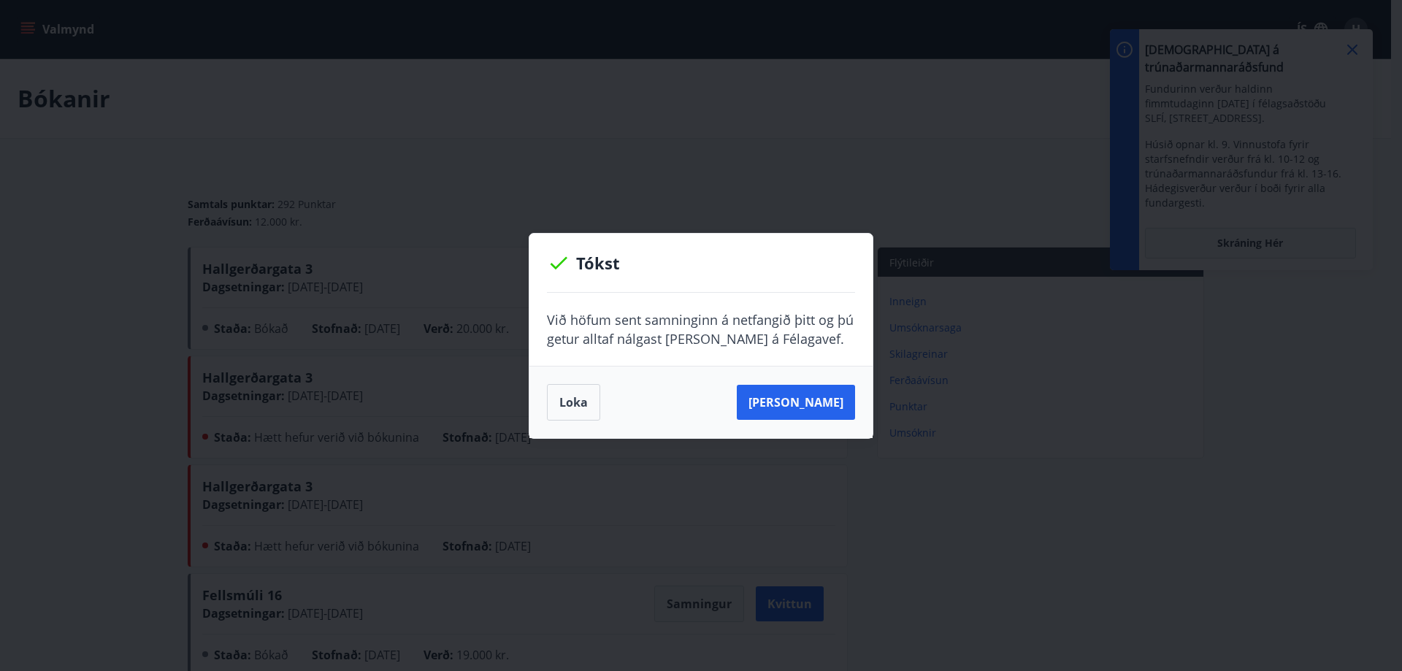
click at [571, 402] on button "Loka" at bounding box center [573, 402] width 53 height 37
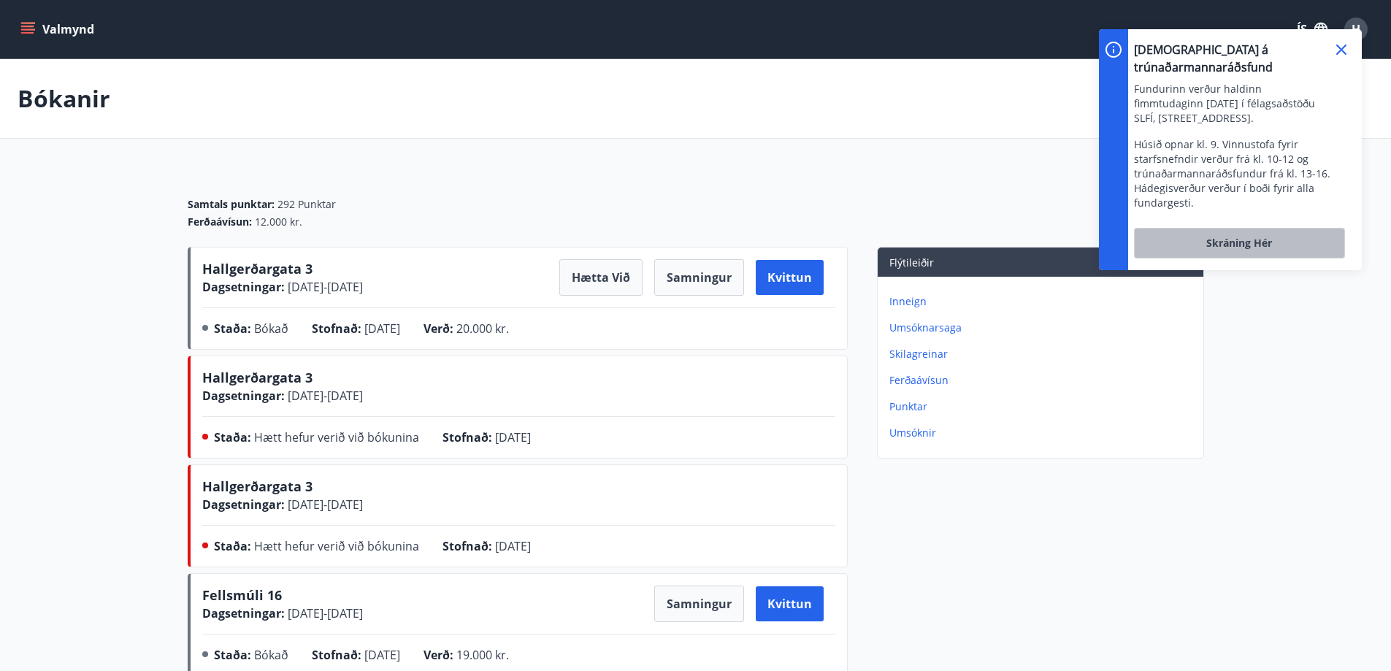
click at [1219, 236] on span "Skráning hér" at bounding box center [1239, 243] width 66 height 15
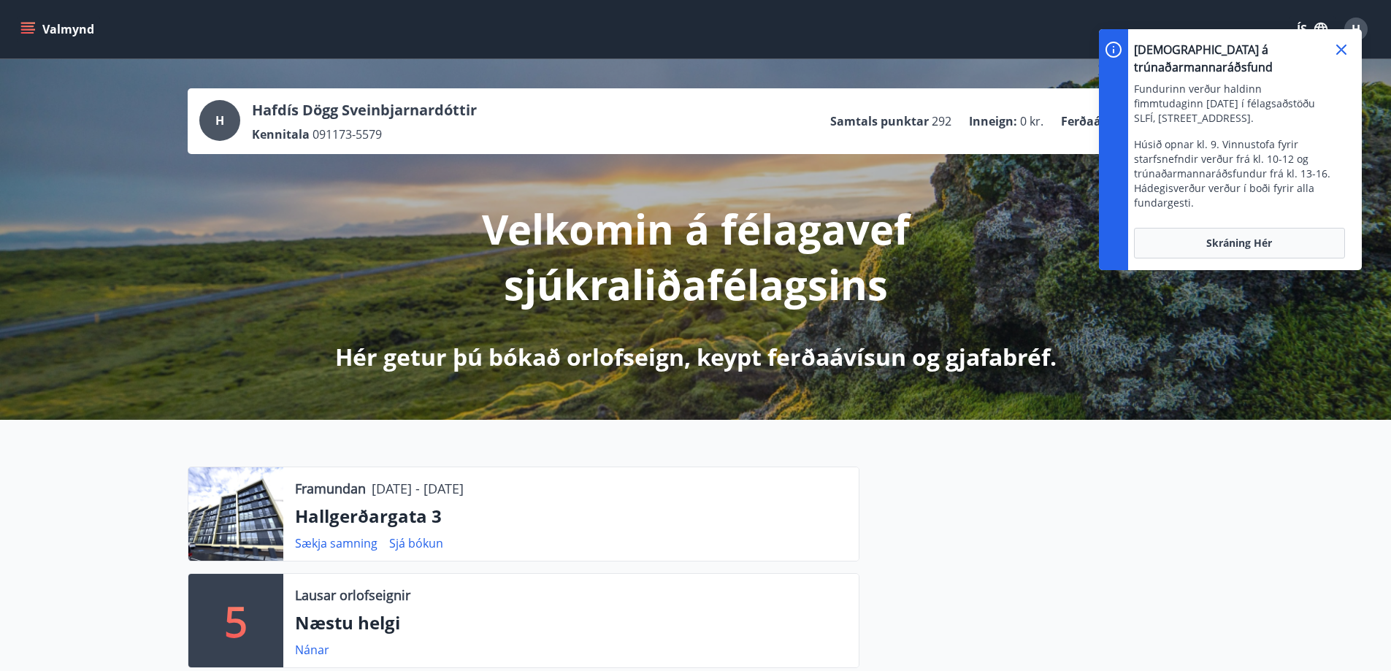
click at [1340, 51] on icon at bounding box center [1341, 50] width 10 height 10
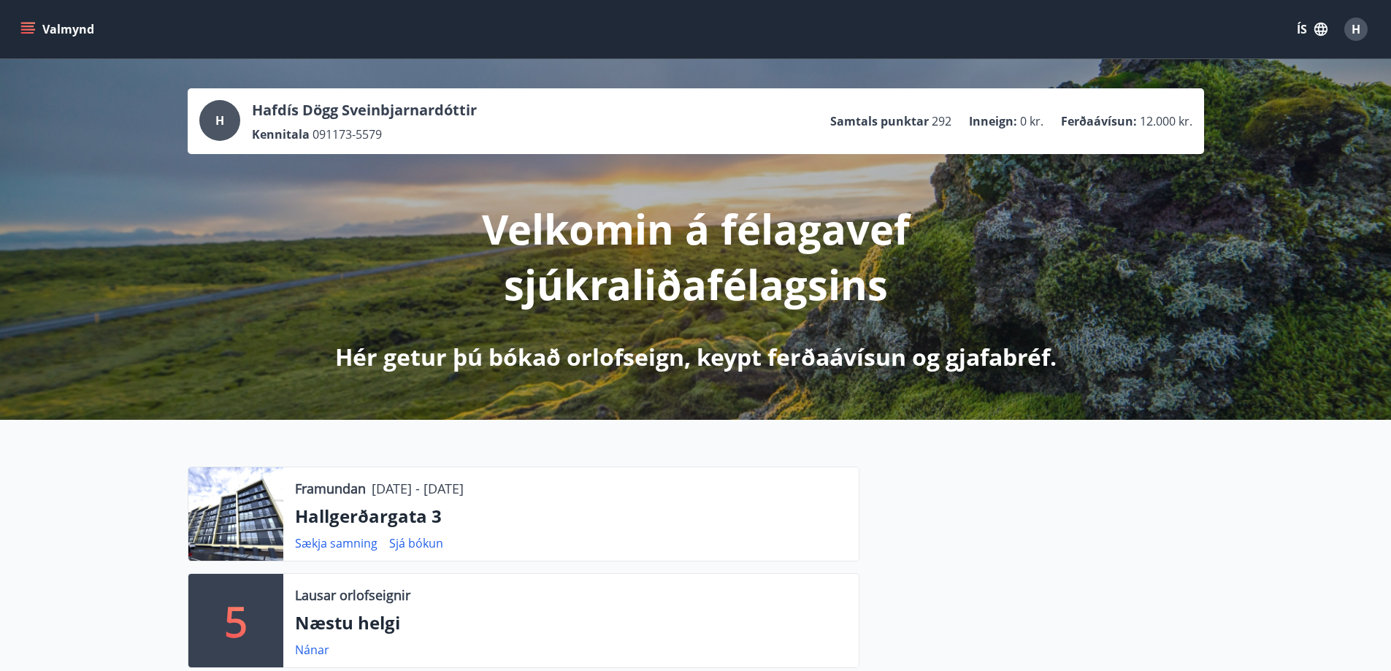
click at [24, 25] on icon "menu" at bounding box center [27, 29] width 15 height 15
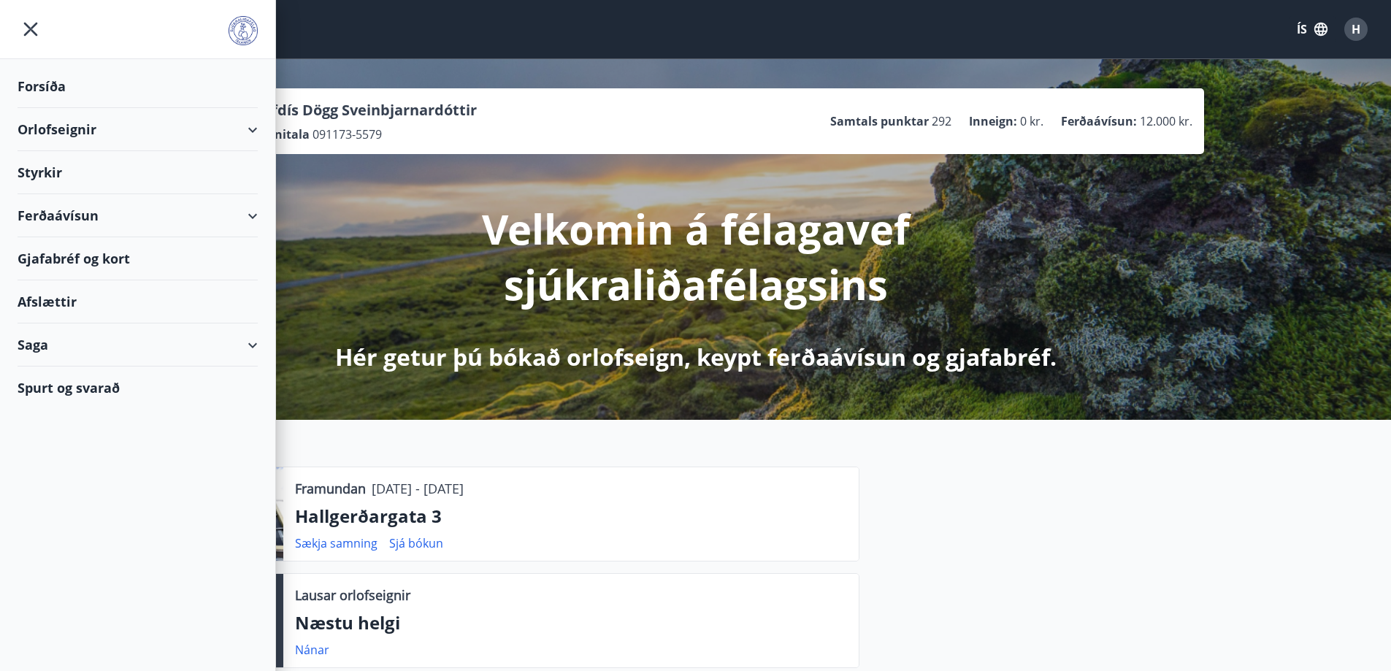
click at [44, 130] on div "Orlofseignir" at bounding box center [138, 129] width 240 height 43
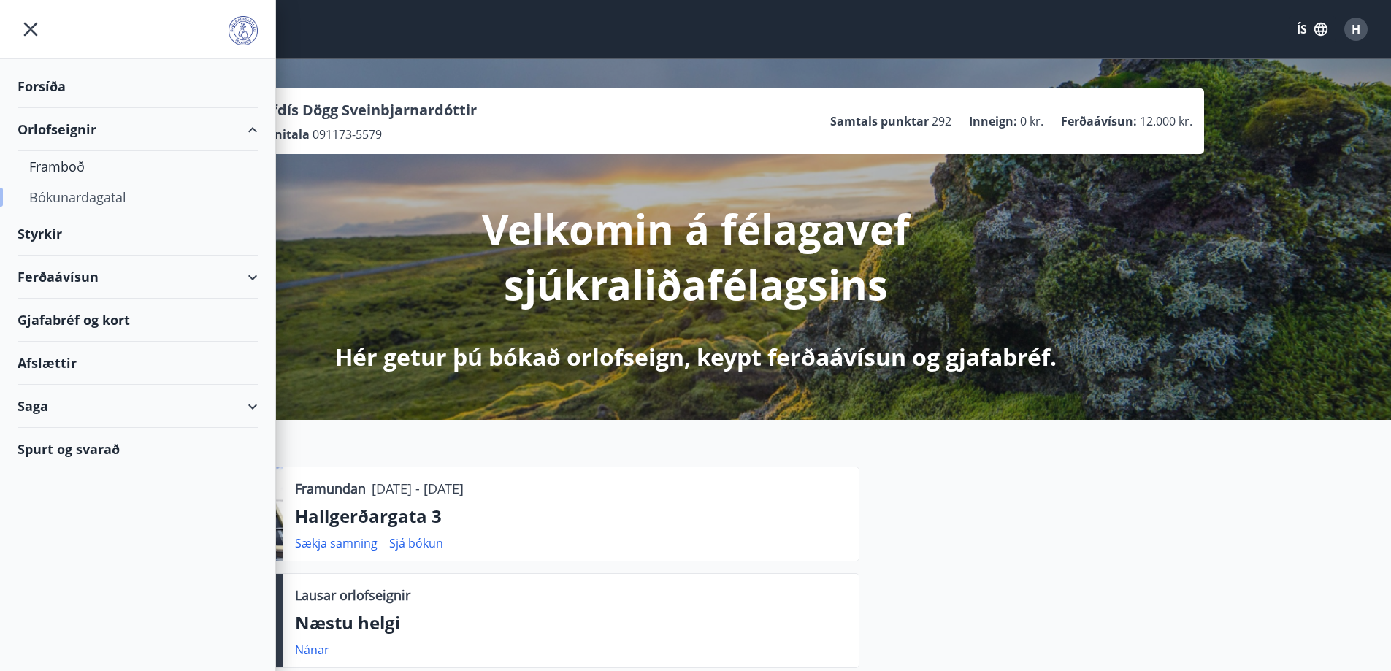
click at [47, 195] on div "Bókunardagatal" at bounding box center [137, 197] width 217 height 31
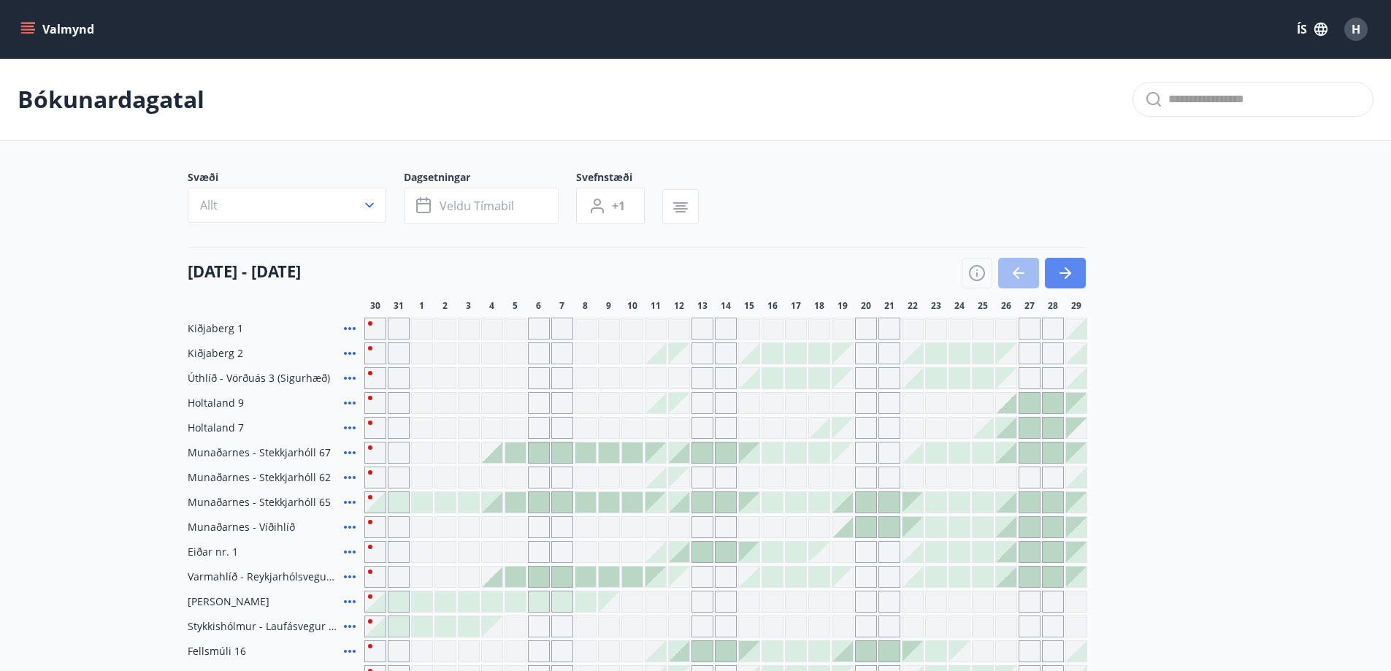
click at [1070, 277] on icon "button" at bounding box center [1066, 273] width 18 height 18
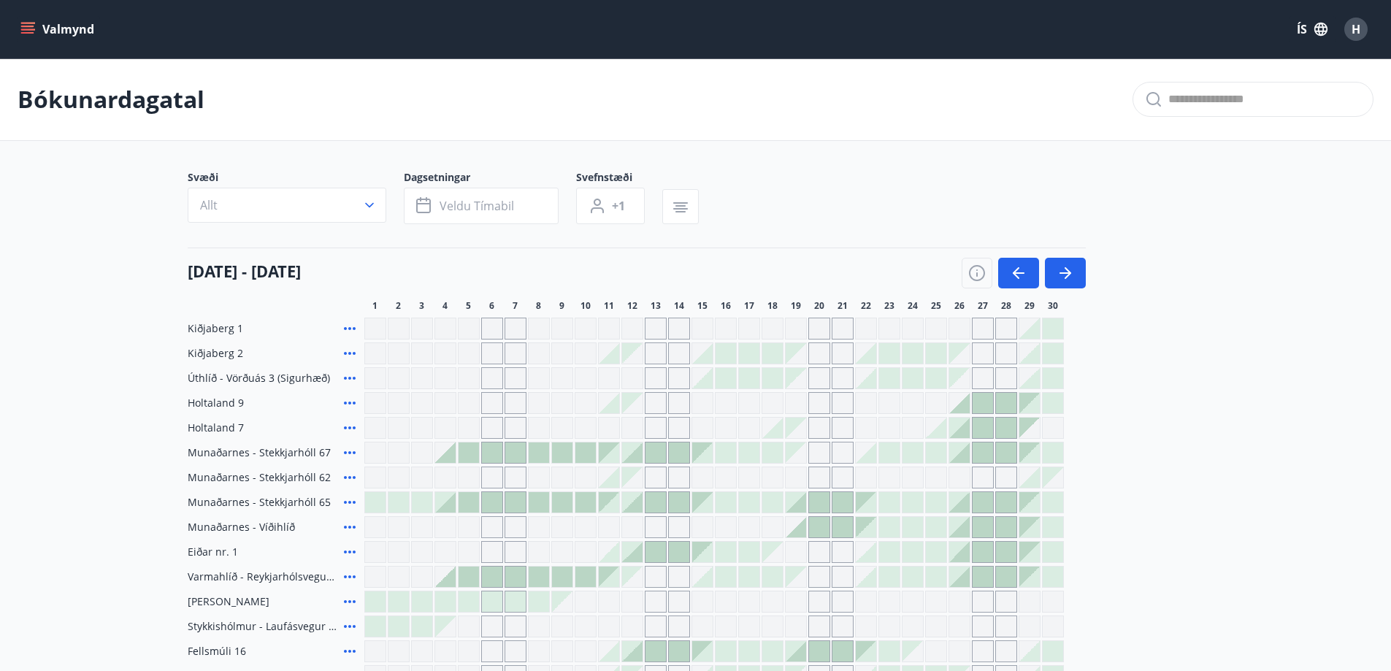
scroll to position [272, 0]
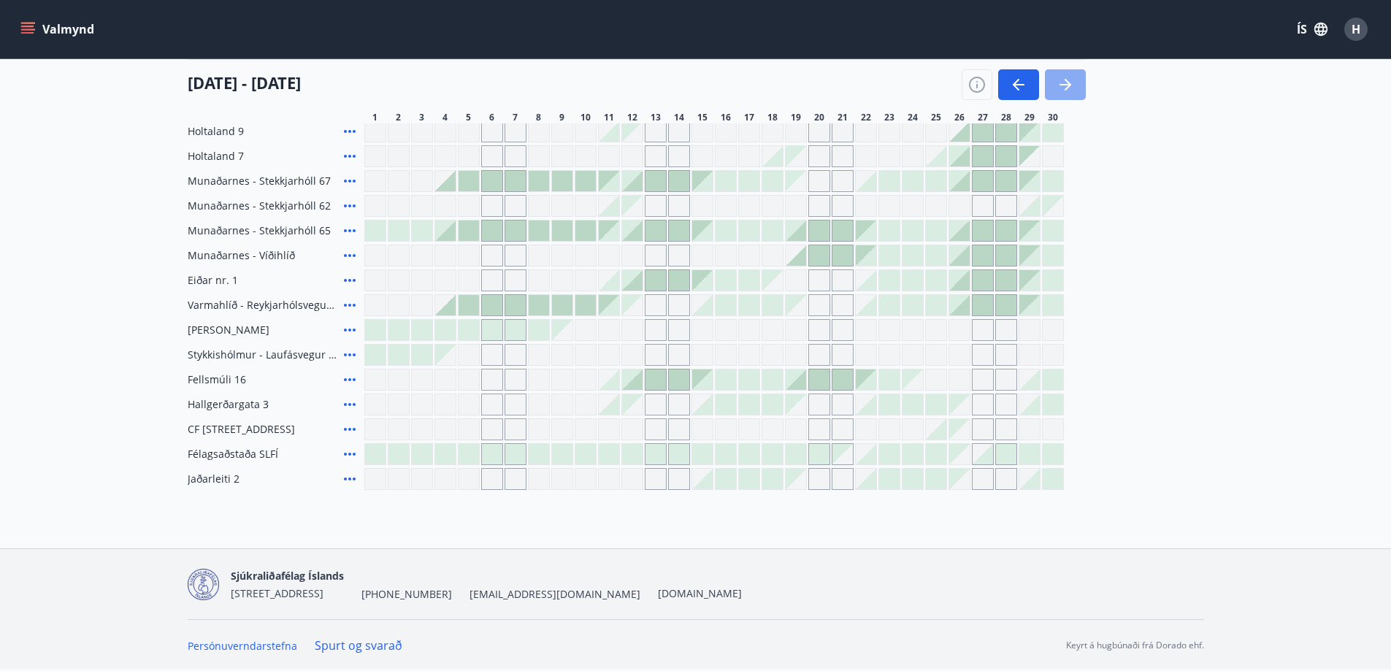
click at [1058, 80] on icon "button" at bounding box center [1066, 85] width 18 height 18
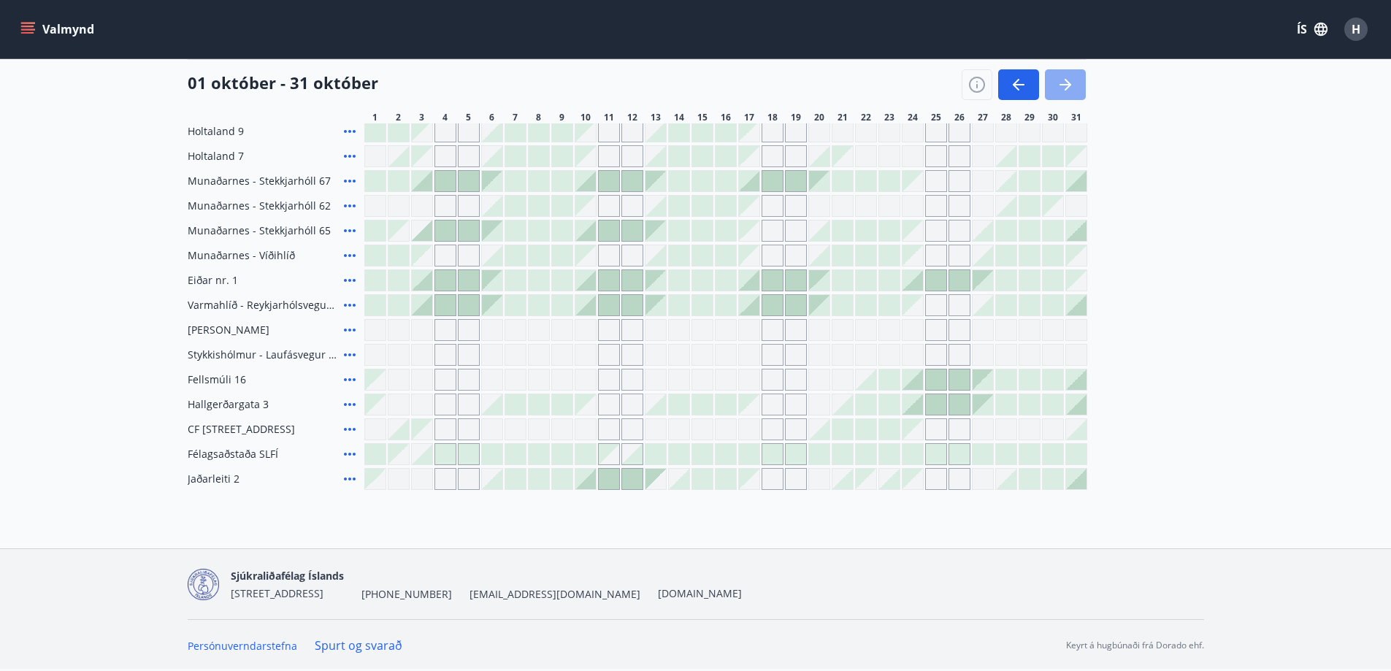
click at [1067, 83] on icon "button" at bounding box center [1066, 85] width 18 height 18
